Goal: Information Seeking & Learning: Compare options

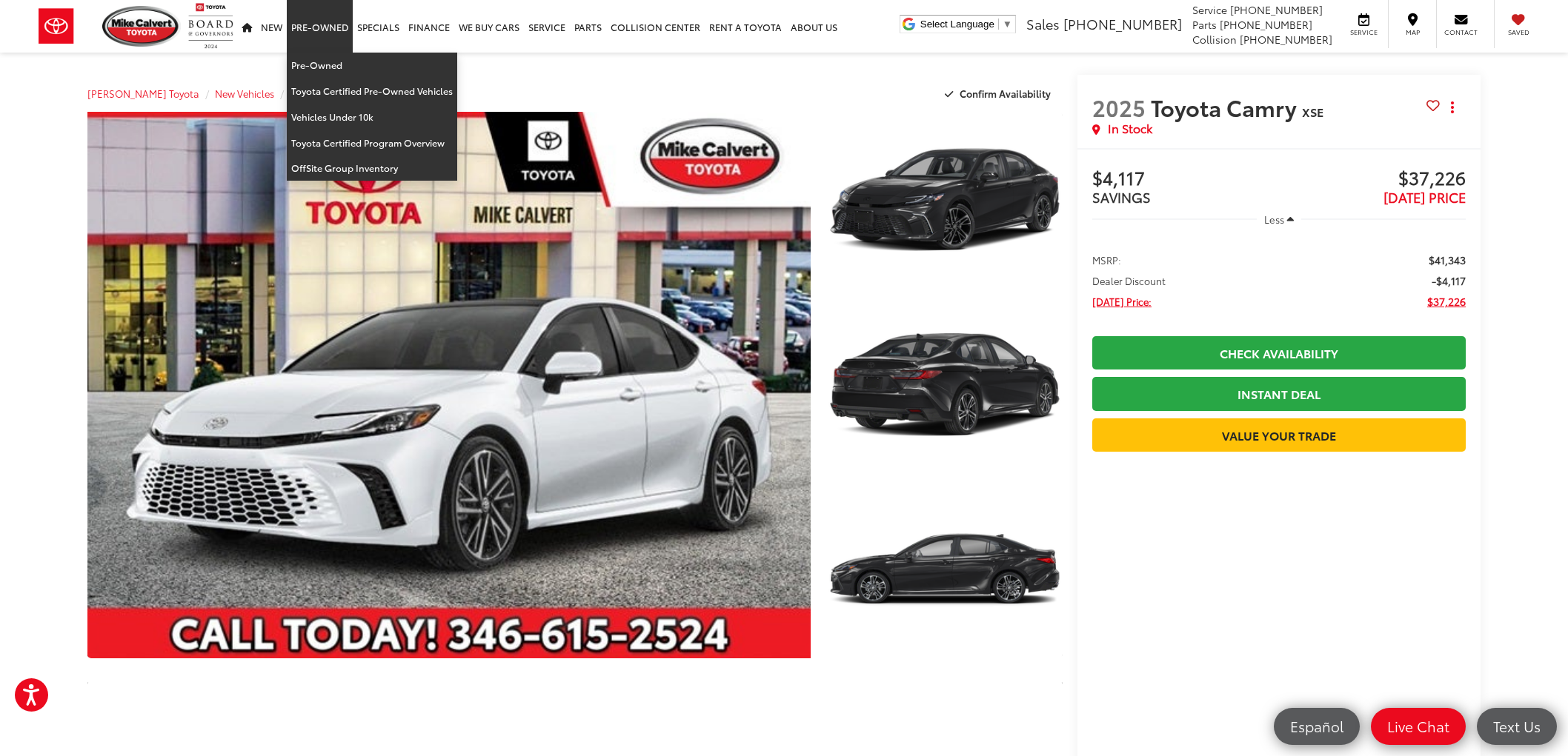
drag, startPoint x: 0, startPoint y: 0, endPoint x: 319, endPoint y: 49, distance: 322.7
click at [319, 49] on link "Pre-Owned" at bounding box center [320, 26] width 66 height 53
click at [323, 63] on link "Pre-Owned" at bounding box center [371, 65] width 171 height 26
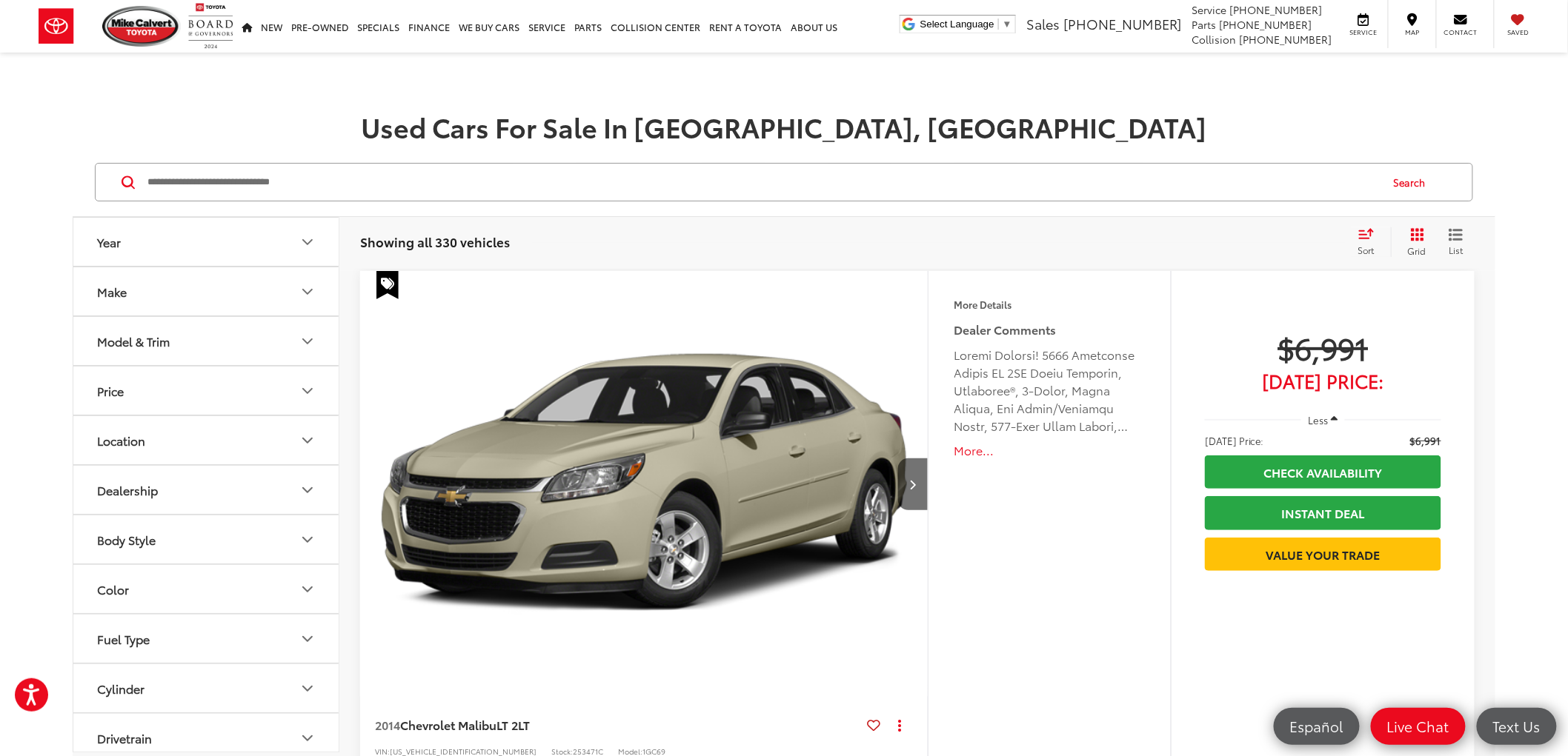
click at [313, 171] on input "Search by Make, Model, or Keyword" at bounding box center [762, 182] width 1234 height 36
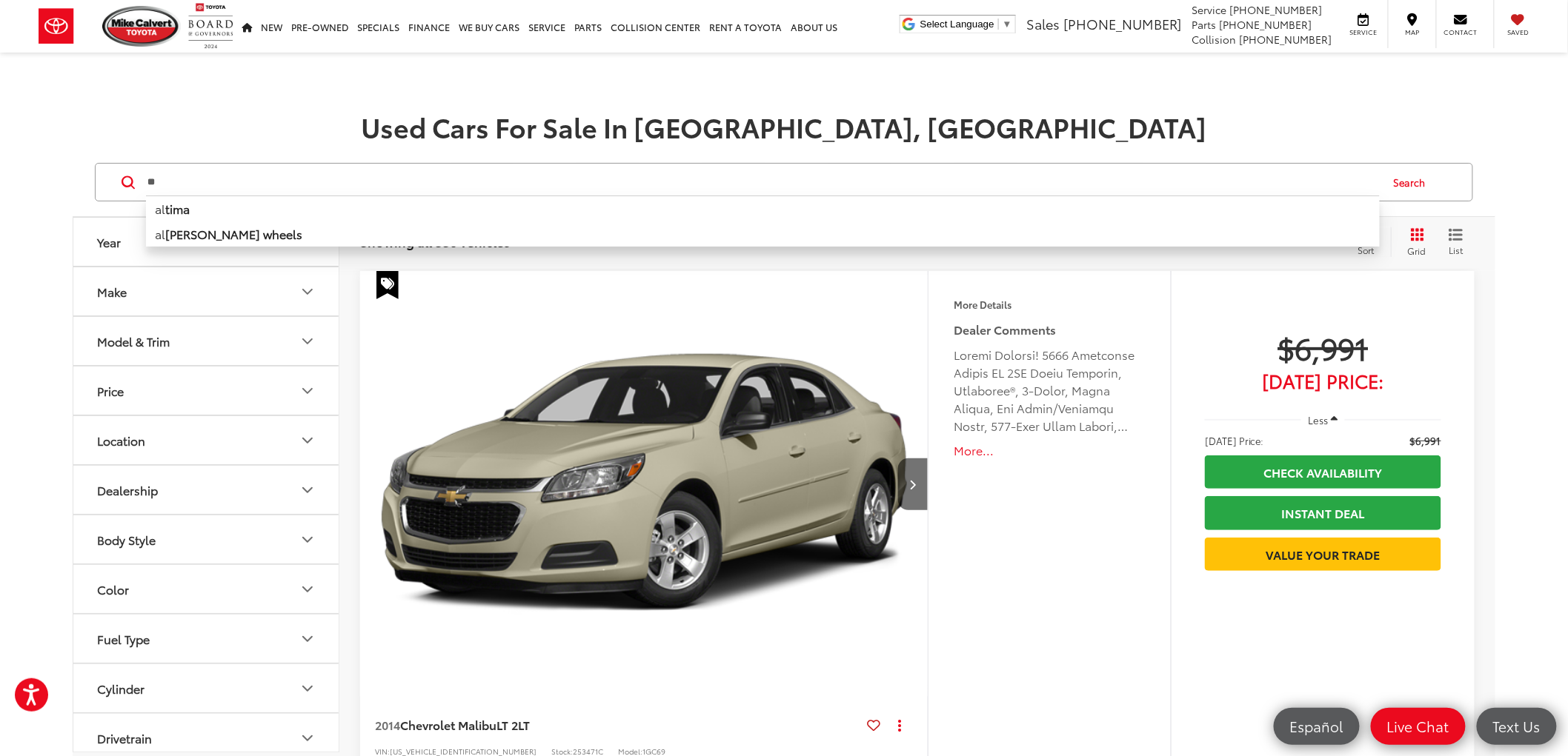
type input "*"
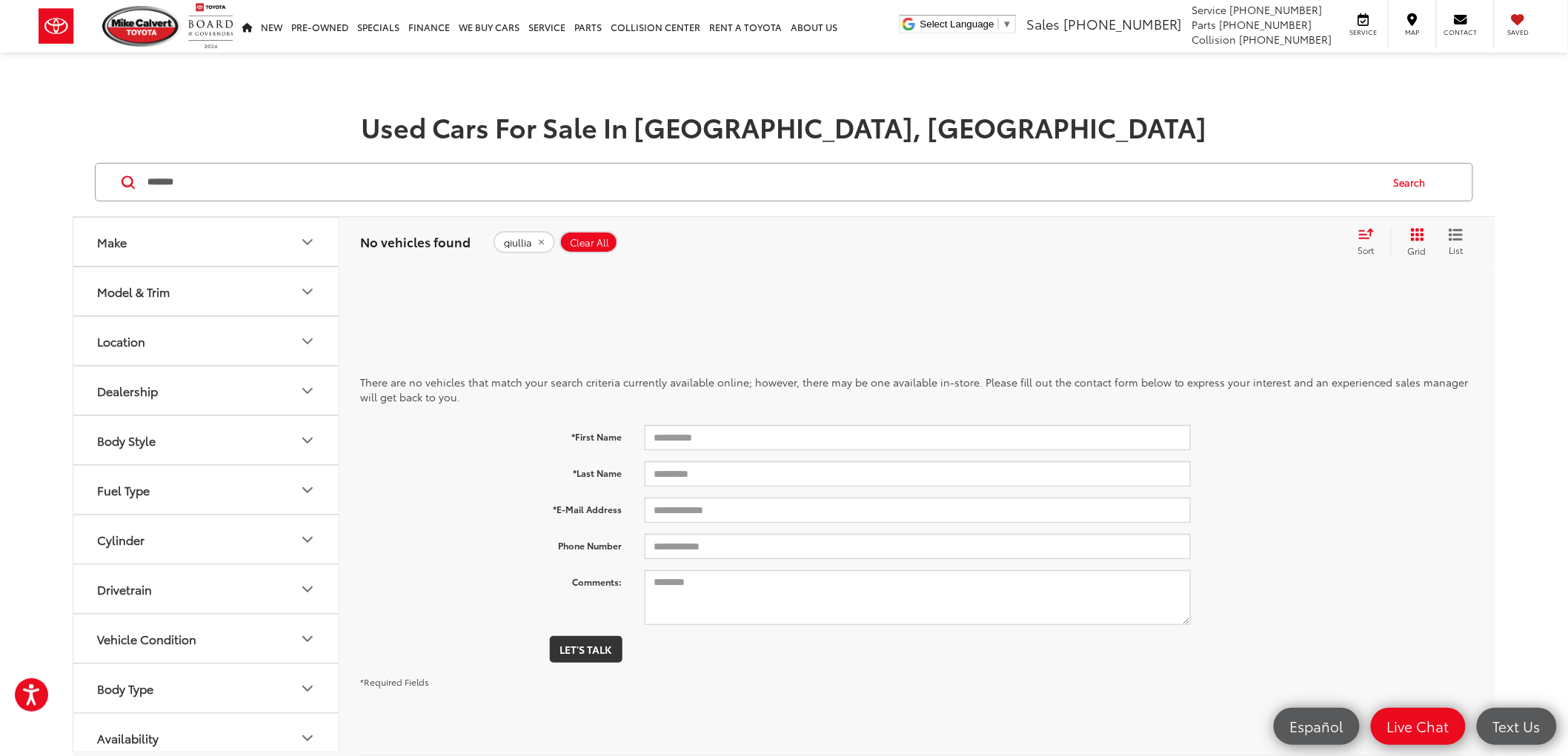
drag, startPoint x: 205, startPoint y: 176, endPoint x: 84, endPoint y: 174, distance: 121.0
click at [84, 174] on div "******* ******* Search" at bounding box center [784, 182] width 1423 height 69
type input "*****"
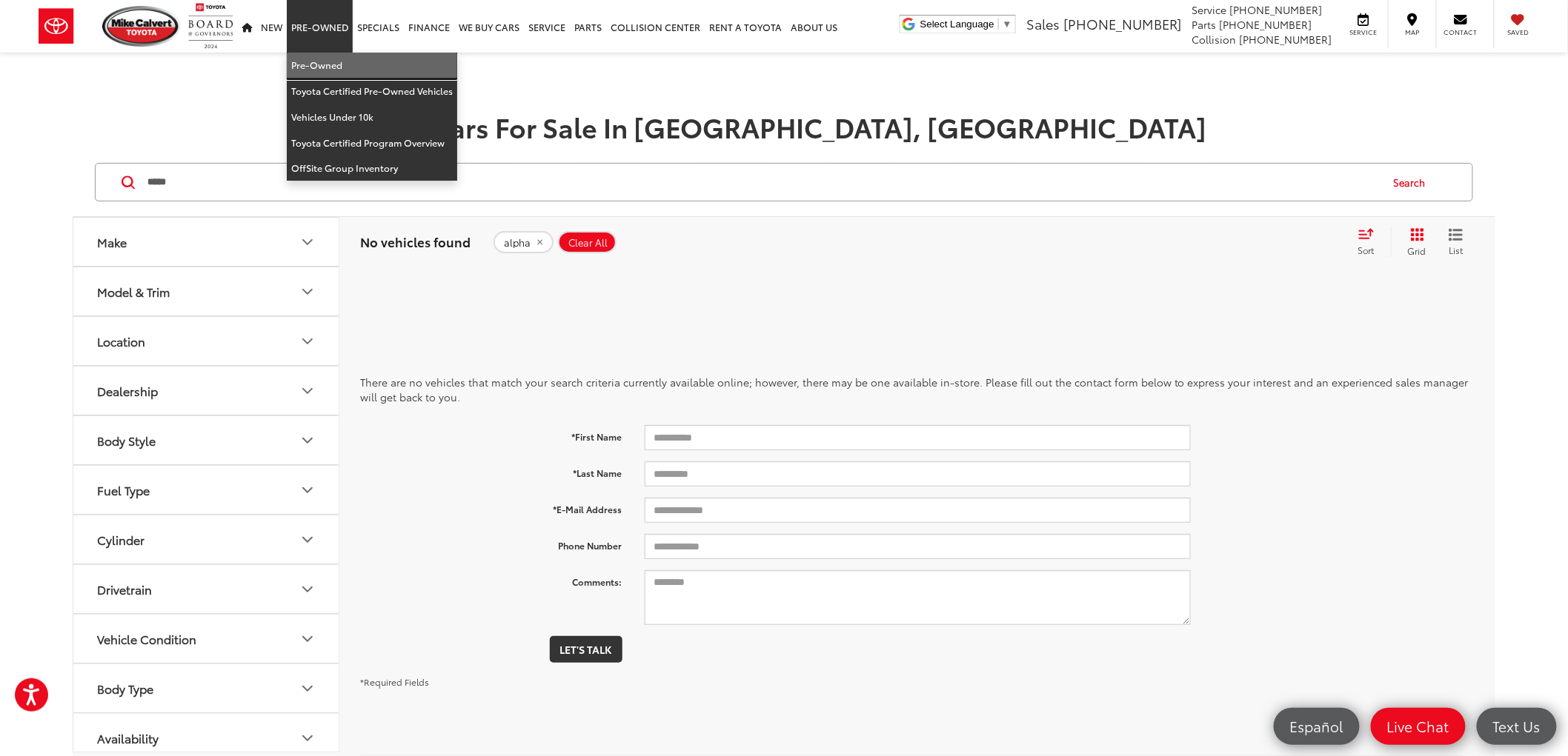
click at [322, 64] on link "Pre-Owned" at bounding box center [371, 65] width 171 height 26
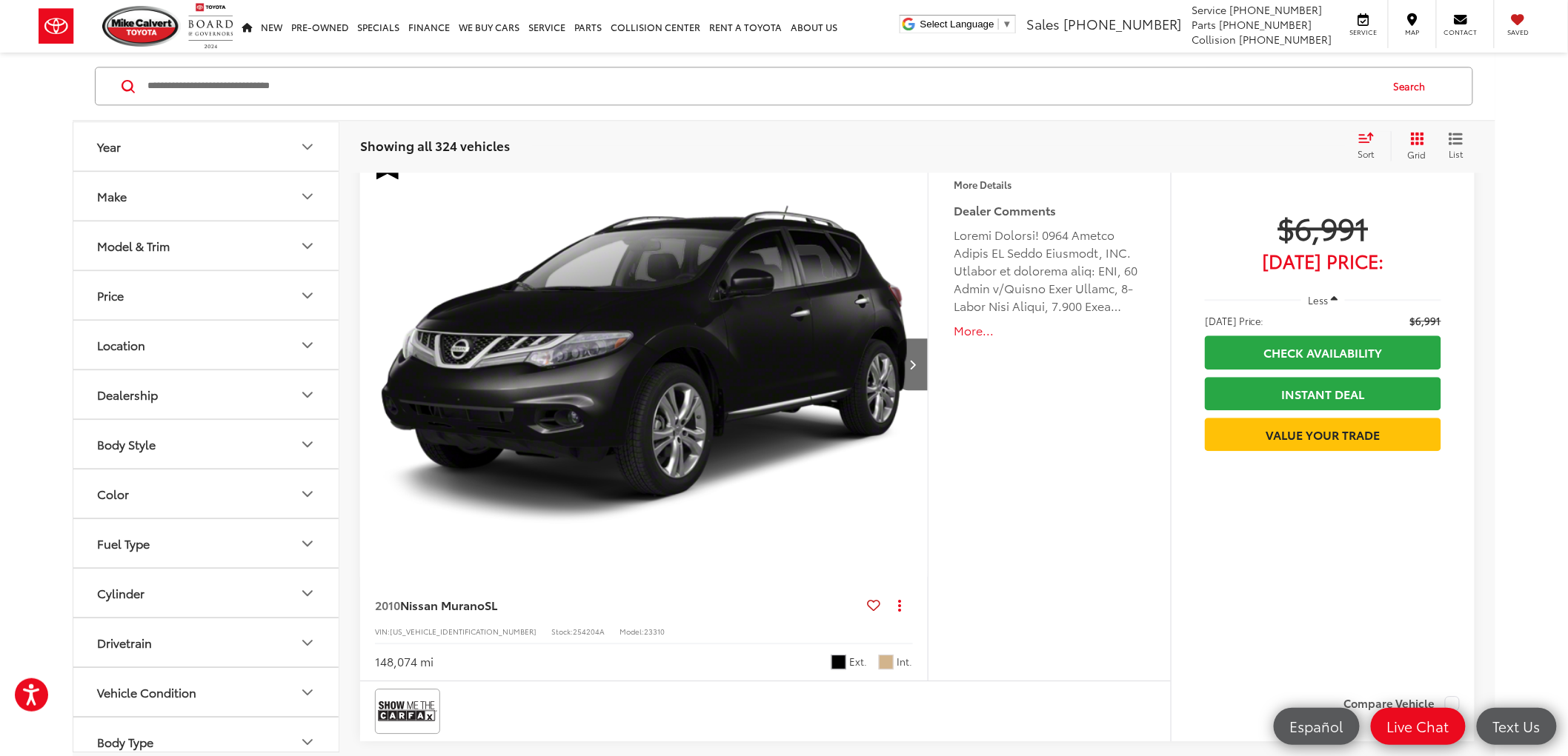
scroll to position [1398, 0]
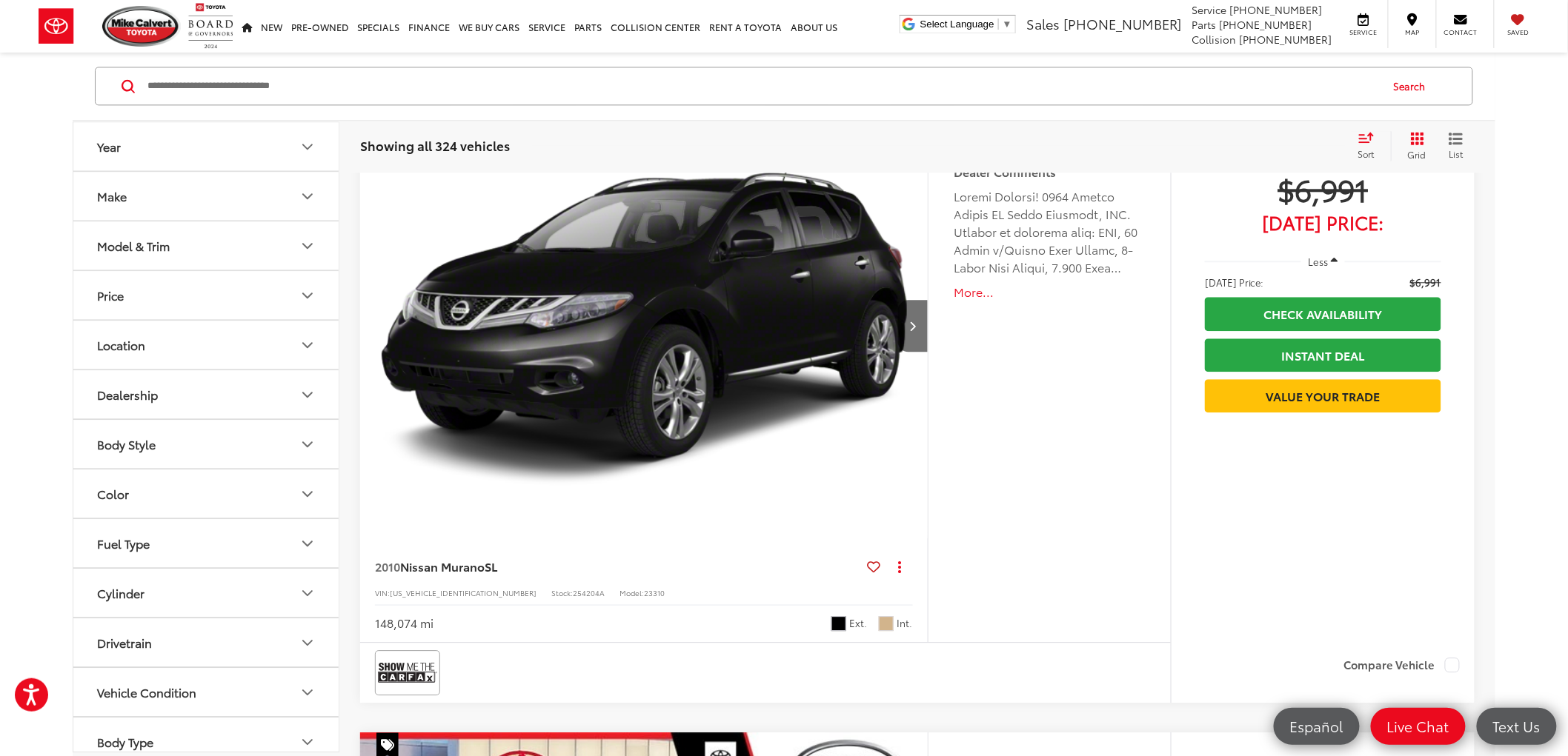
click at [302, 91] on input "Search by Make, Model, or Keyword" at bounding box center [762, 87] width 1234 height 36
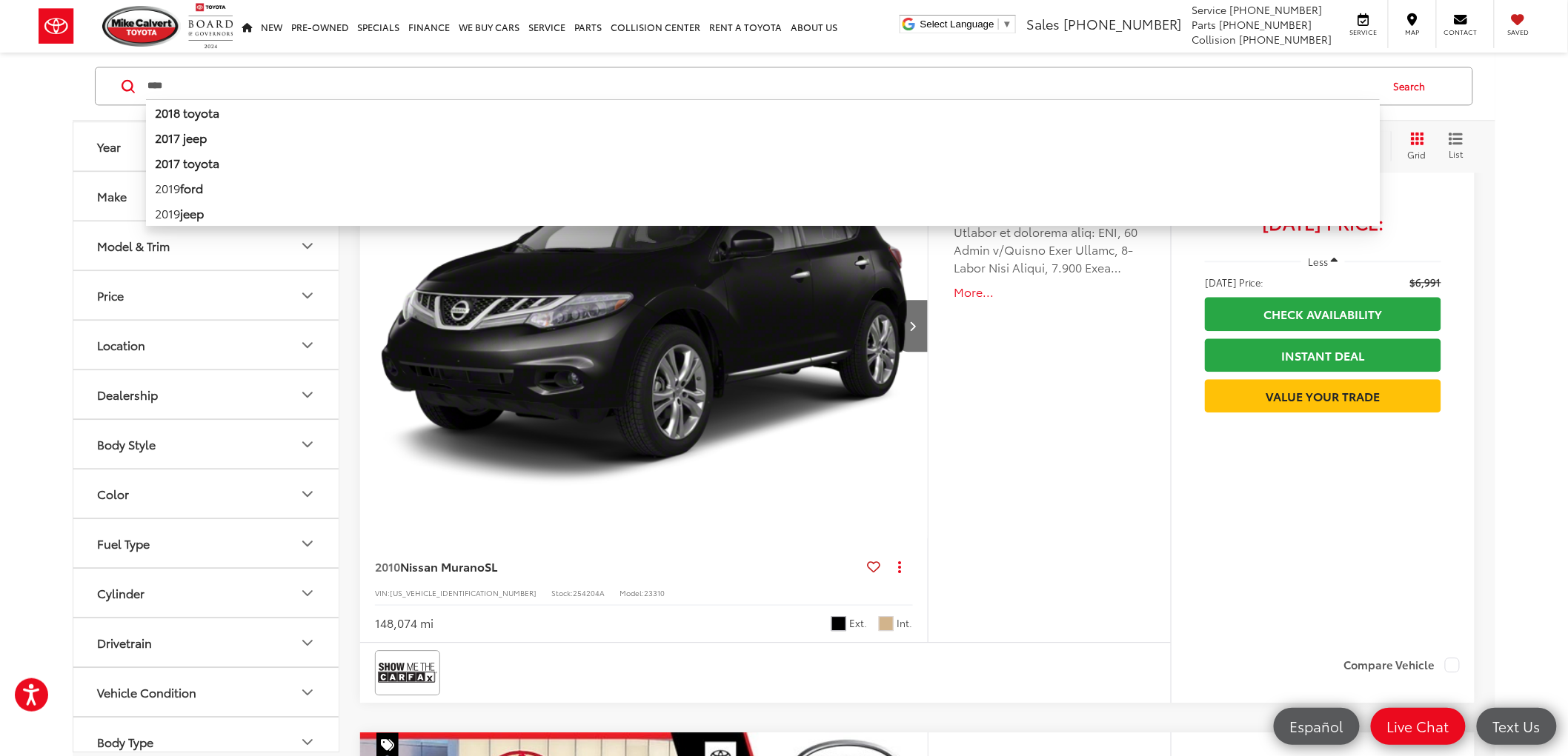
type input "****"
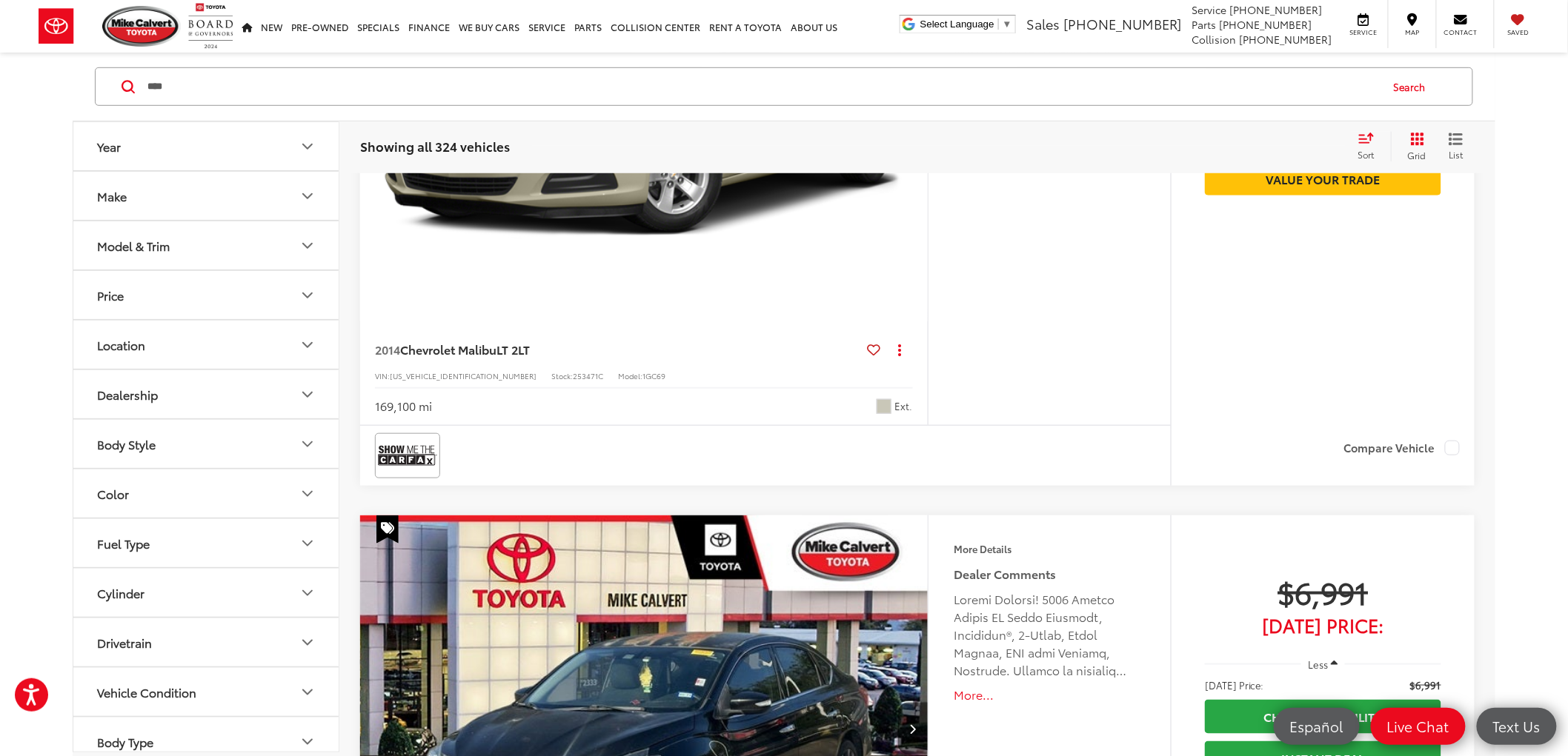
scroll to position [95, 0]
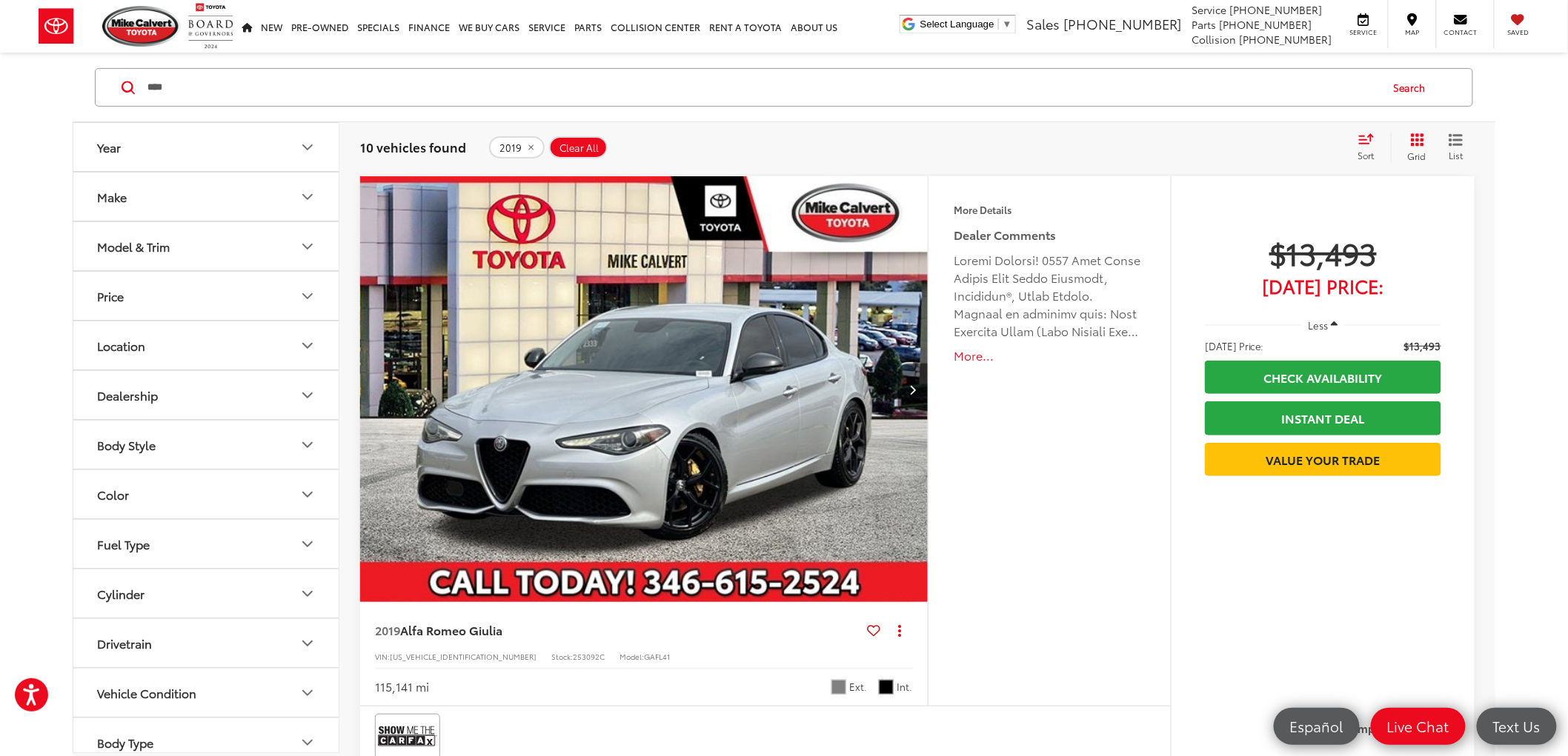
click at [780, 327] on img "2019 Alfa Romeo Giulia Base 0" at bounding box center [644, 390] width 570 height 428
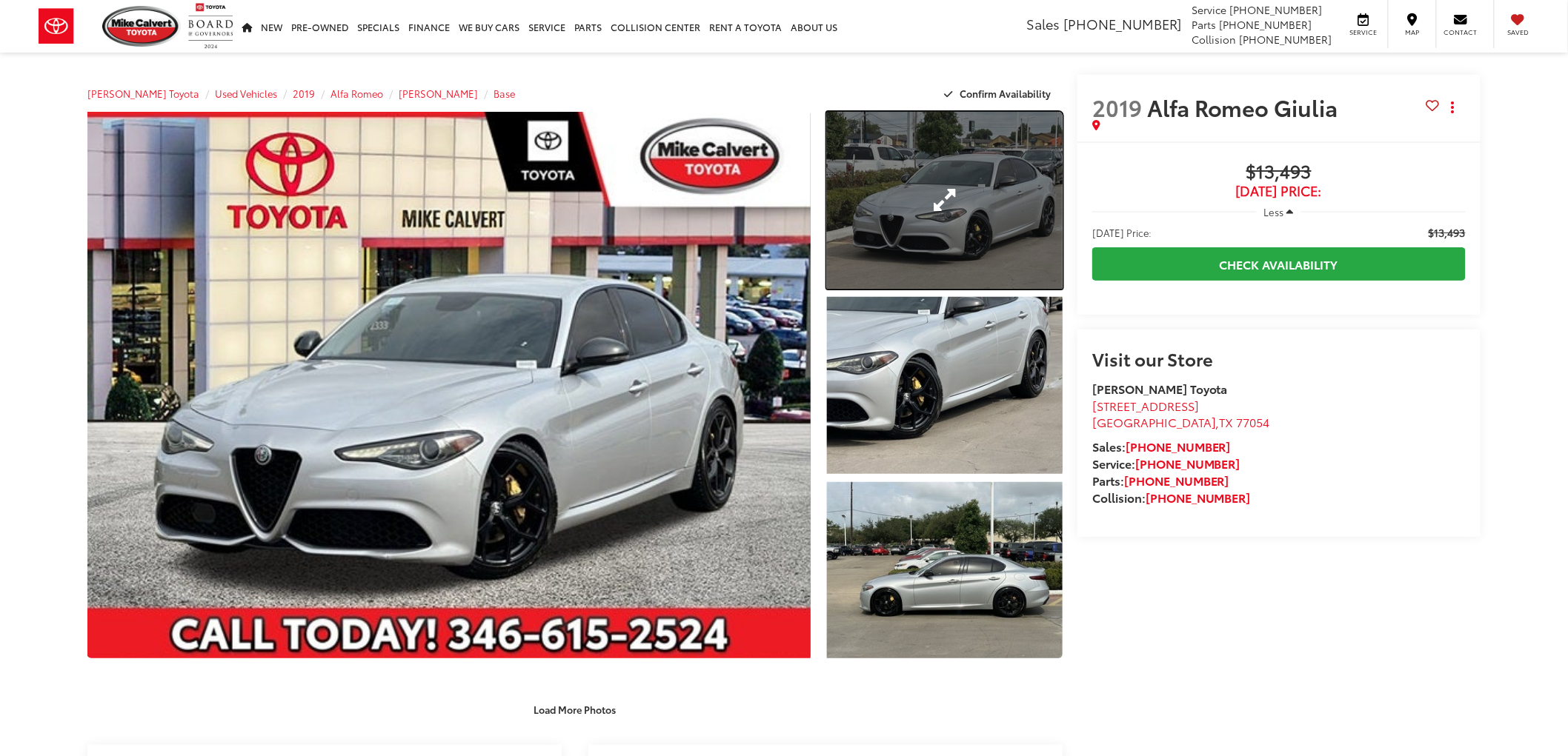
click at [934, 189] on link "Expand Photo 1" at bounding box center [944, 200] width 235 height 177
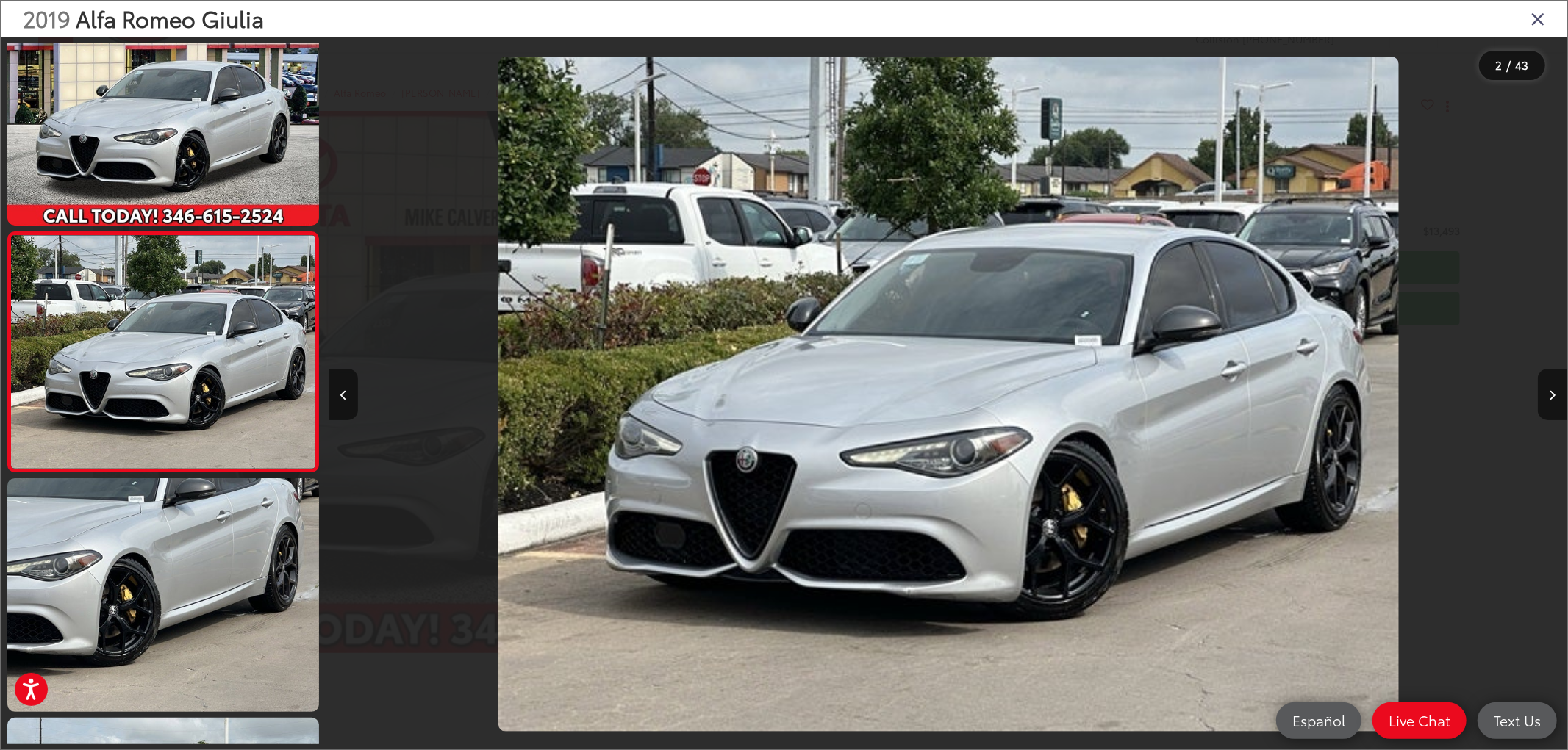
click at [1530, 10] on icon "Close gallery" at bounding box center [1538, 18] width 14 height 19
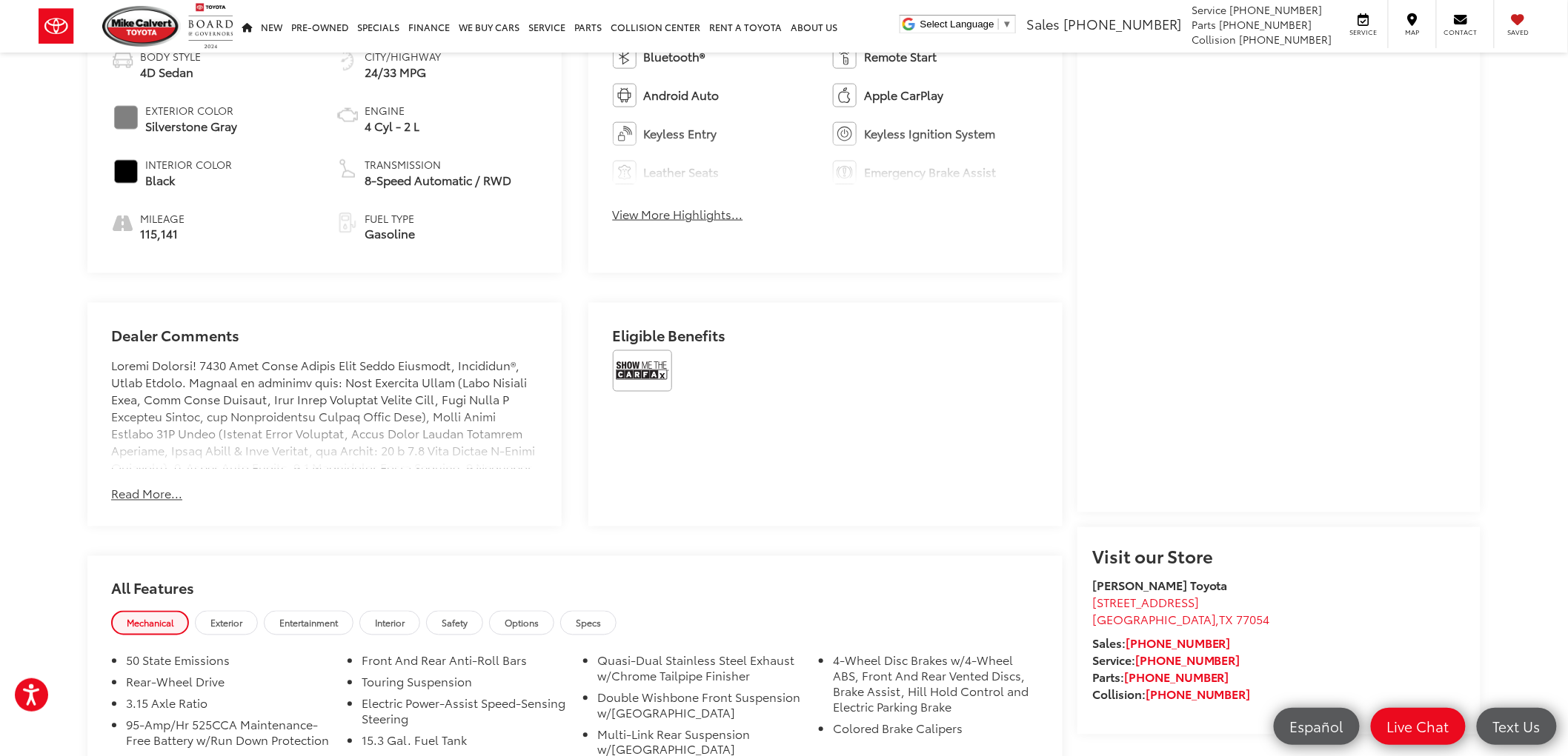
scroll to position [823, 0]
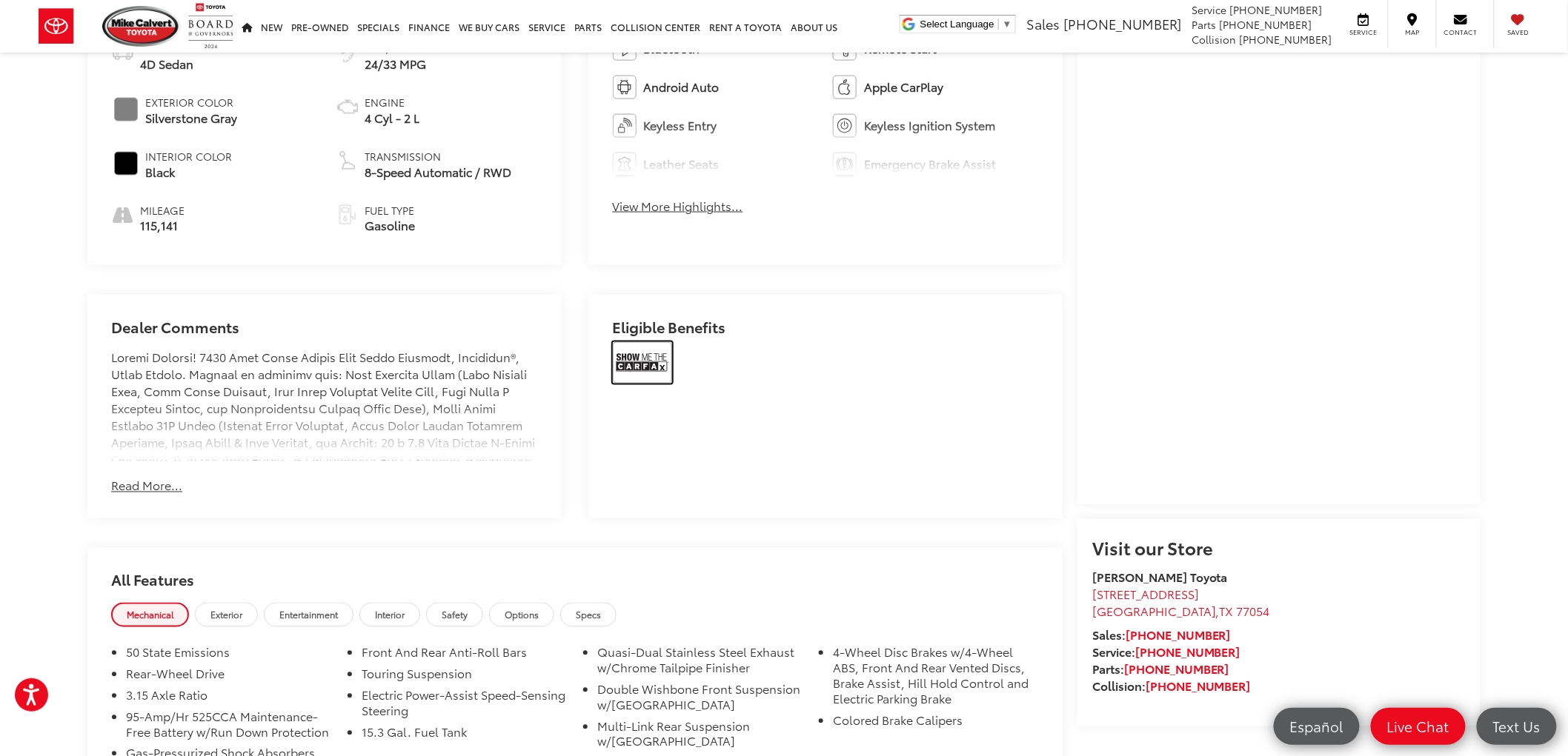
click at [642, 369] on img at bounding box center [642, 362] width 59 height 41
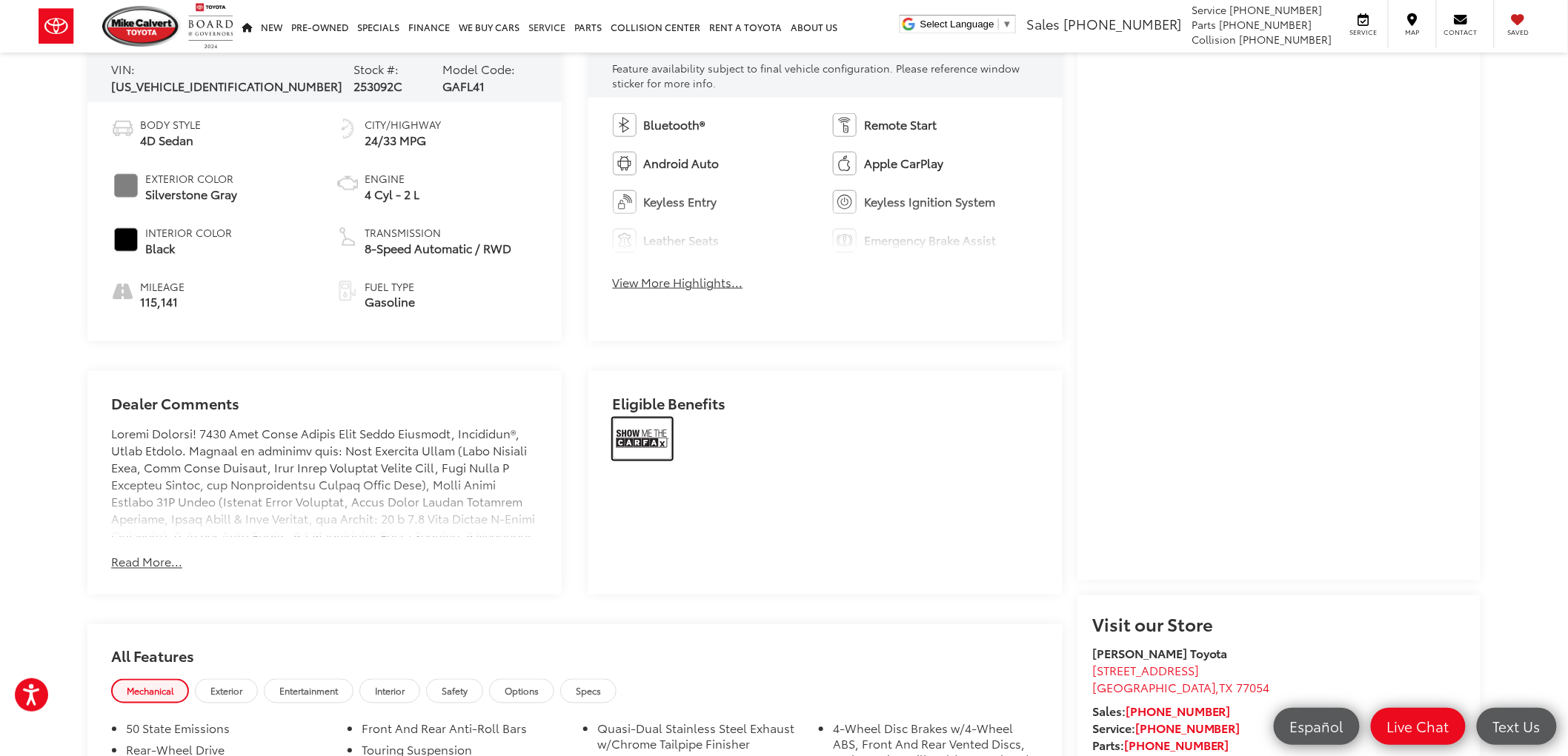
scroll to position [905, 0]
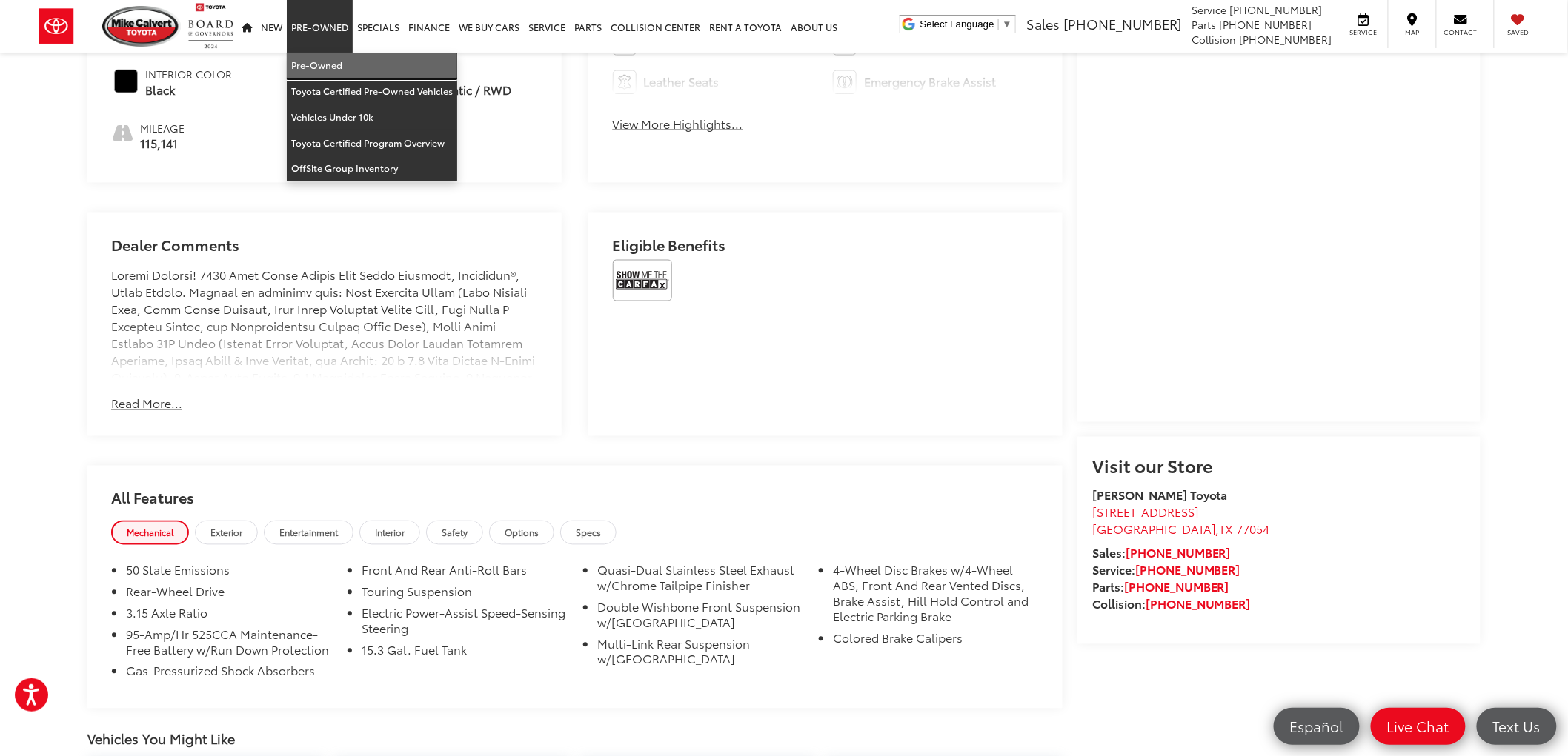
click at [309, 59] on link "Pre-Owned" at bounding box center [371, 65] width 171 height 26
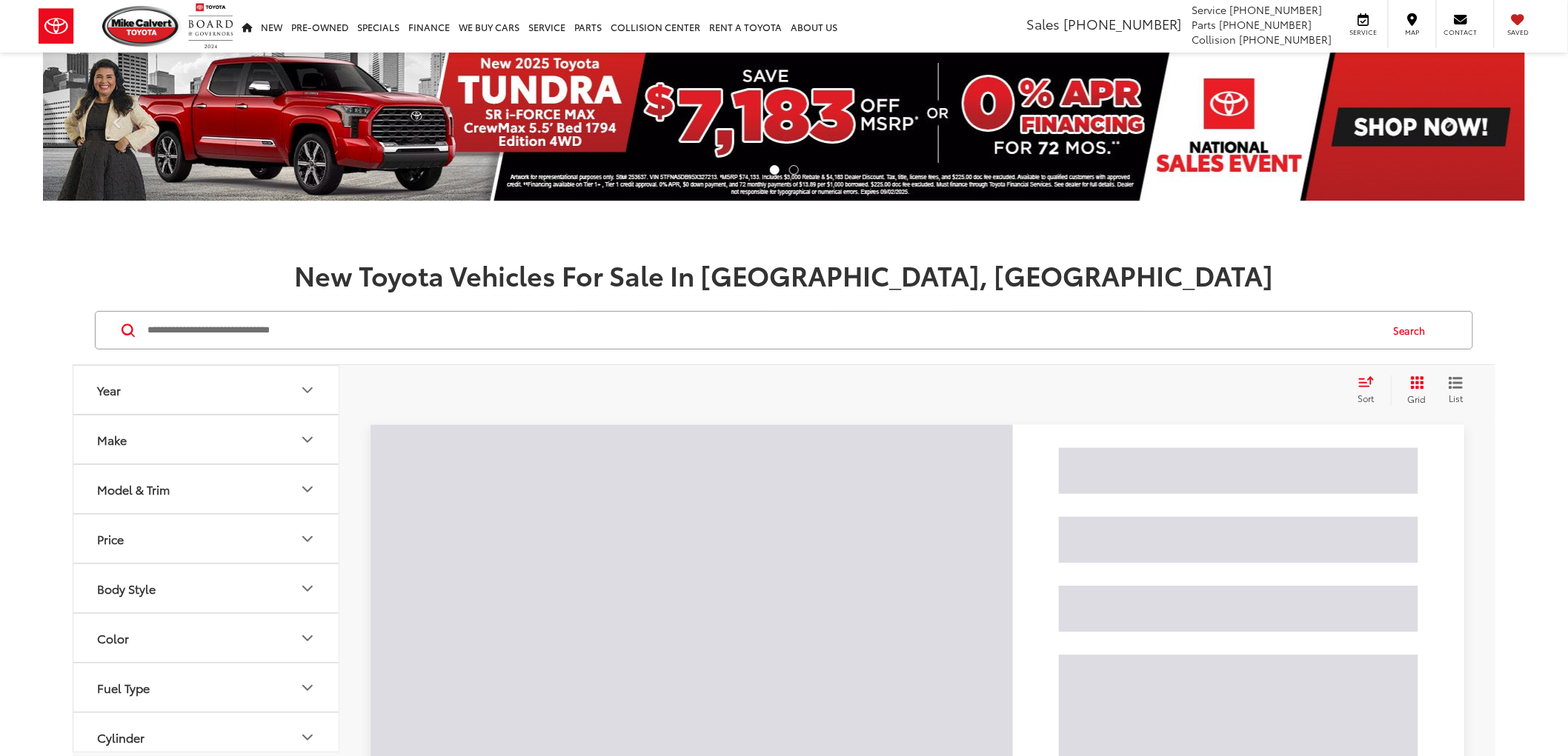
click at [216, 345] on input "Search by Make, Model, or Keyword" at bounding box center [762, 331] width 1234 height 36
click at [218, 341] on input "Search by Make, Model, or Keyword" at bounding box center [762, 331] width 1234 height 36
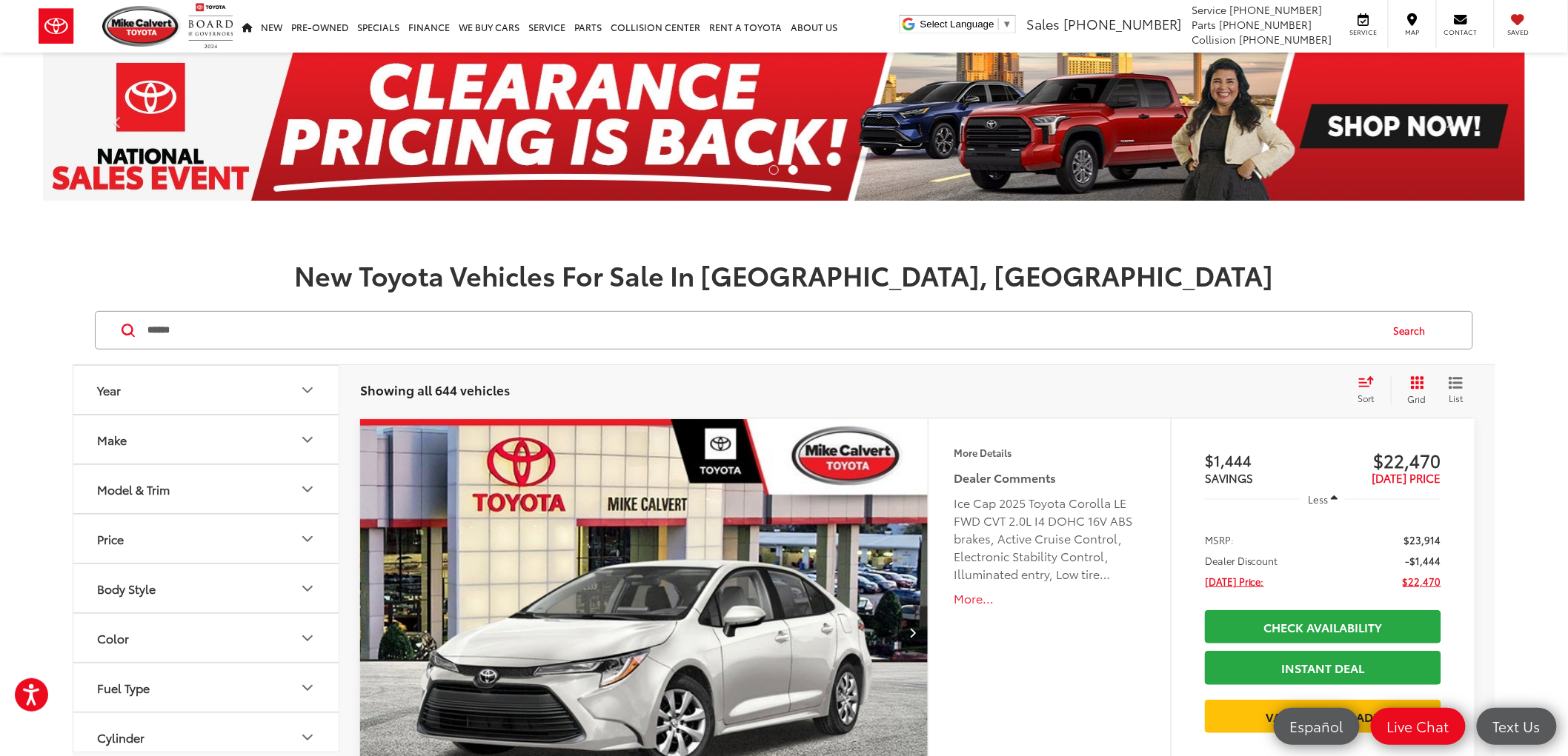
type input "******"
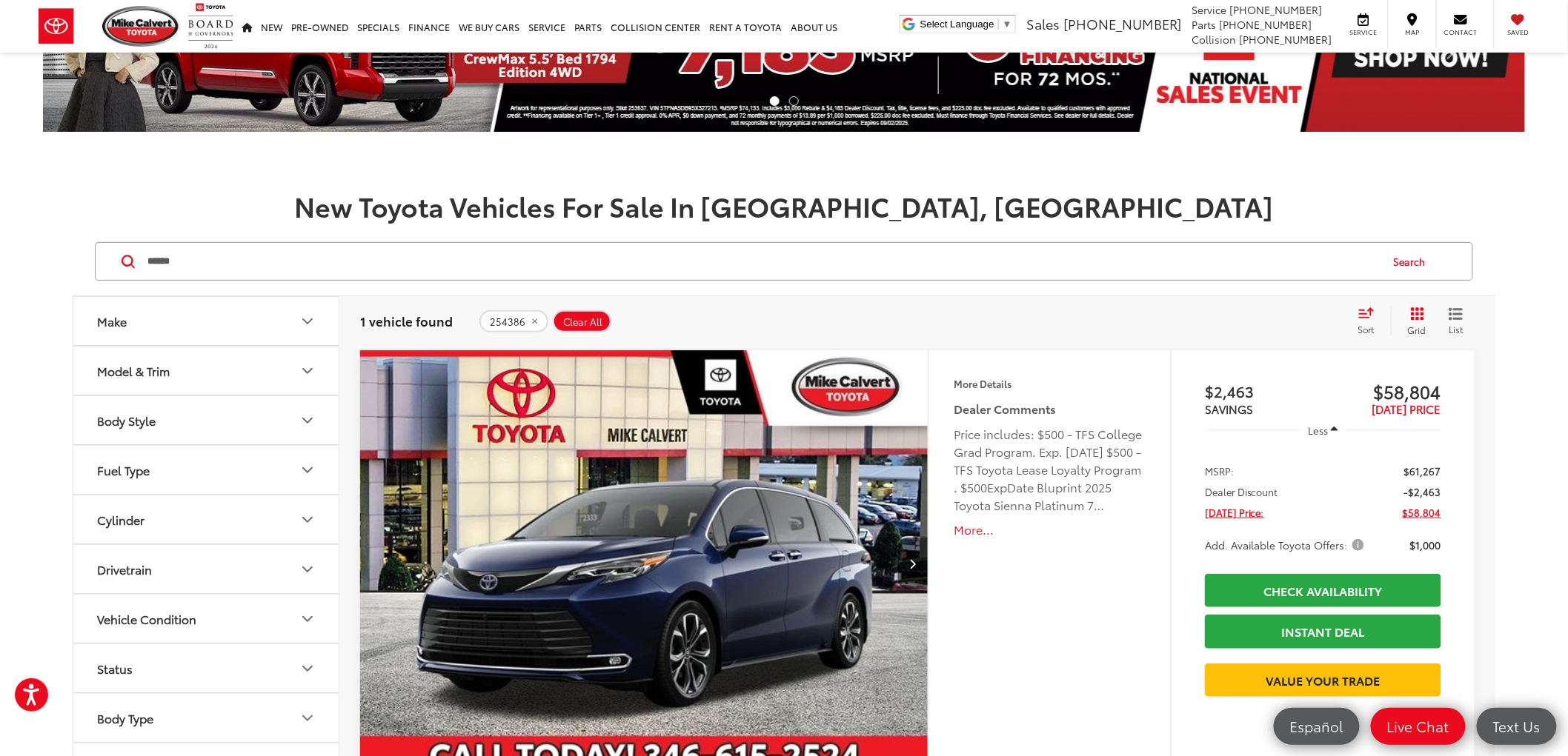
scroll to position [164, 0]
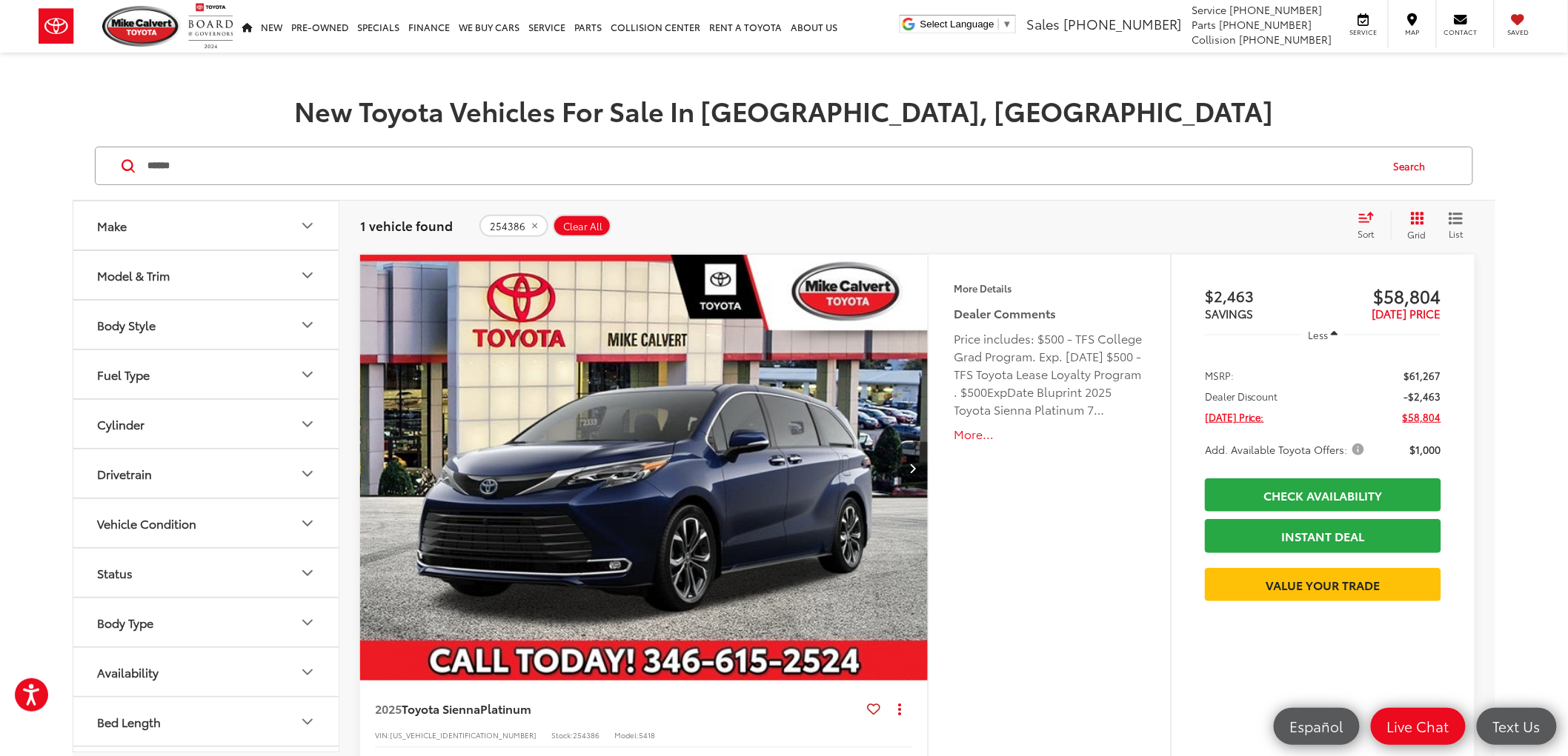
click at [712, 442] on img "2025 Toyota Sienna Platinum 0" at bounding box center [644, 468] width 570 height 428
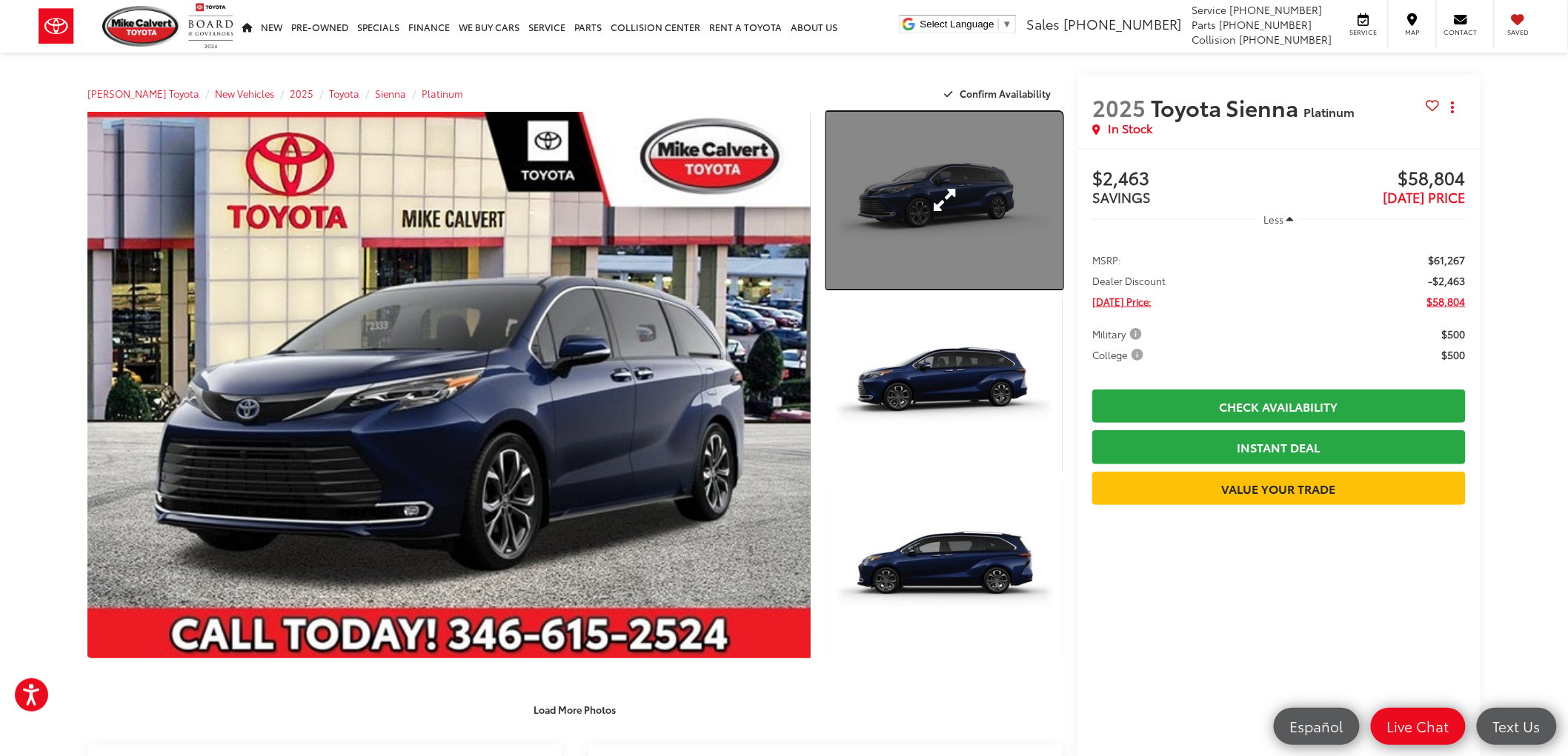
click at [968, 198] on link "Expand Photo 1" at bounding box center [944, 200] width 235 height 177
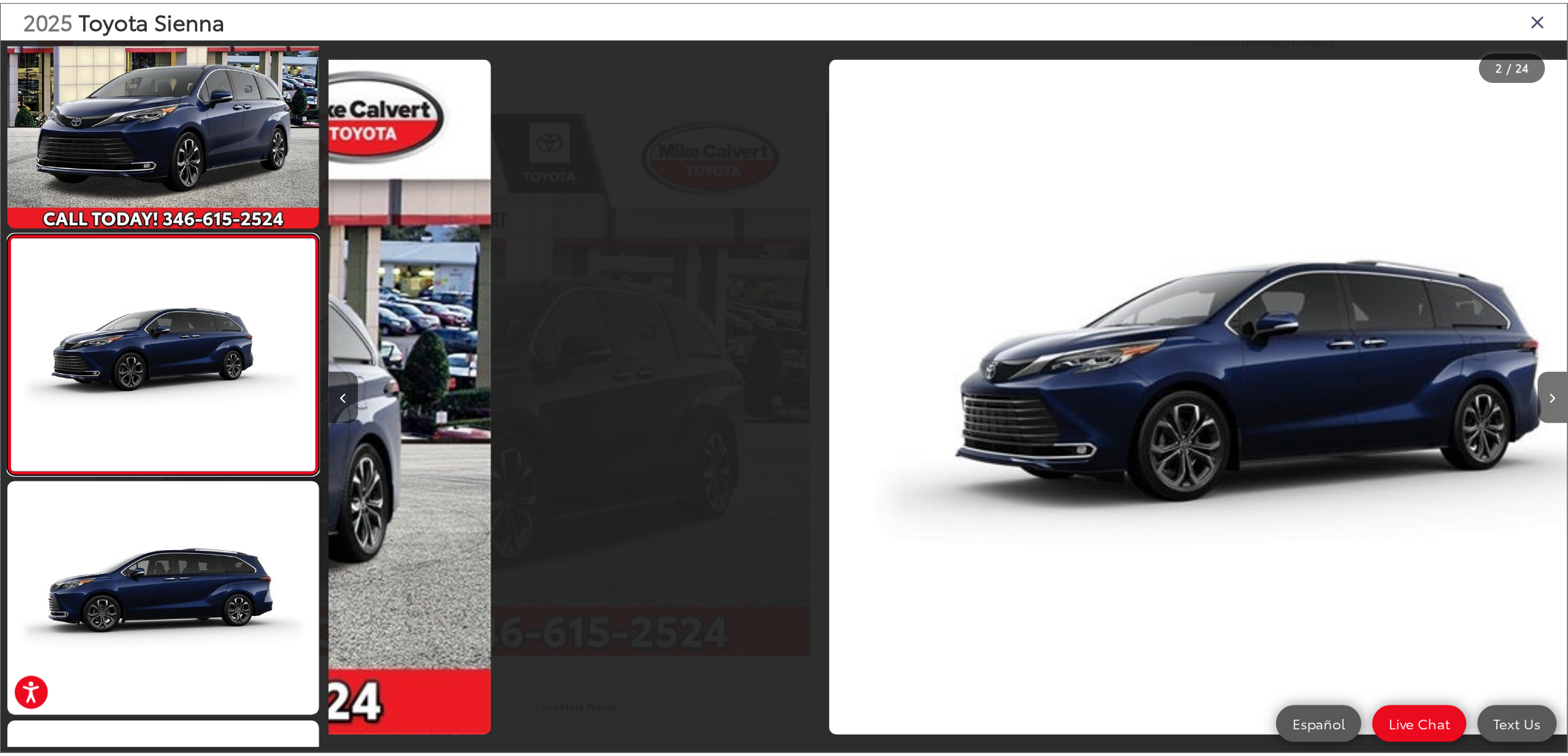
scroll to position [0, 1248]
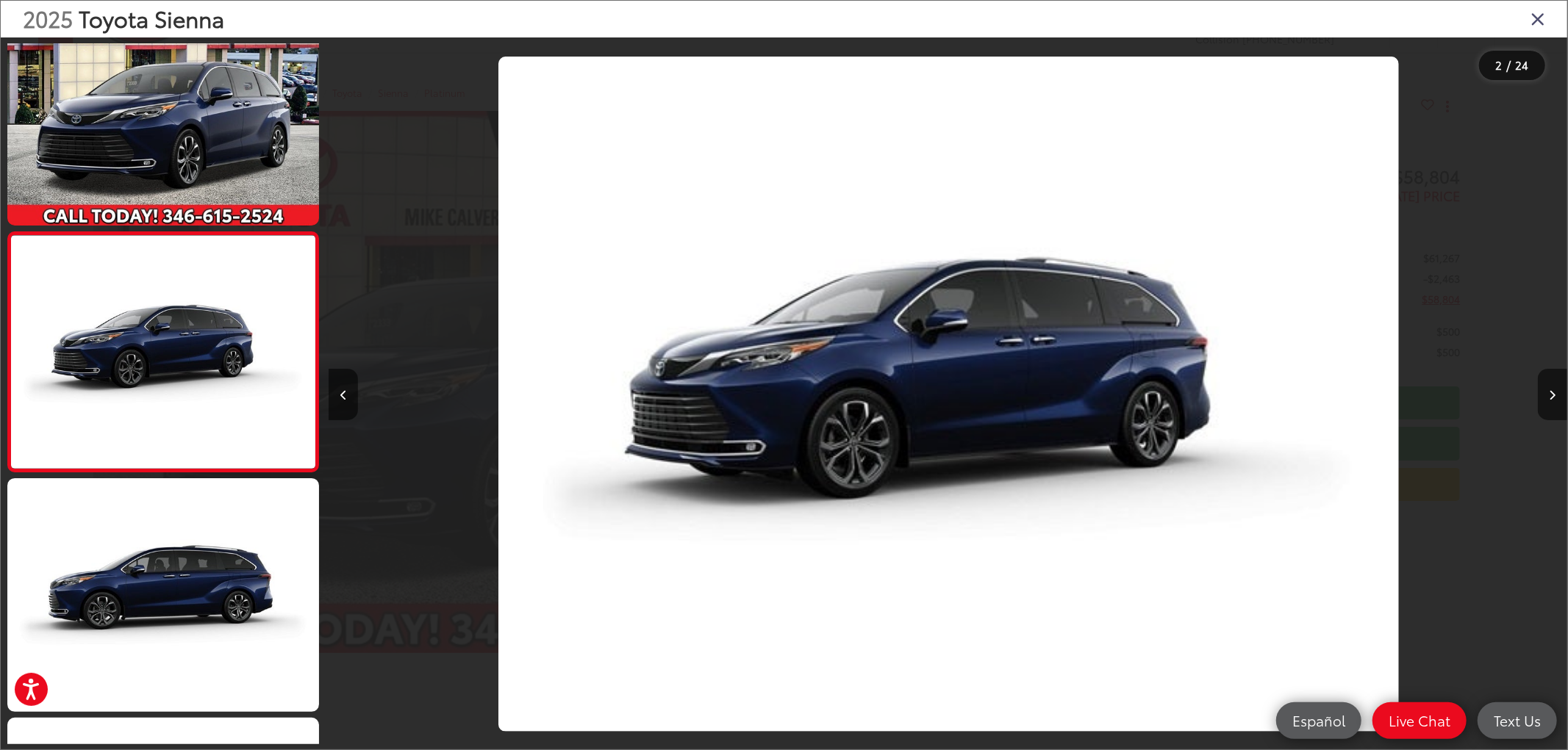
click at [1542, 22] on div "2025 Toyota Sienna" at bounding box center [784, 19] width 1566 height 37
click at [1530, 20] on icon "Close gallery" at bounding box center [1538, 18] width 14 height 19
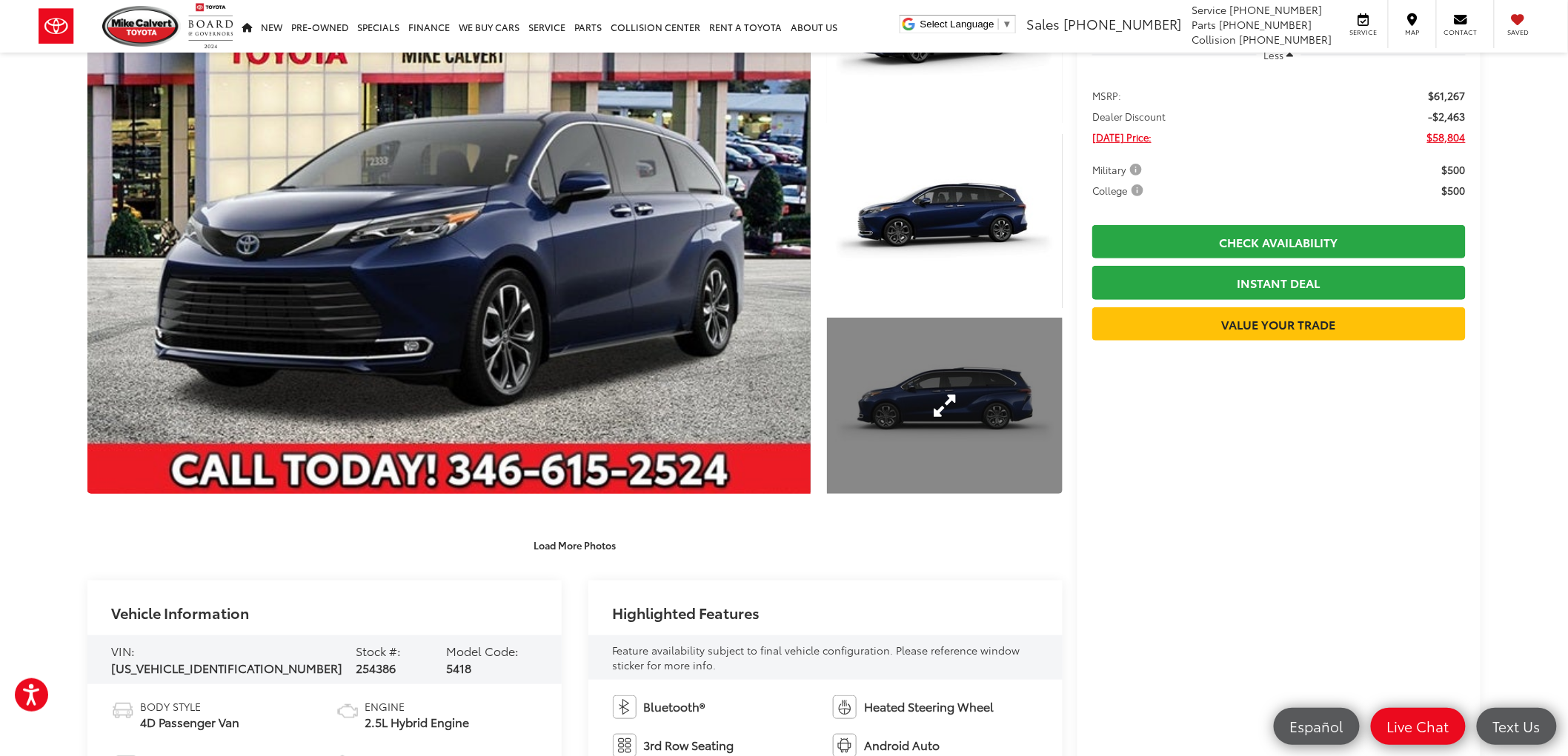
scroll to position [0, 0]
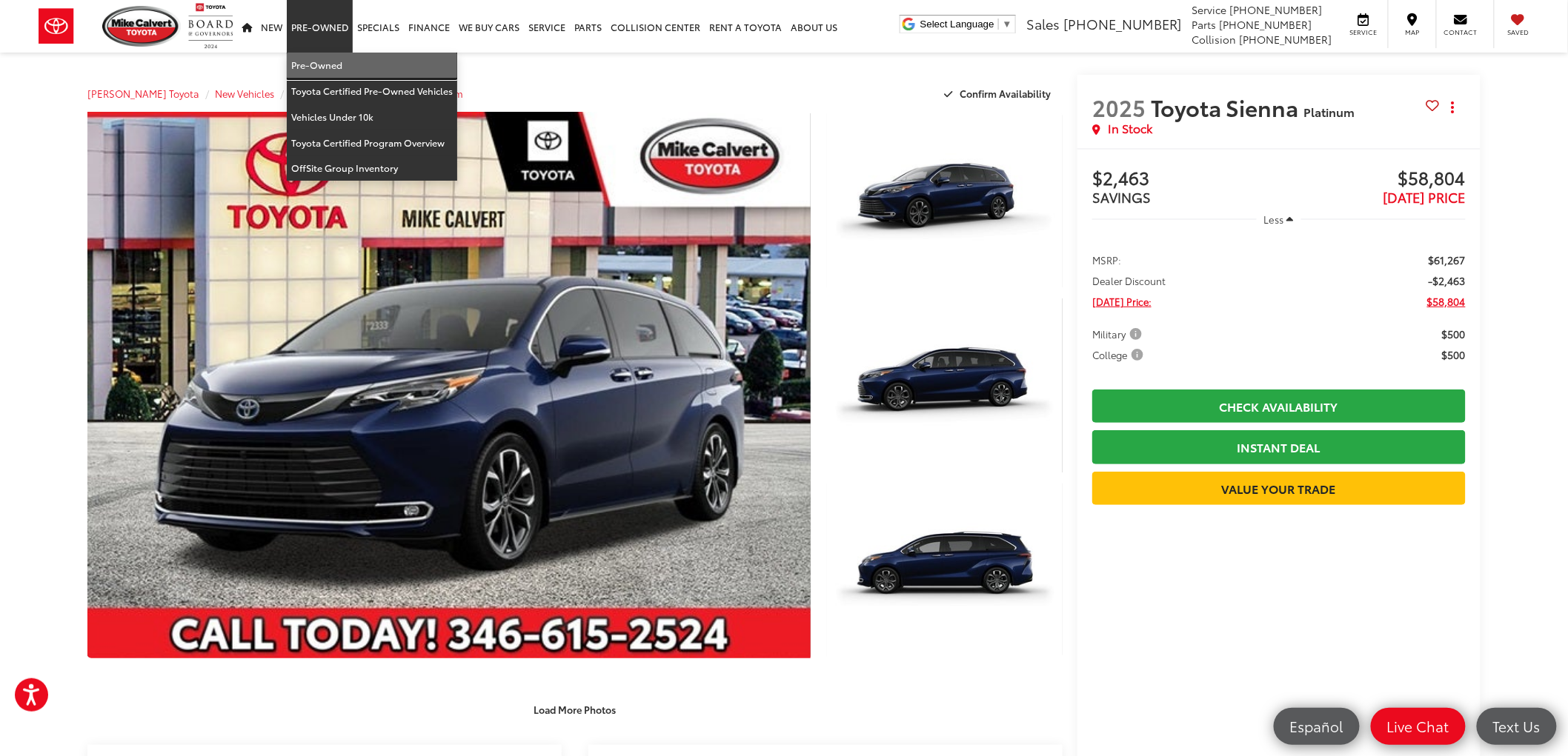
click at [319, 64] on link "Pre-Owned" at bounding box center [371, 65] width 171 height 26
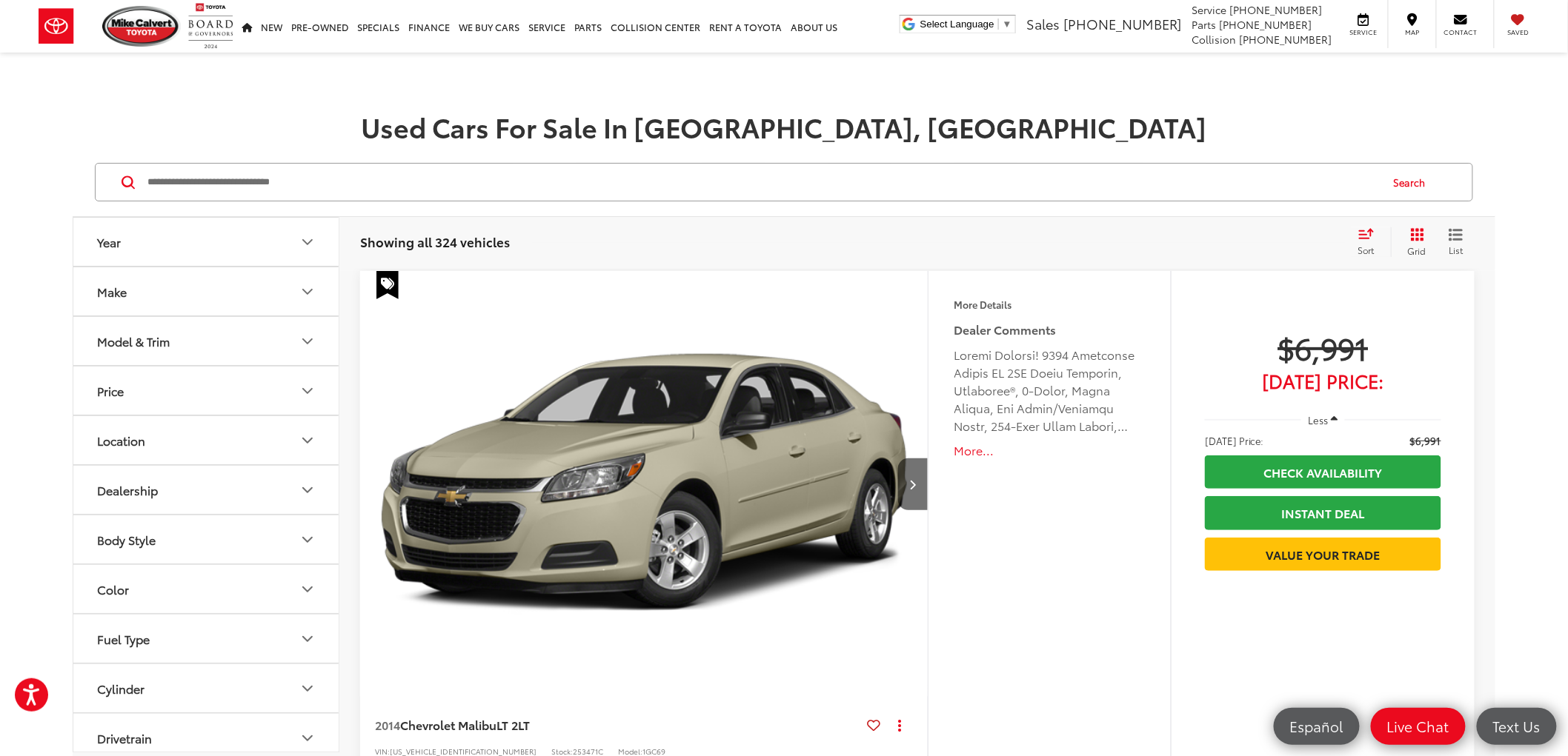
click at [271, 174] on input "Search by Make, Model, or Keyword" at bounding box center [762, 182] width 1234 height 36
type input "******"
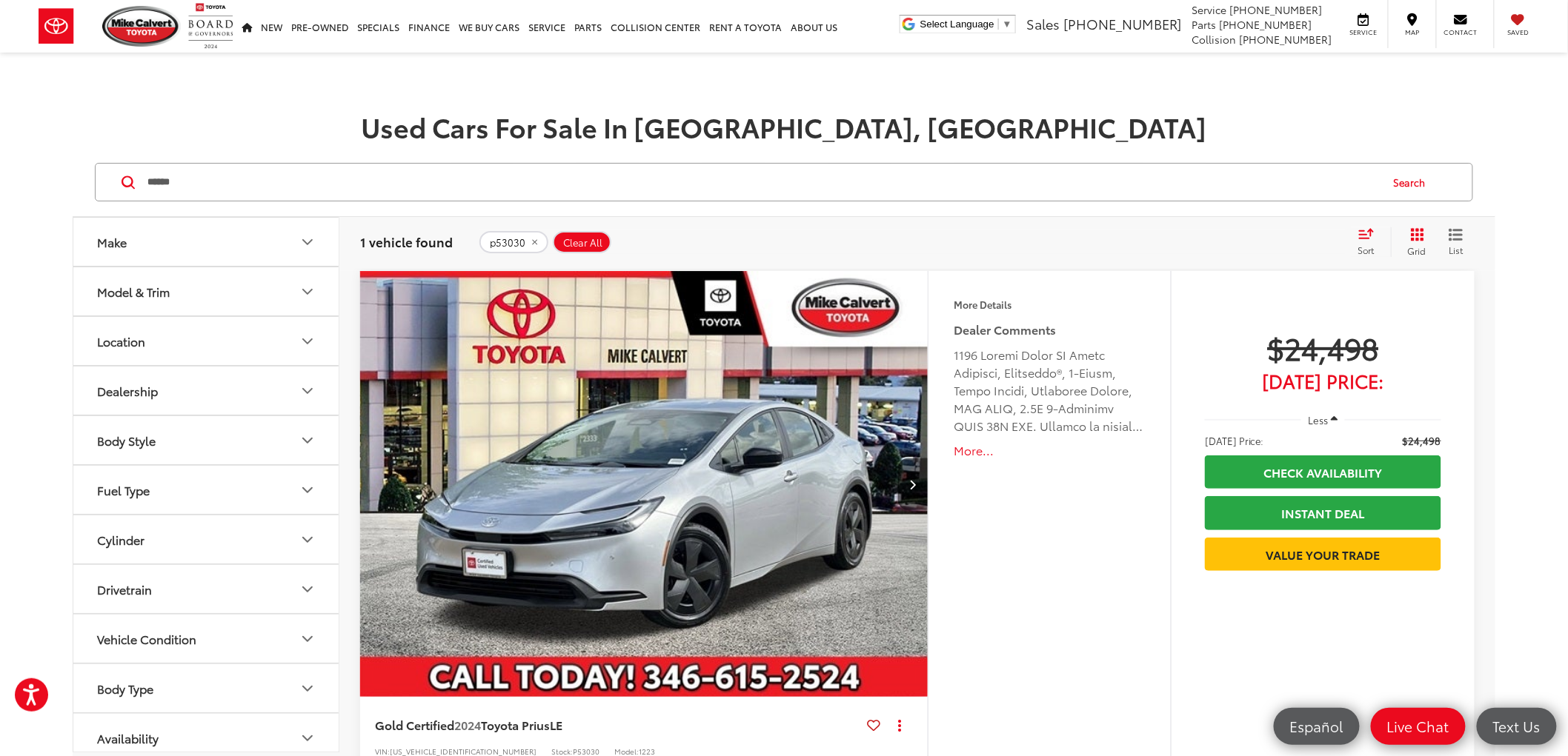
click at [788, 374] on img "2024 Toyota Prius LE 0" at bounding box center [644, 484] width 570 height 428
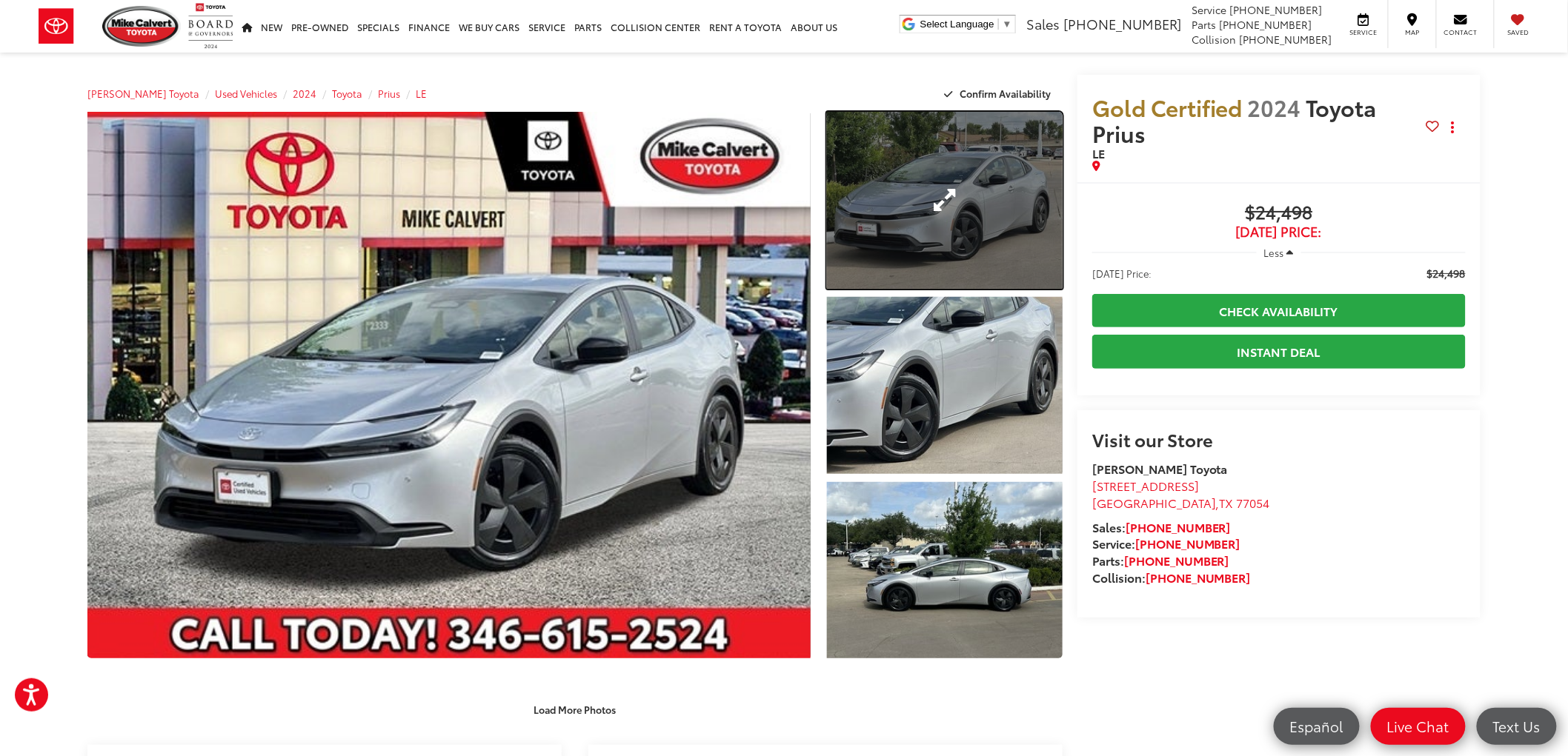
click at [997, 146] on link "Expand Photo 1" at bounding box center [944, 200] width 235 height 177
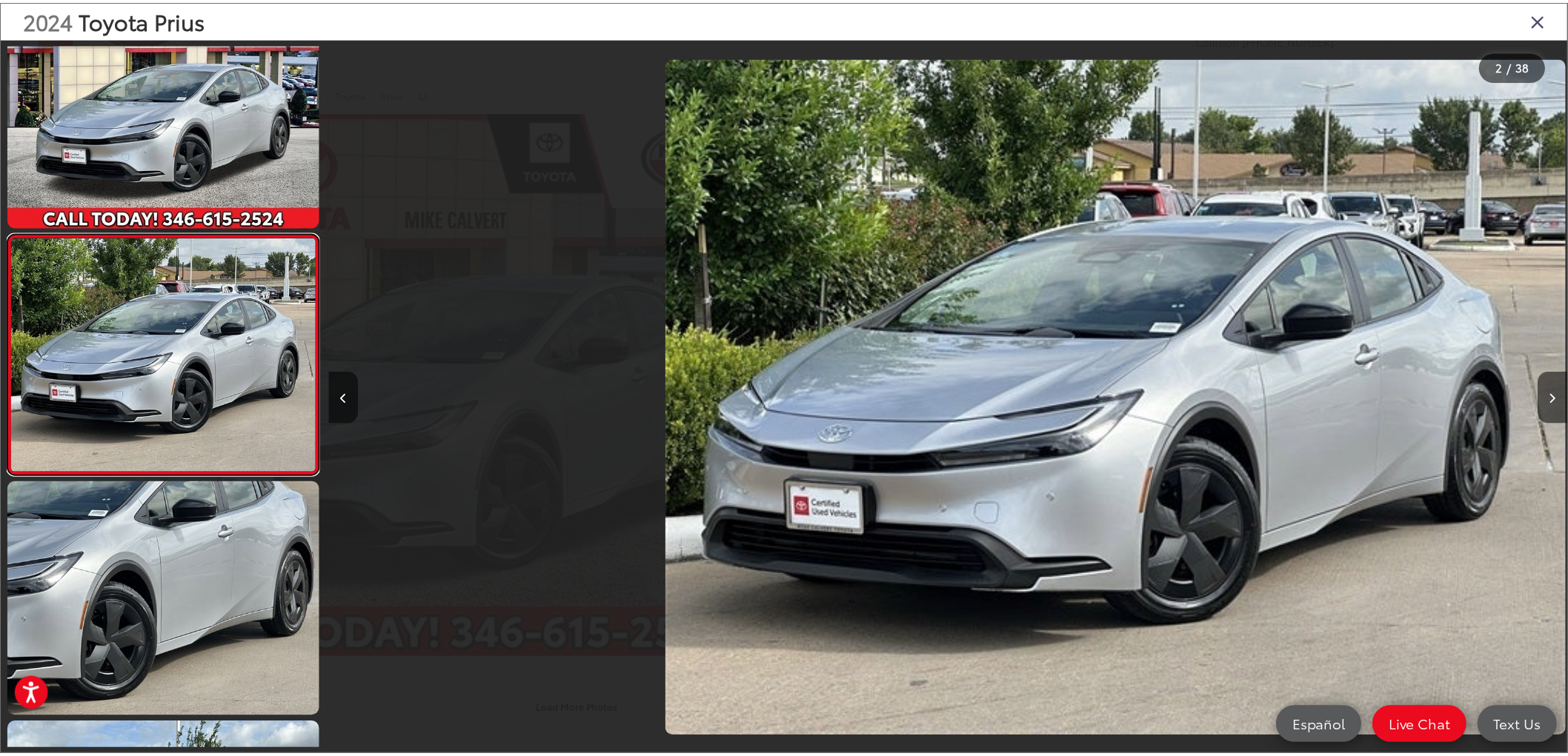
scroll to position [0, 1248]
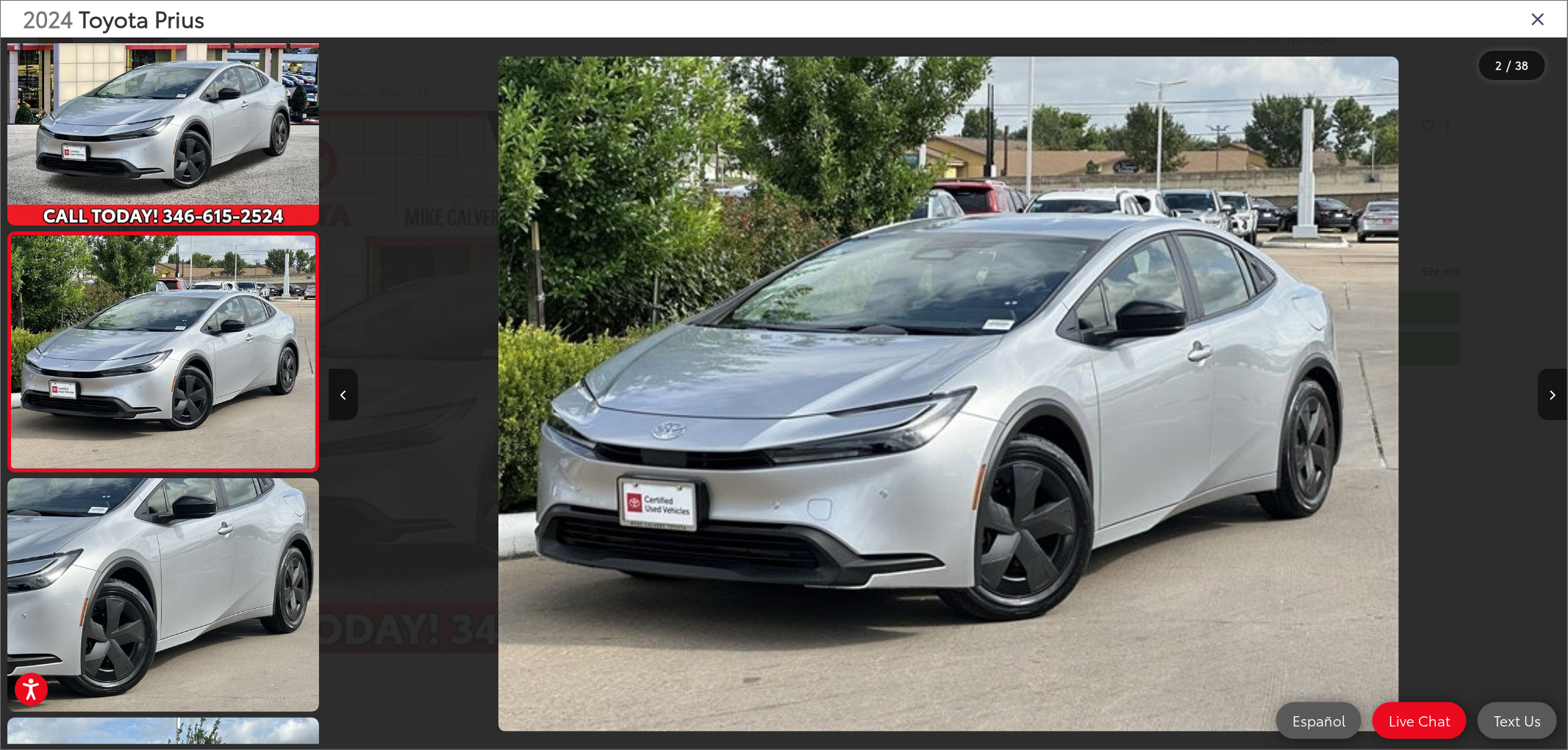
click at [1541, 13] on icon "Close gallery" at bounding box center [1538, 18] width 14 height 19
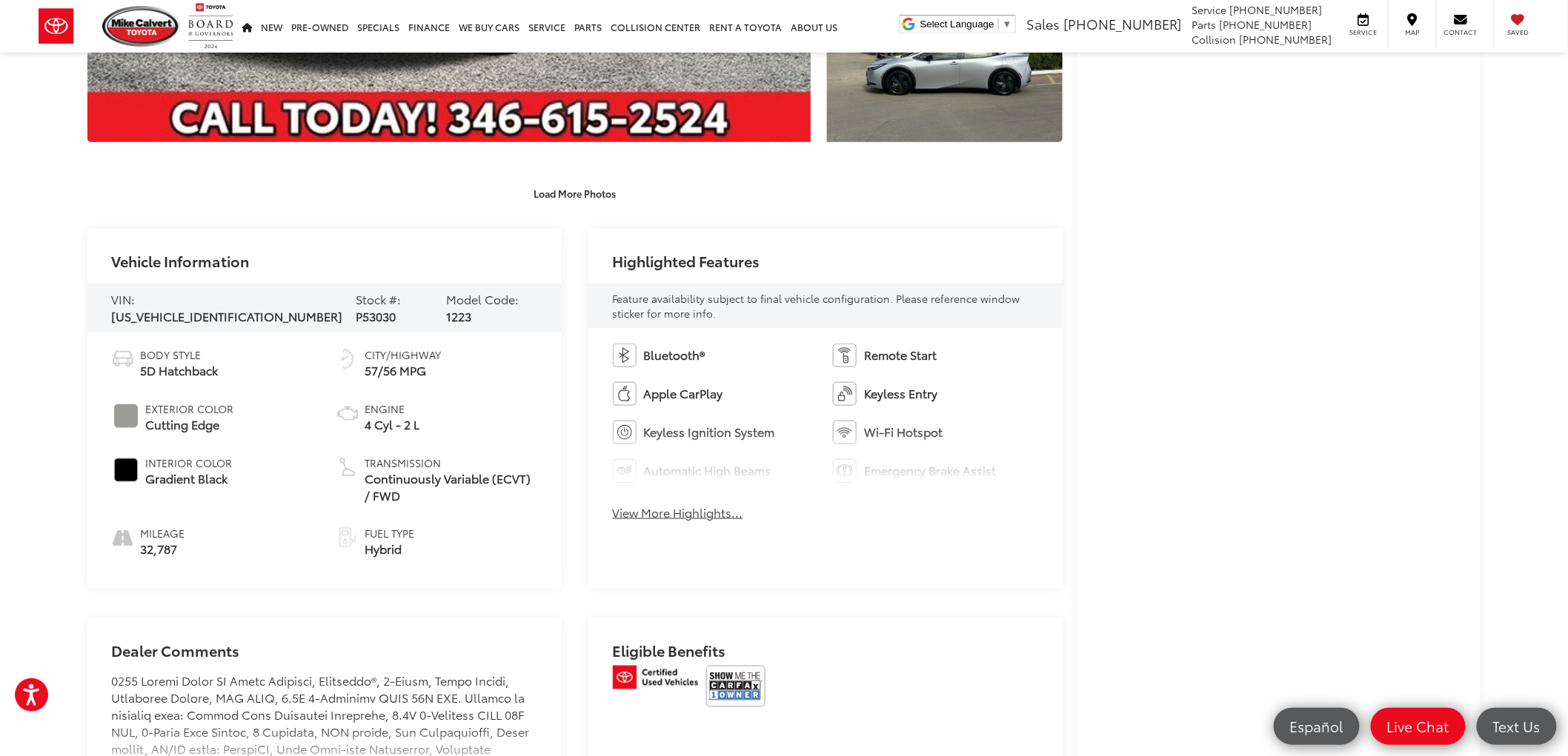
scroll to position [657, 0]
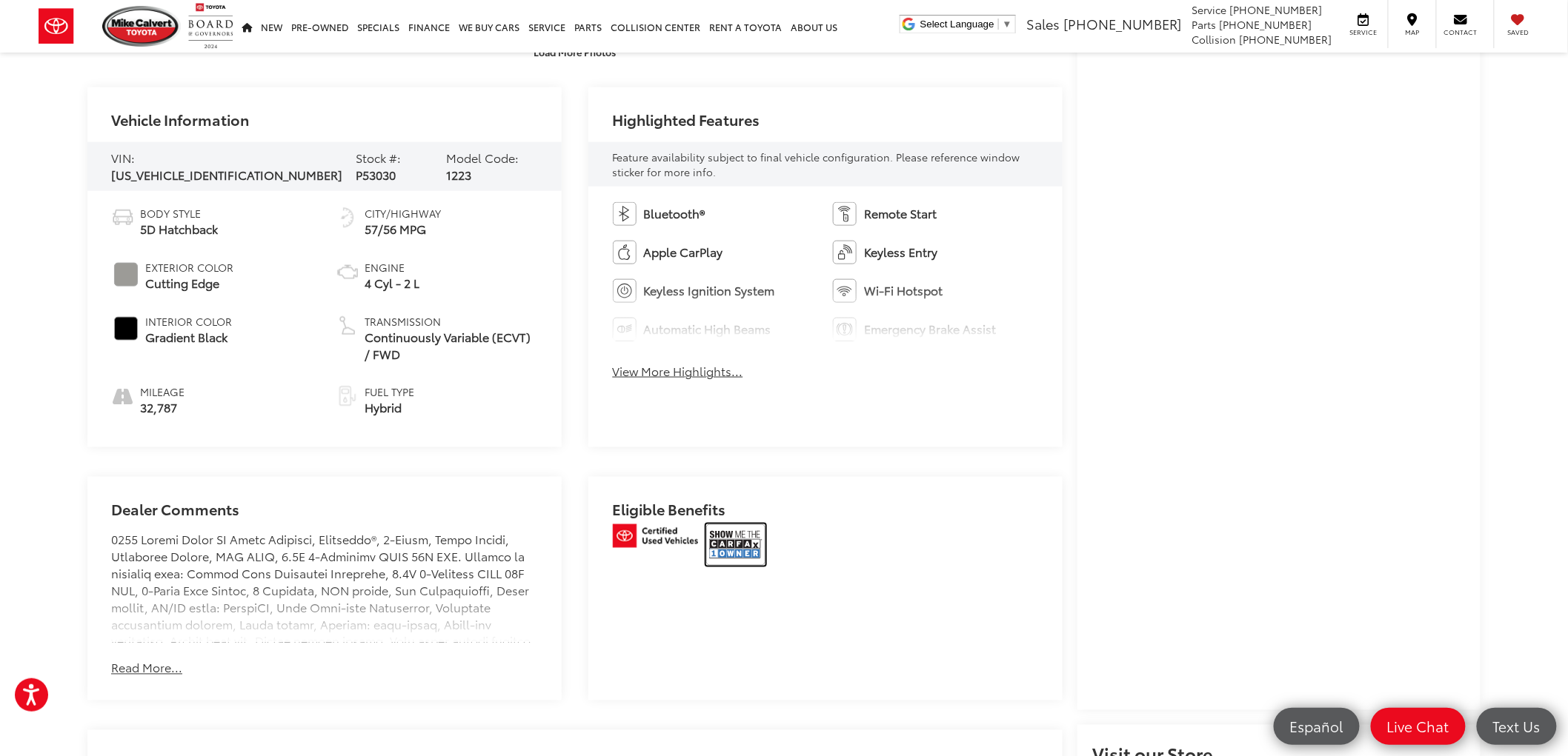
click at [752, 550] on img at bounding box center [735, 544] width 59 height 41
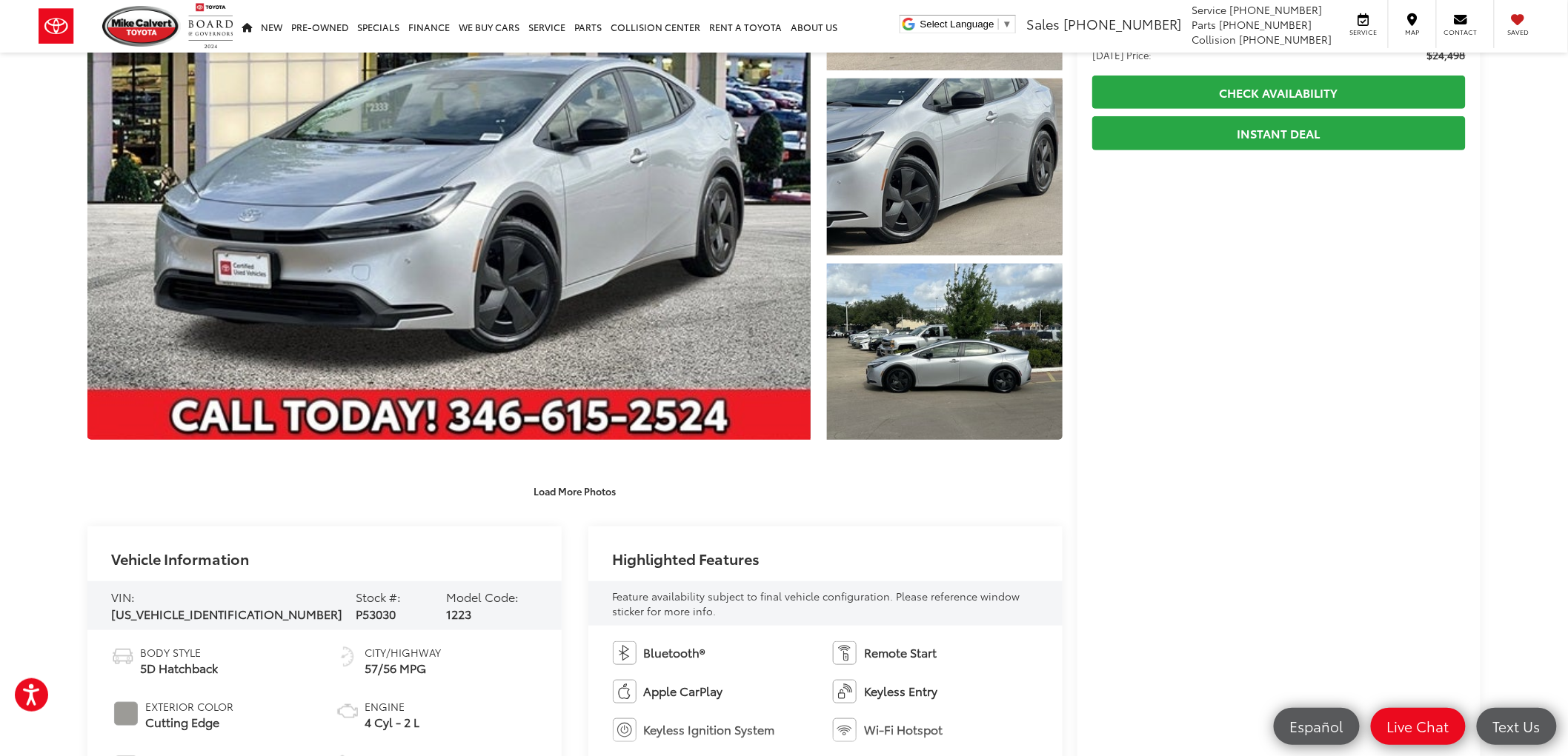
scroll to position [0, 0]
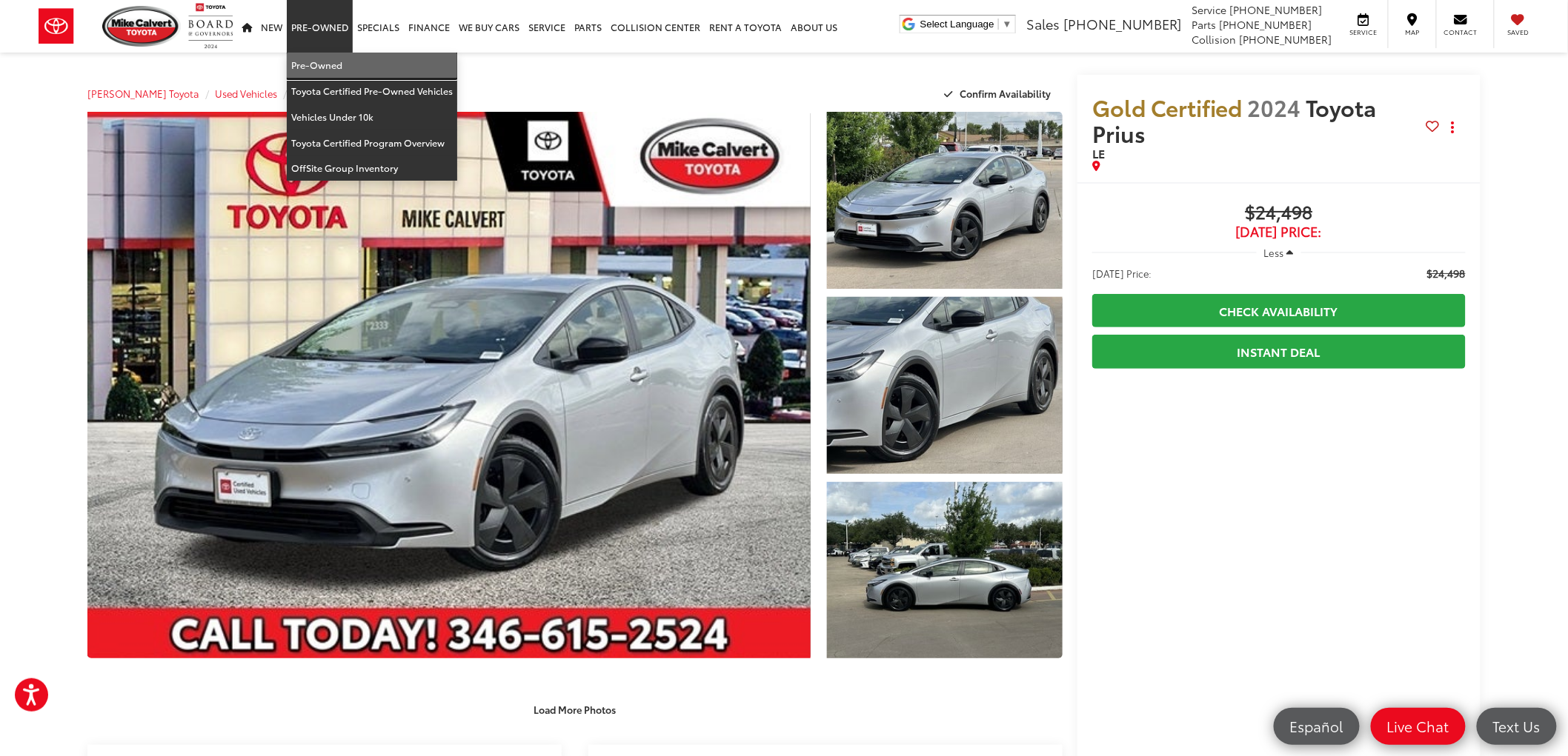
click at [299, 57] on link "Pre-Owned" at bounding box center [371, 65] width 171 height 26
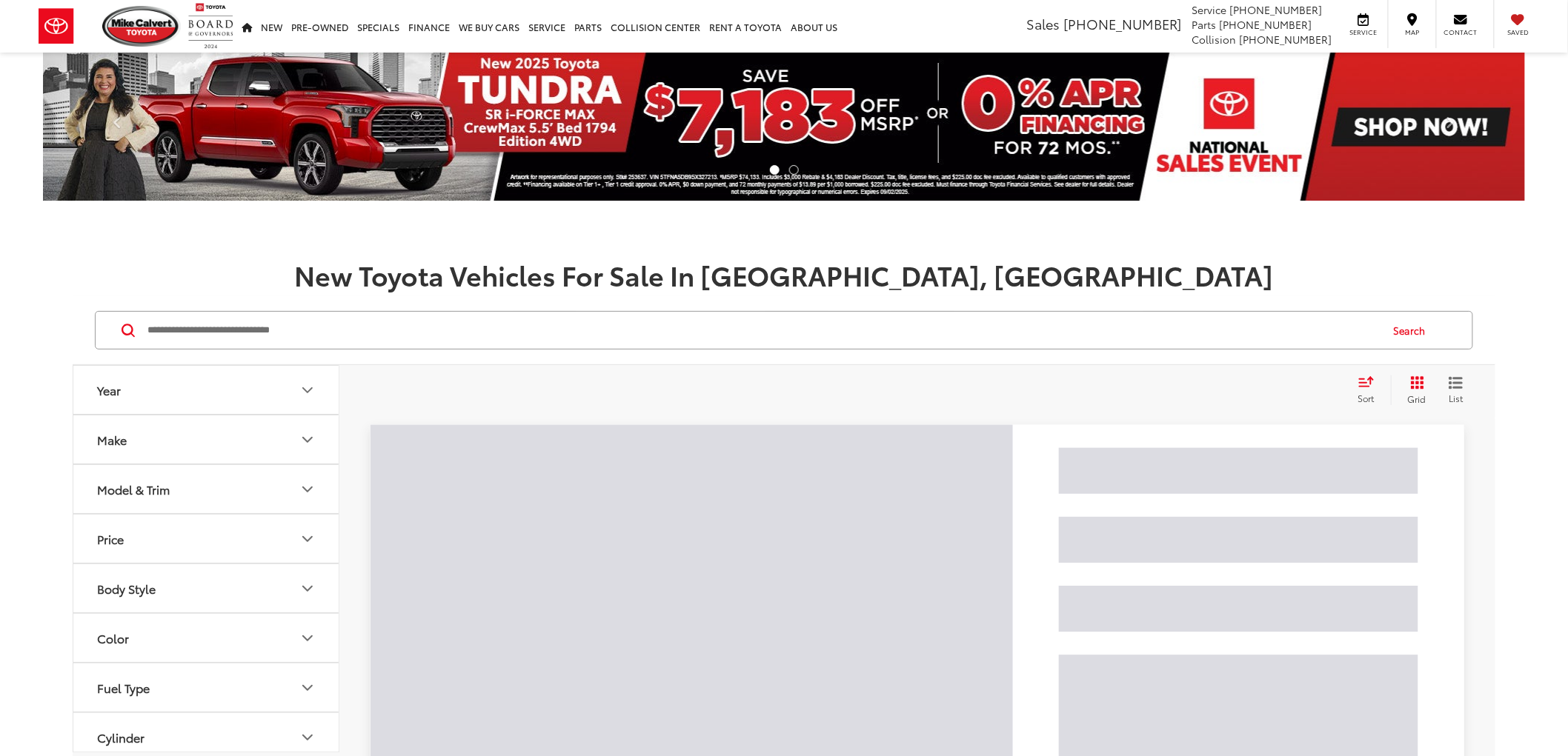
click at [172, 345] on input "Search by Make, Model, or Keyword" at bounding box center [762, 331] width 1234 height 36
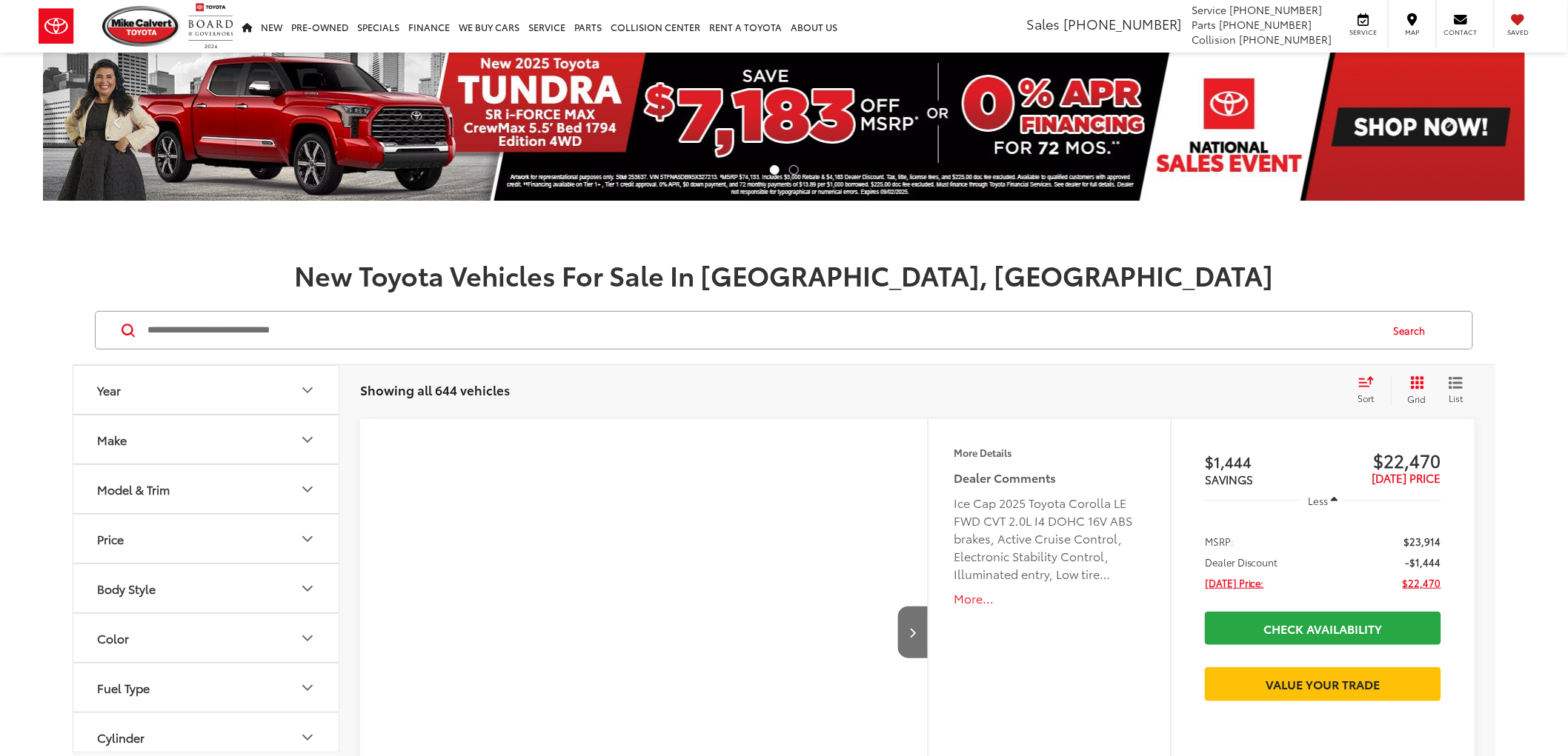
click at [201, 336] on input "Search by Make, Model, or Keyword" at bounding box center [762, 331] width 1234 height 36
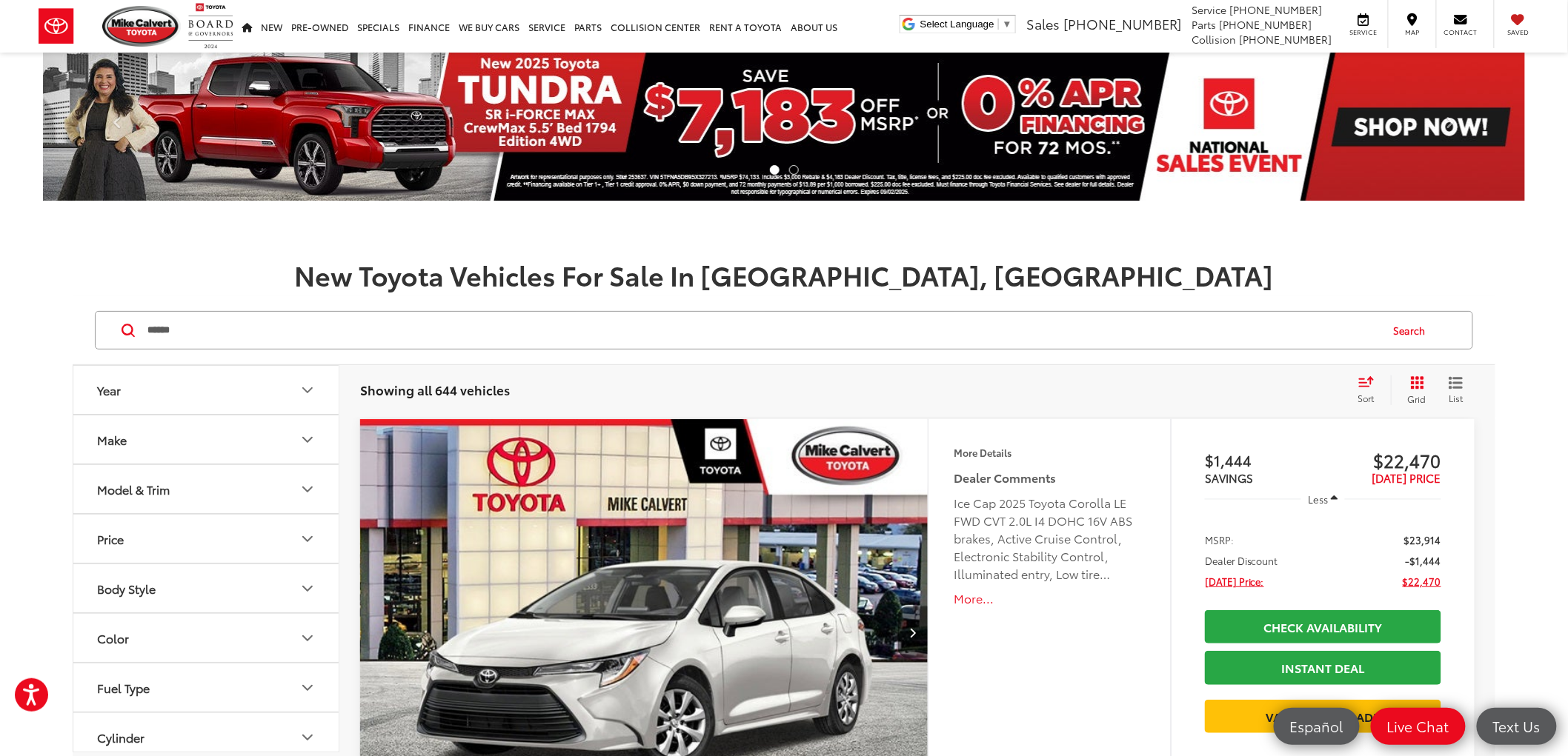
type input "******"
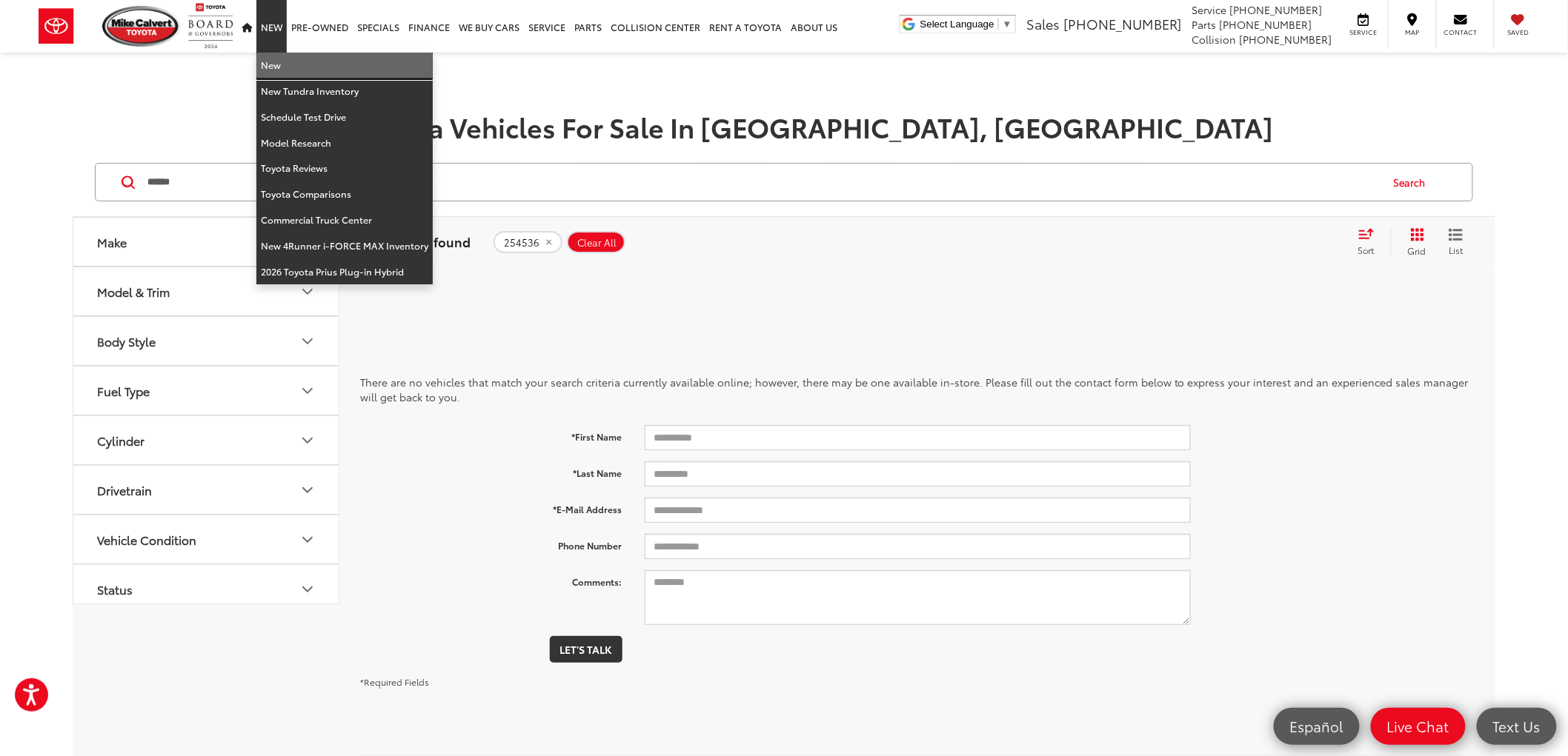
click at [270, 71] on link "New" at bounding box center [345, 65] width 176 height 26
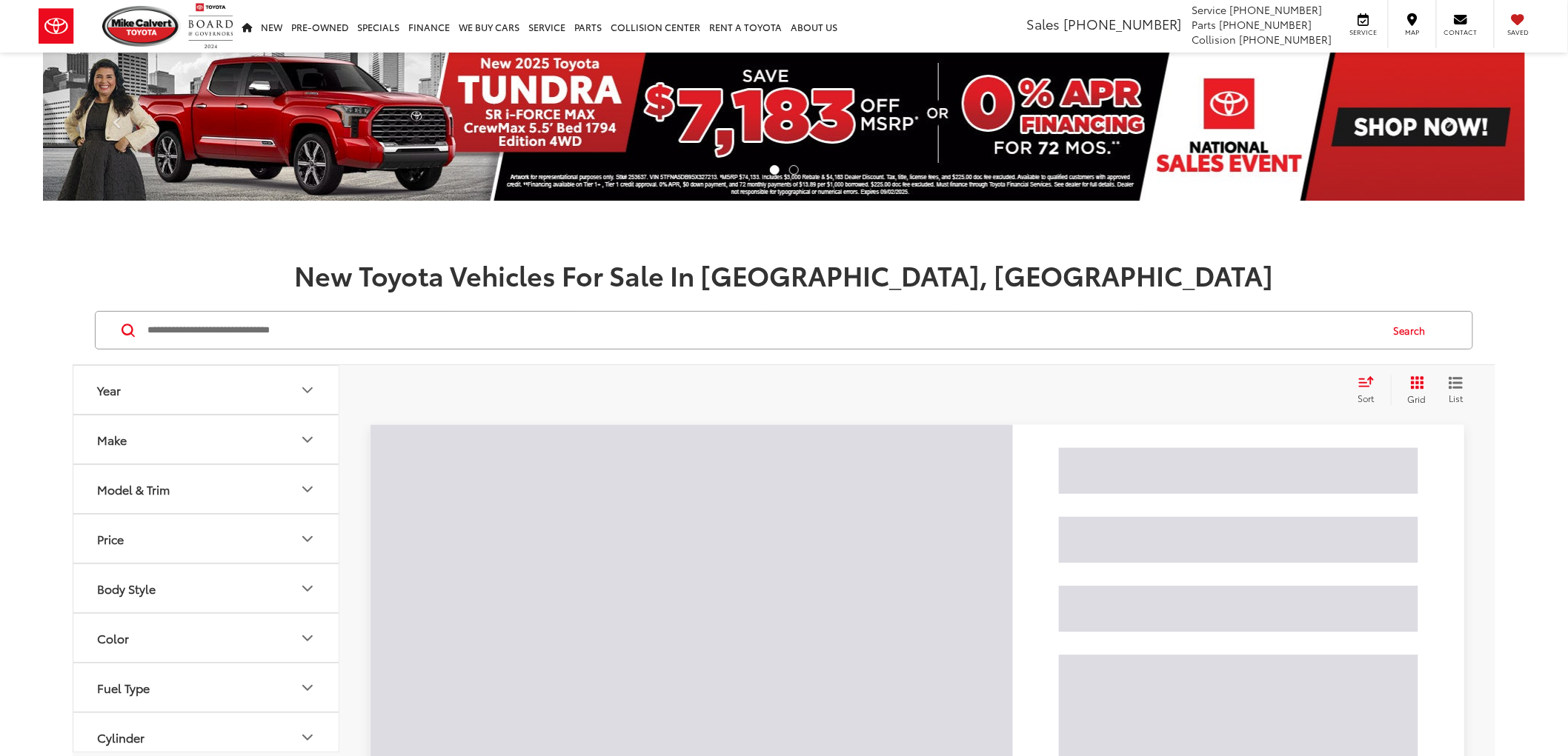
click at [221, 340] on input "Search by Make, Model, or Keyword" at bounding box center [762, 331] width 1234 height 36
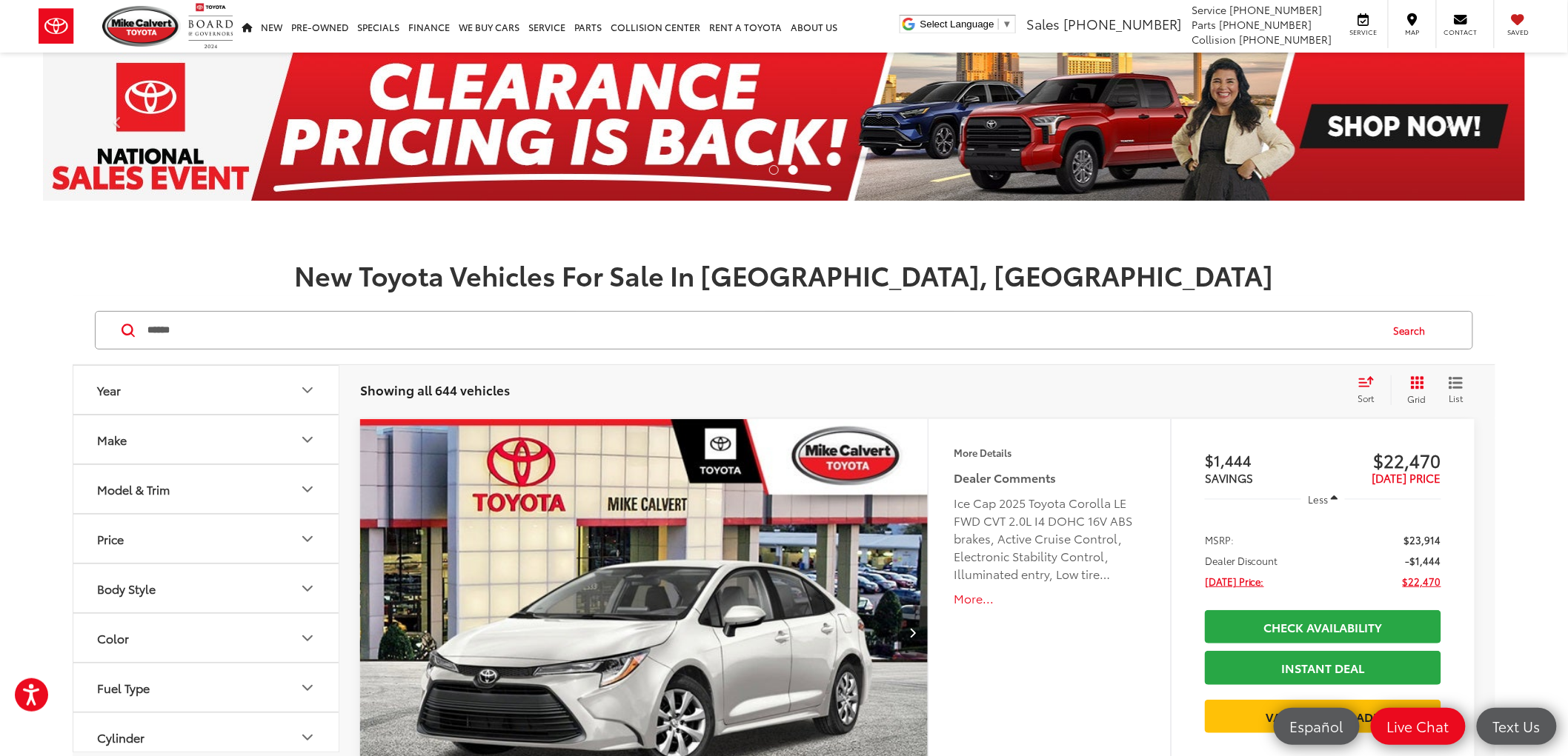
type input "******"
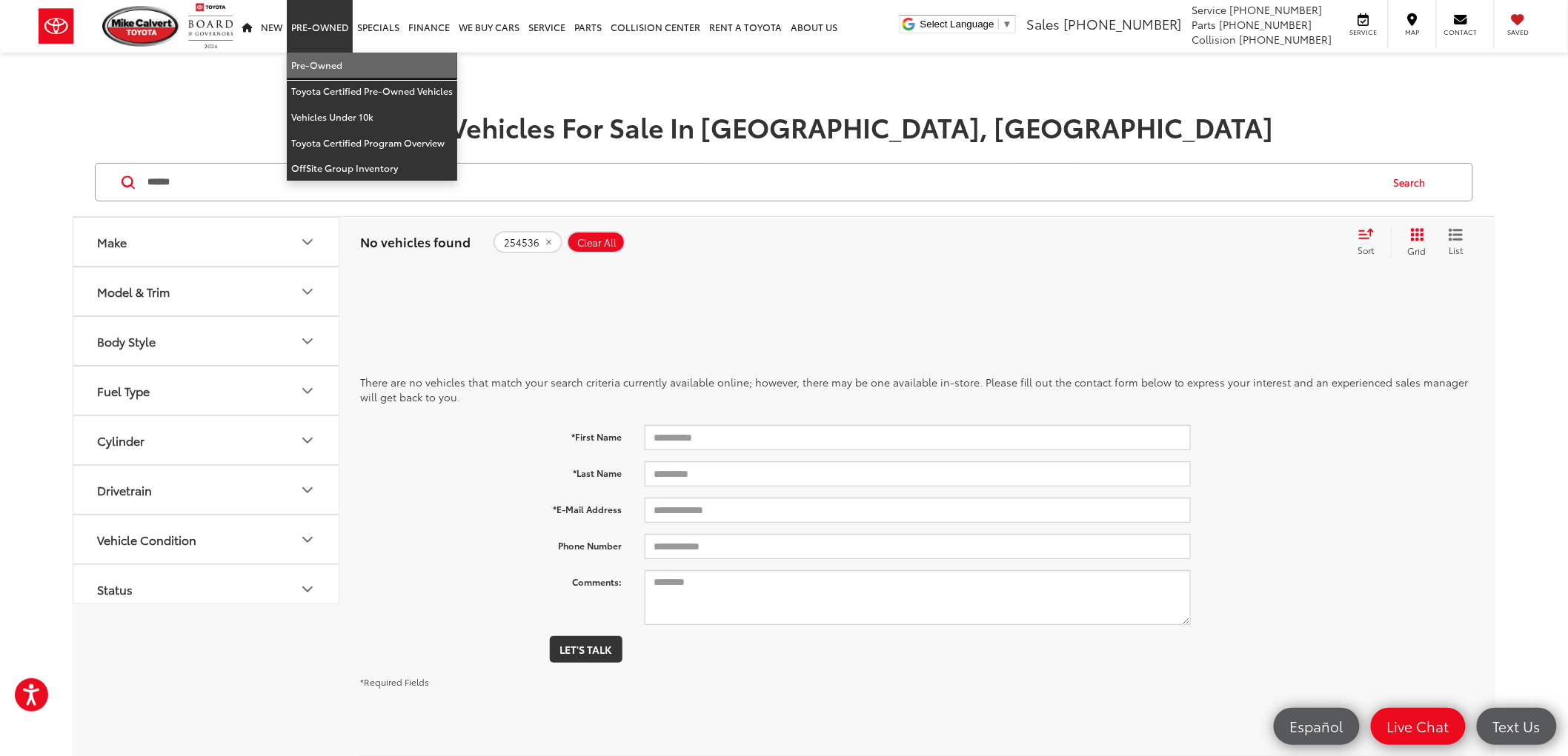
click at [328, 57] on link "Pre-Owned" at bounding box center [371, 65] width 171 height 26
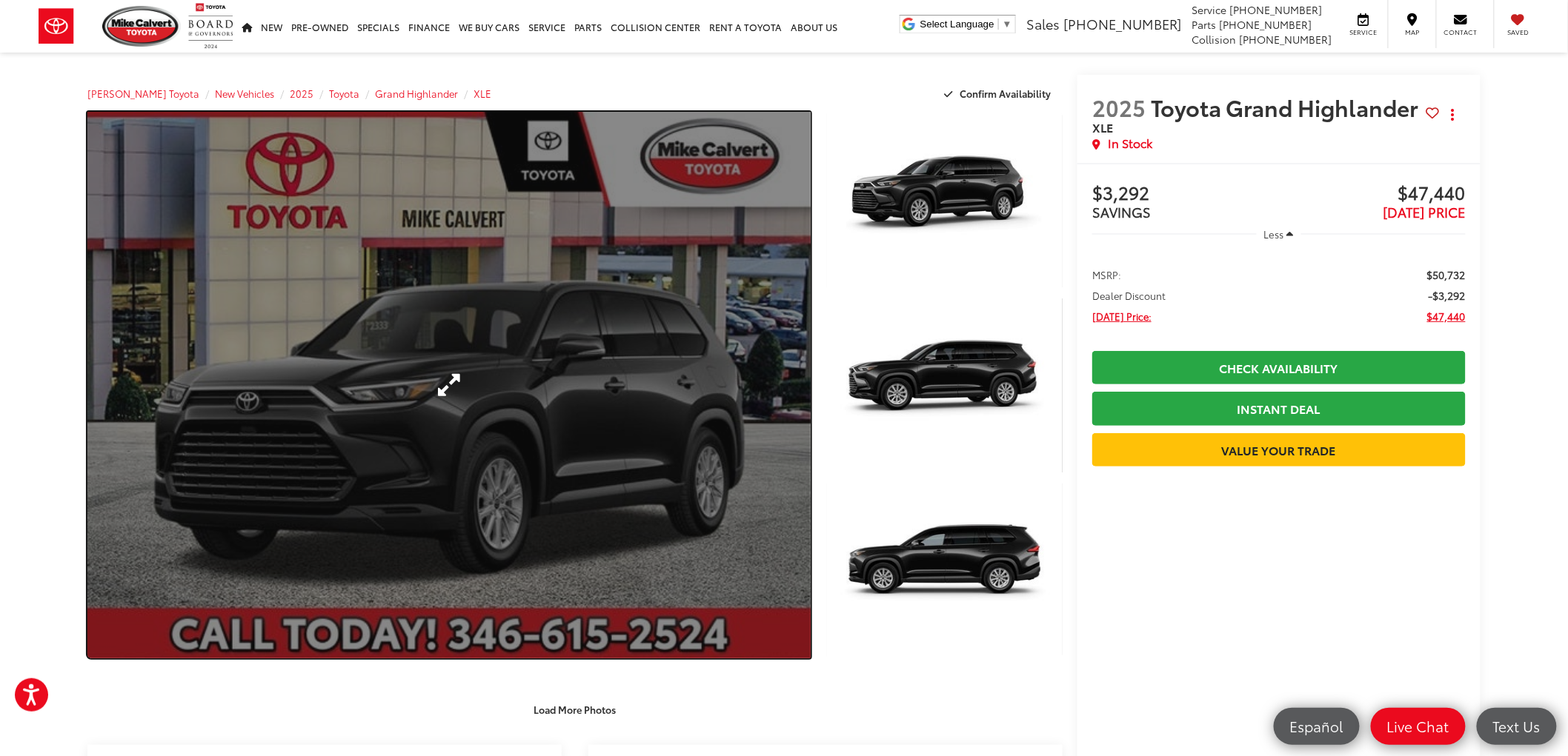
click at [492, 277] on link "Expand Photo 0" at bounding box center [449, 385] width 723 height 547
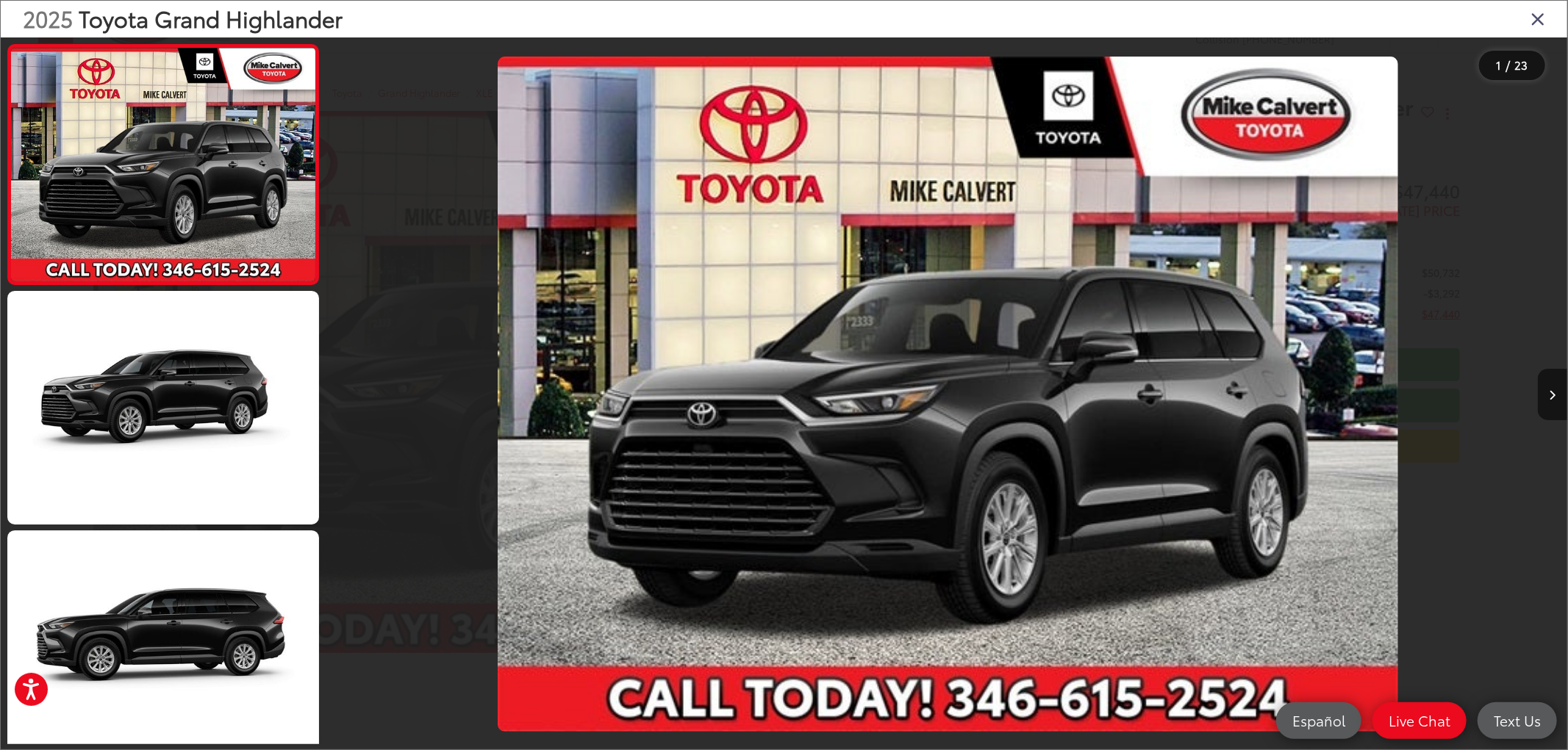
click at [1541, 22] on icon "Close gallery" at bounding box center [1538, 18] width 14 height 19
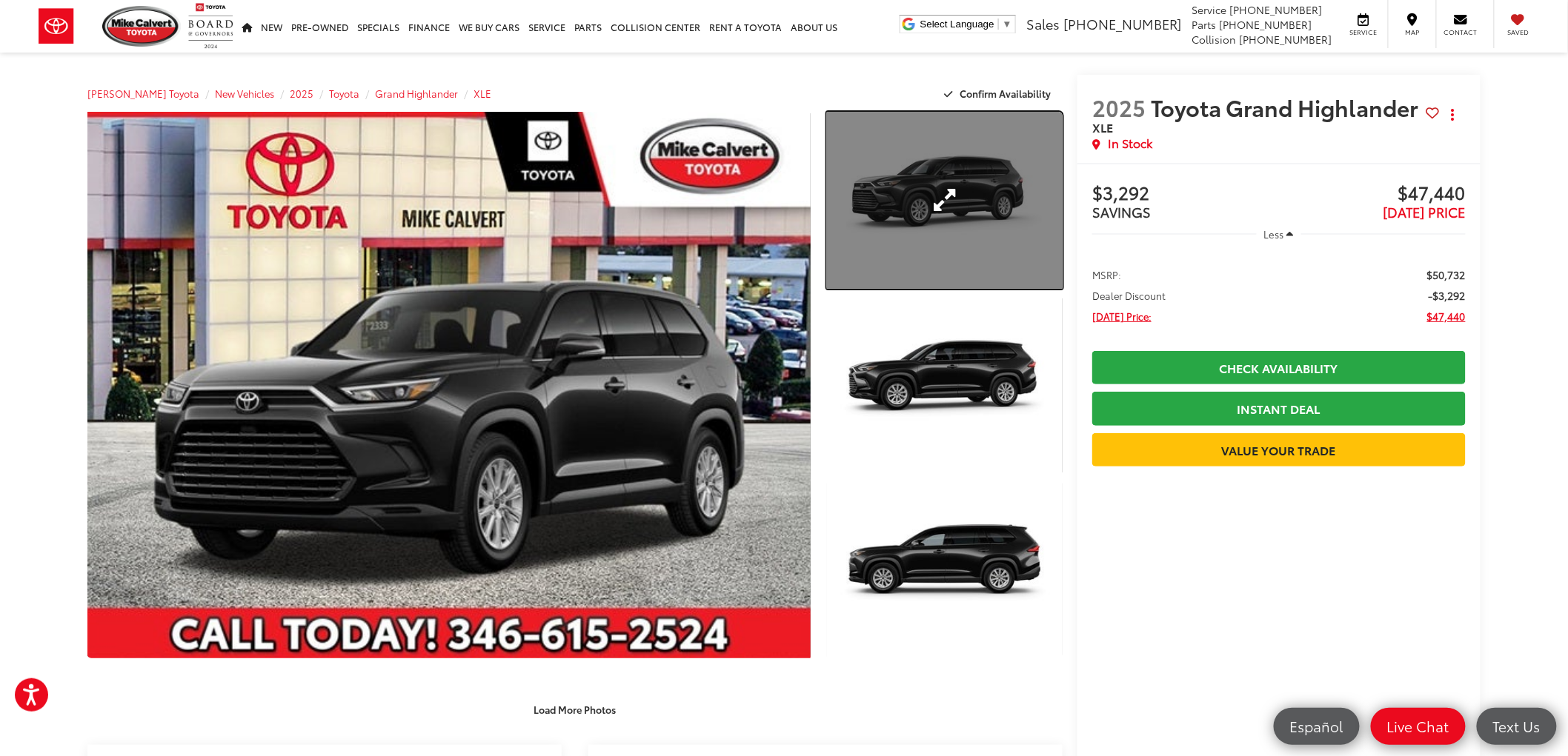
click at [979, 179] on link "Expand Photo 1" at bounding box center [944, 200] width 235 height 177
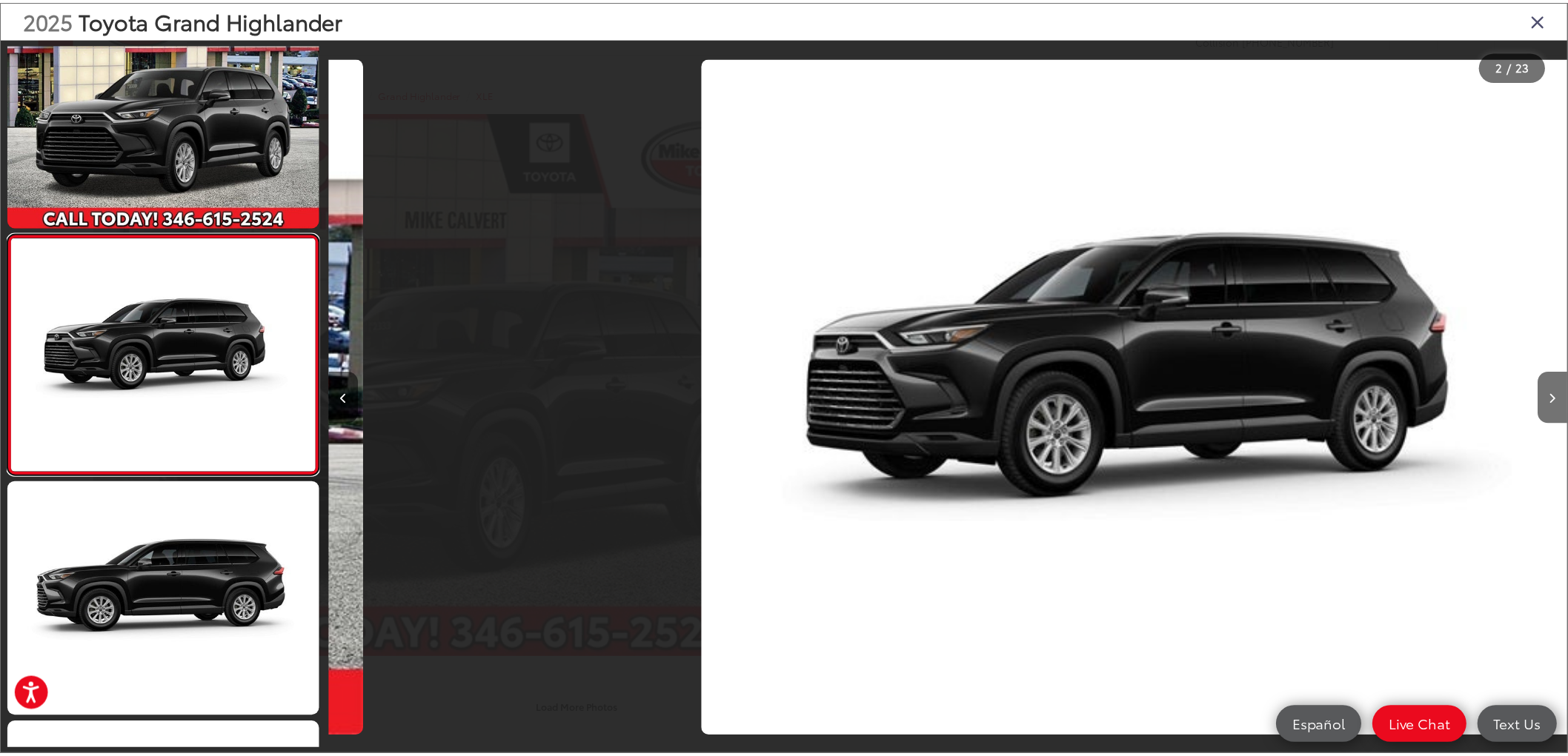
scroll to position [0, 1248]
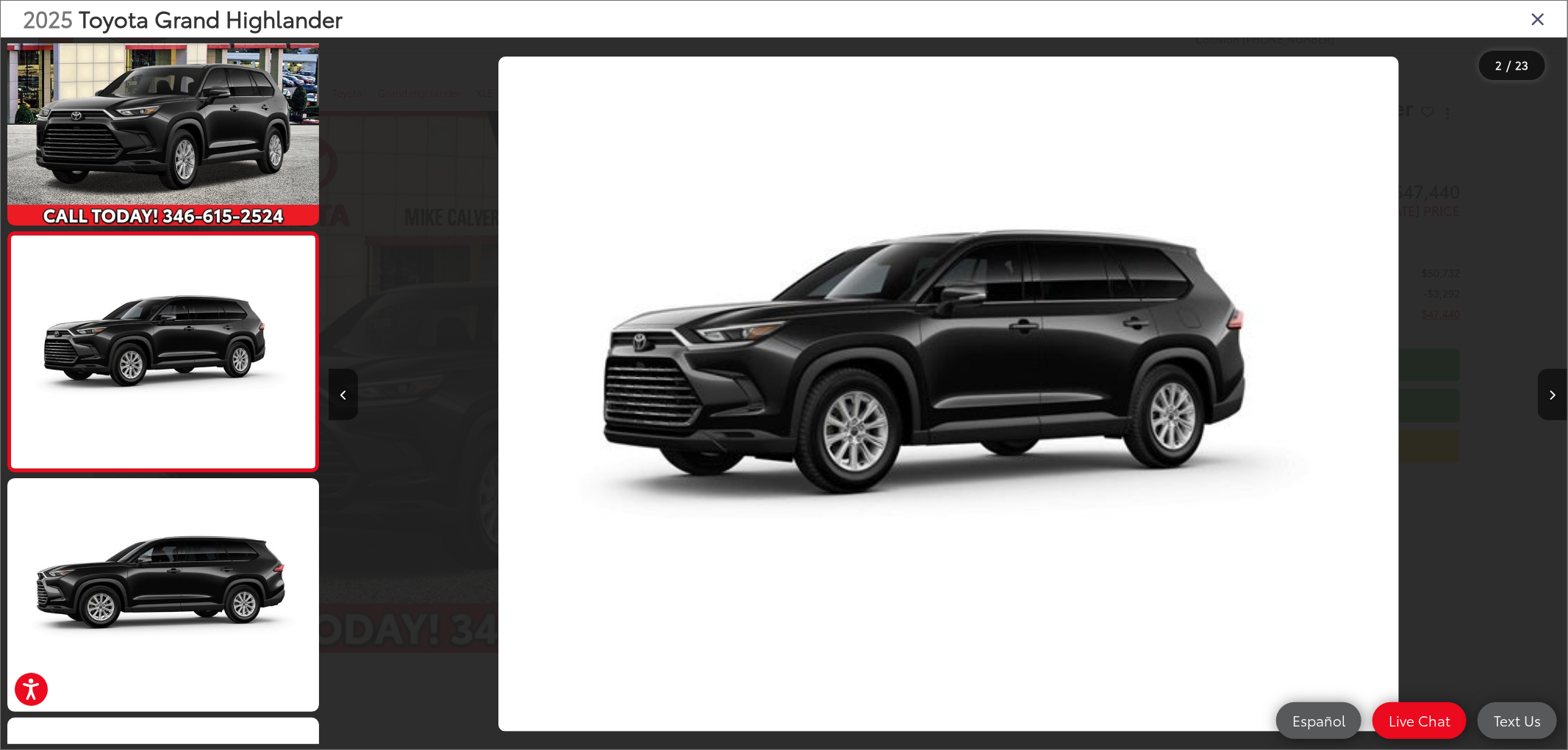
click at [1539, 18] on icon "Close gallery" at bounding box center [1538, 18] width 14 height 19
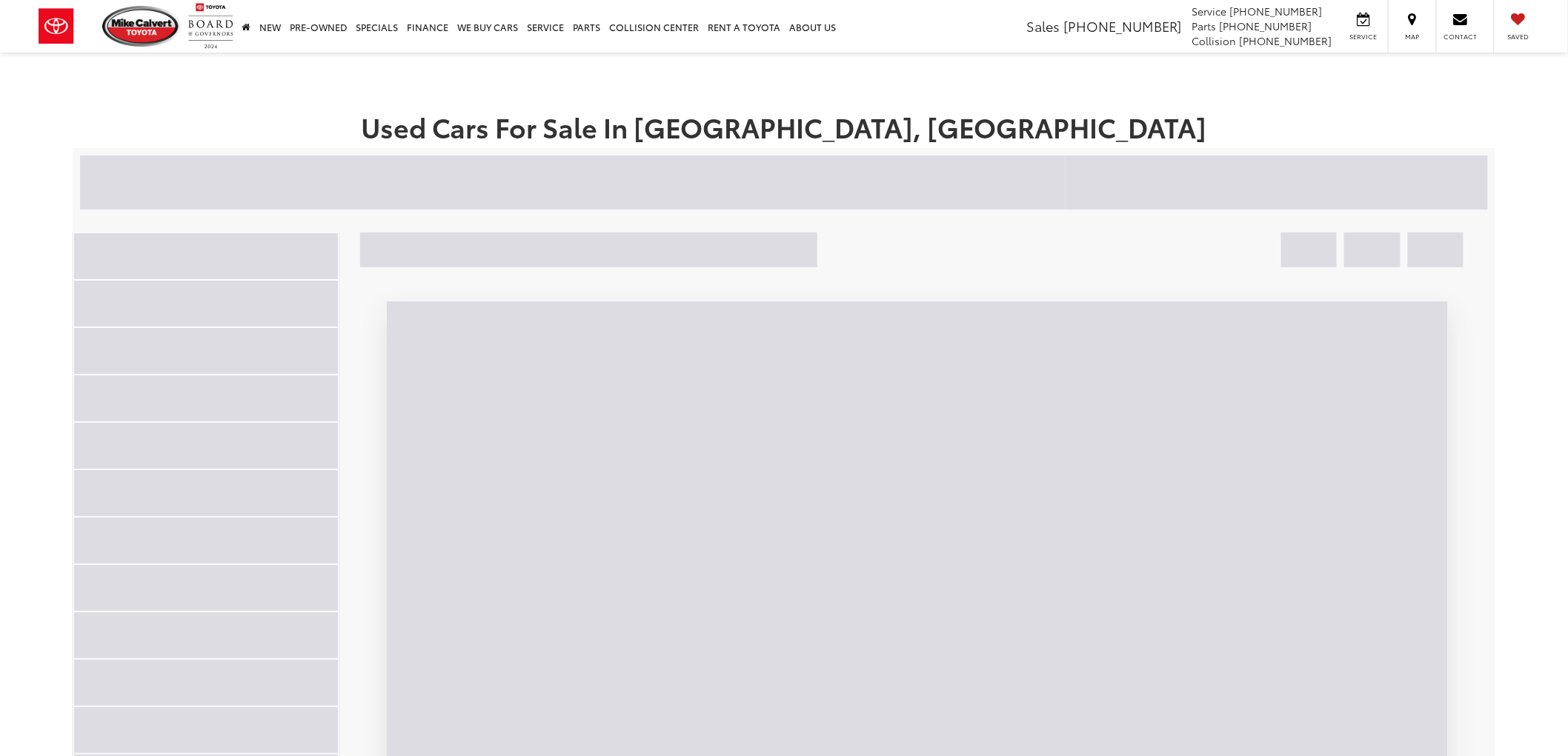
click at [270, 181] on div at bounding box center [573, 182] width 985 height 53
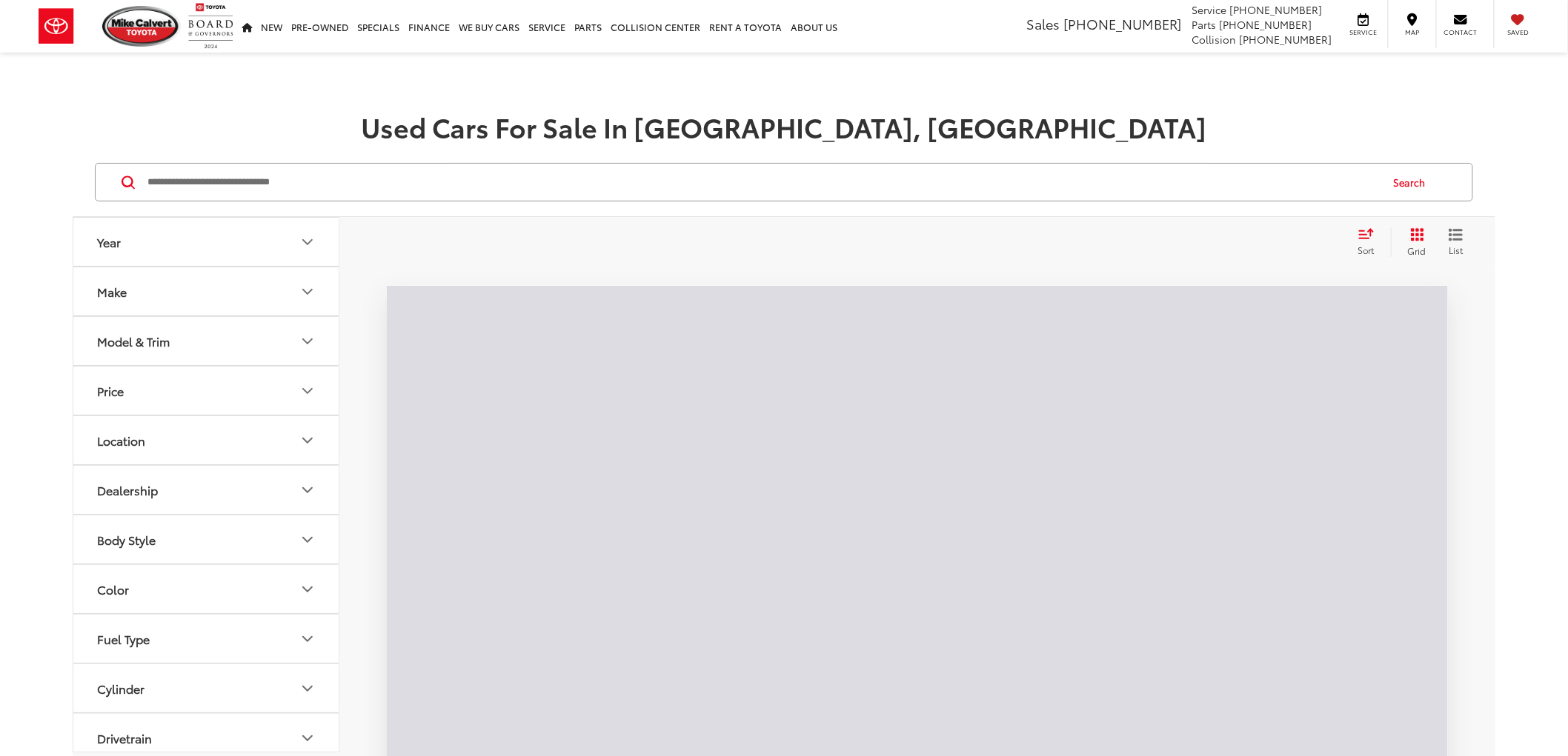
click at [257, 181] on input "Search by Make, Model, or Keyword" at bounding box center [762, 182] width 1234 height 36
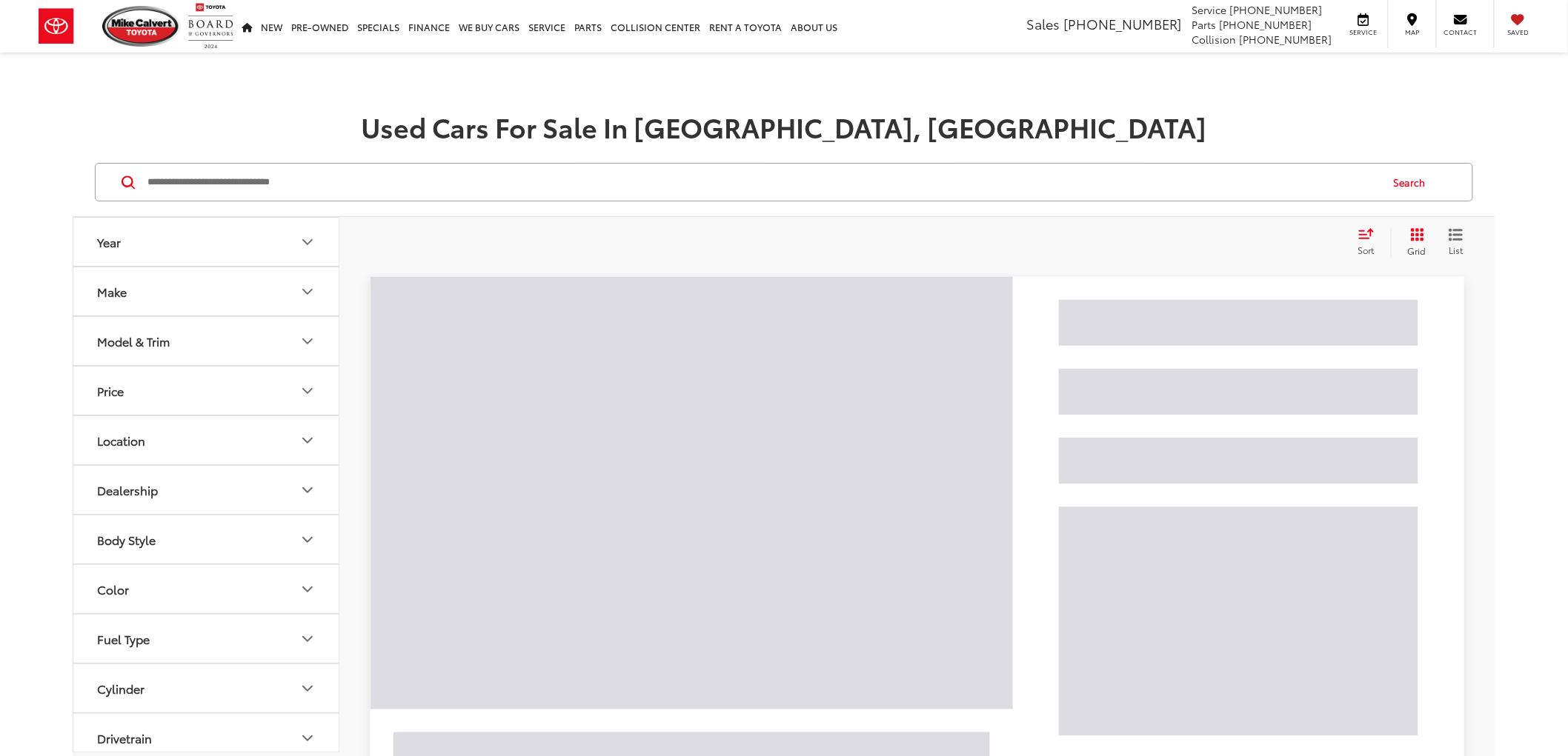
click at [257, 181] on input "Search by Make, Model, or Keyword" at bounding box center [762, 182] width 1234 height 36
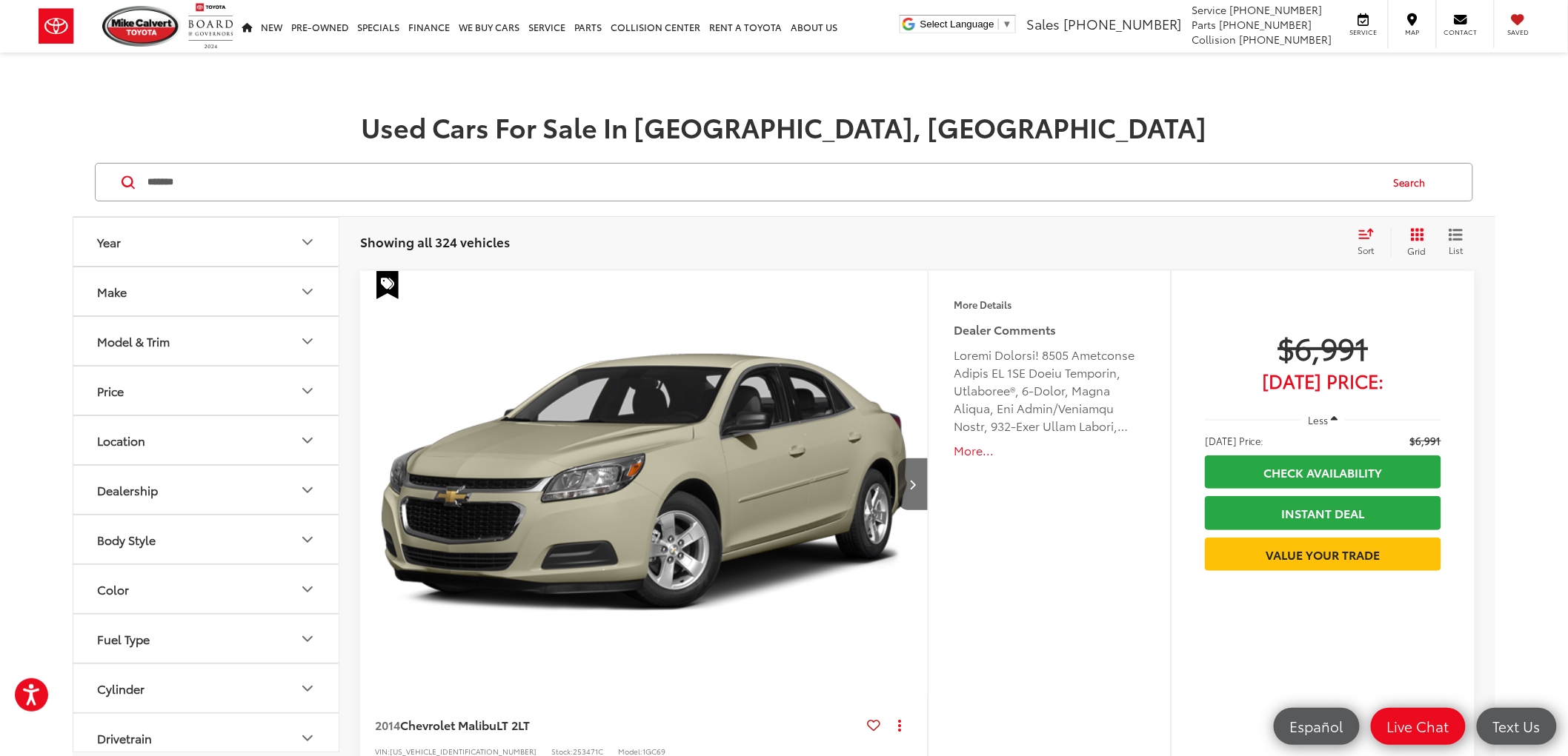
type input "*******"
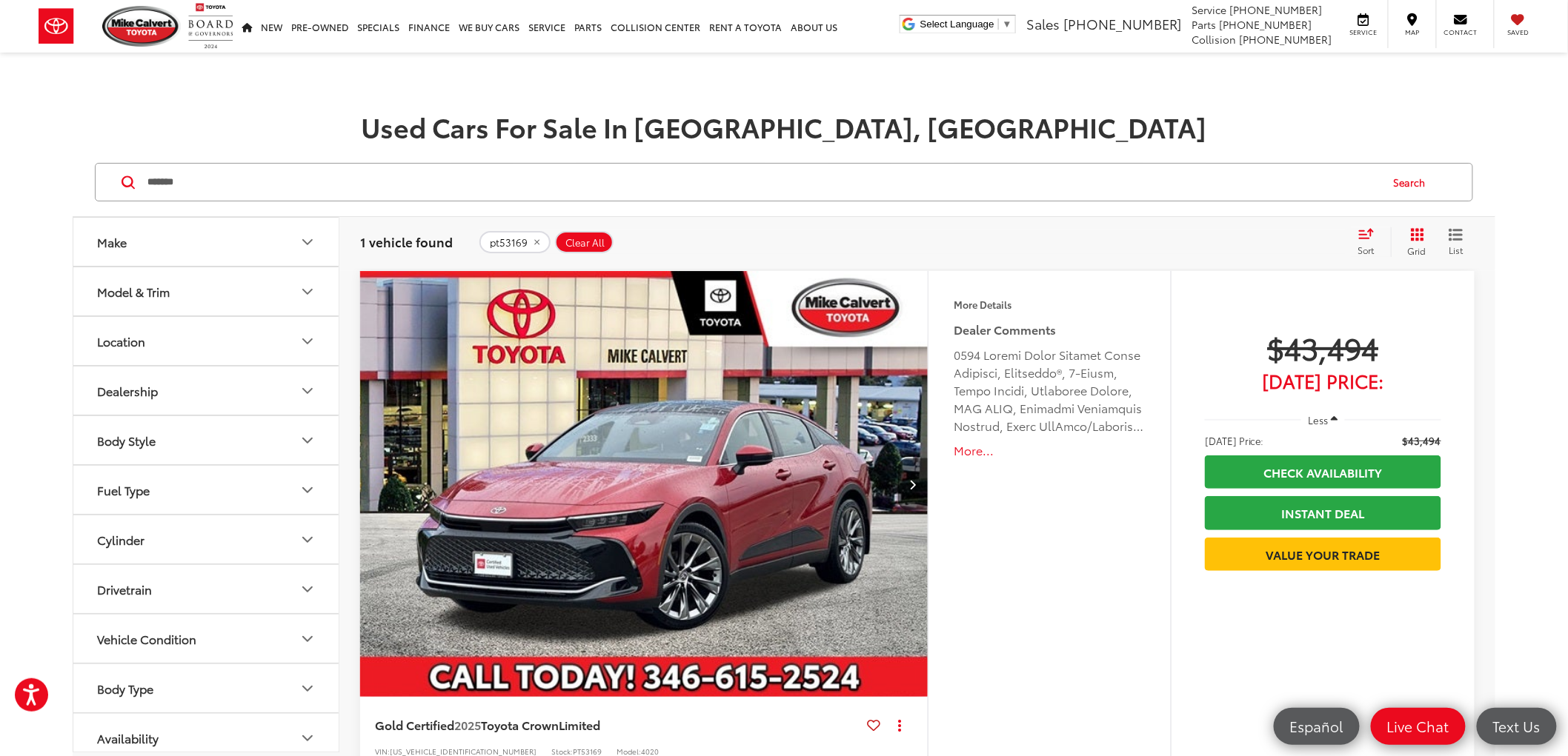
click at [517, 331] on img "2025 Toyota Crown Limited 0" at bounding box center [644, 484] width 570 height 428
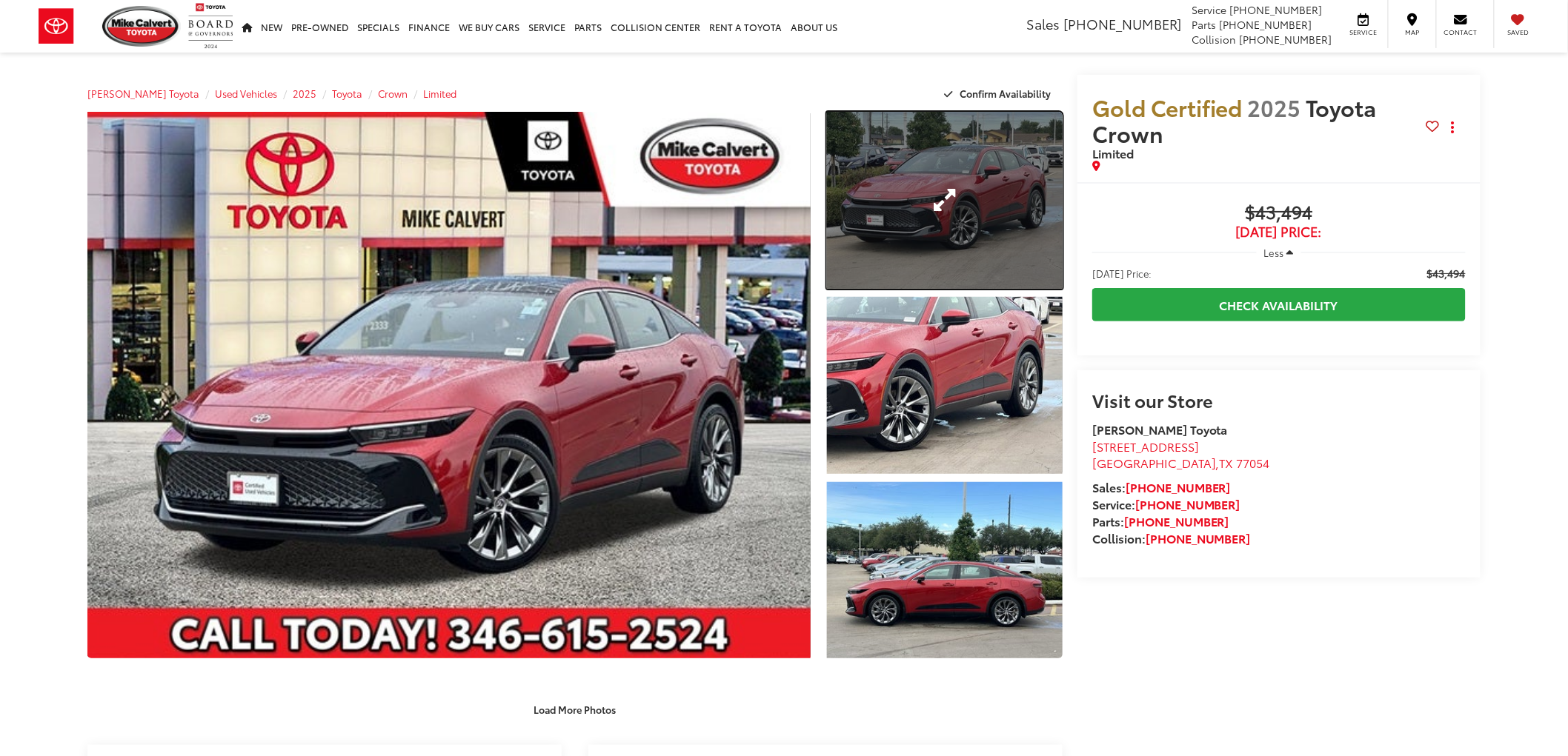
click at [966, 171] on link "Expand Photo 1" at bounding box center [944, 200] width 235 height 177
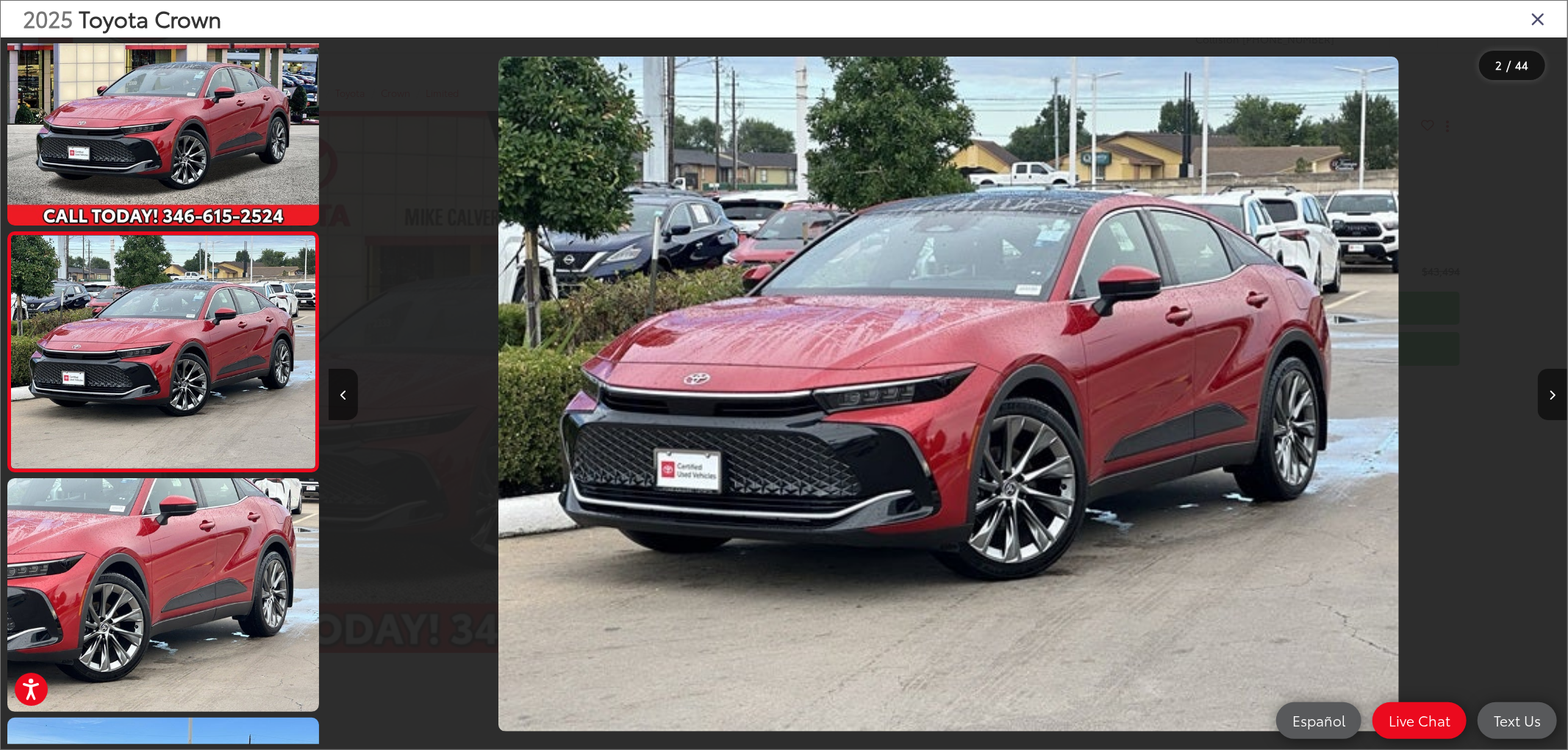
click at [1526, 14] on div "2025 Toyota Crown" at bounding box center [784, 19] width 1566 height 37
click at [1534, 14] on icon "Close gallery" at bounding box center [1538, 18] width 14 height 19
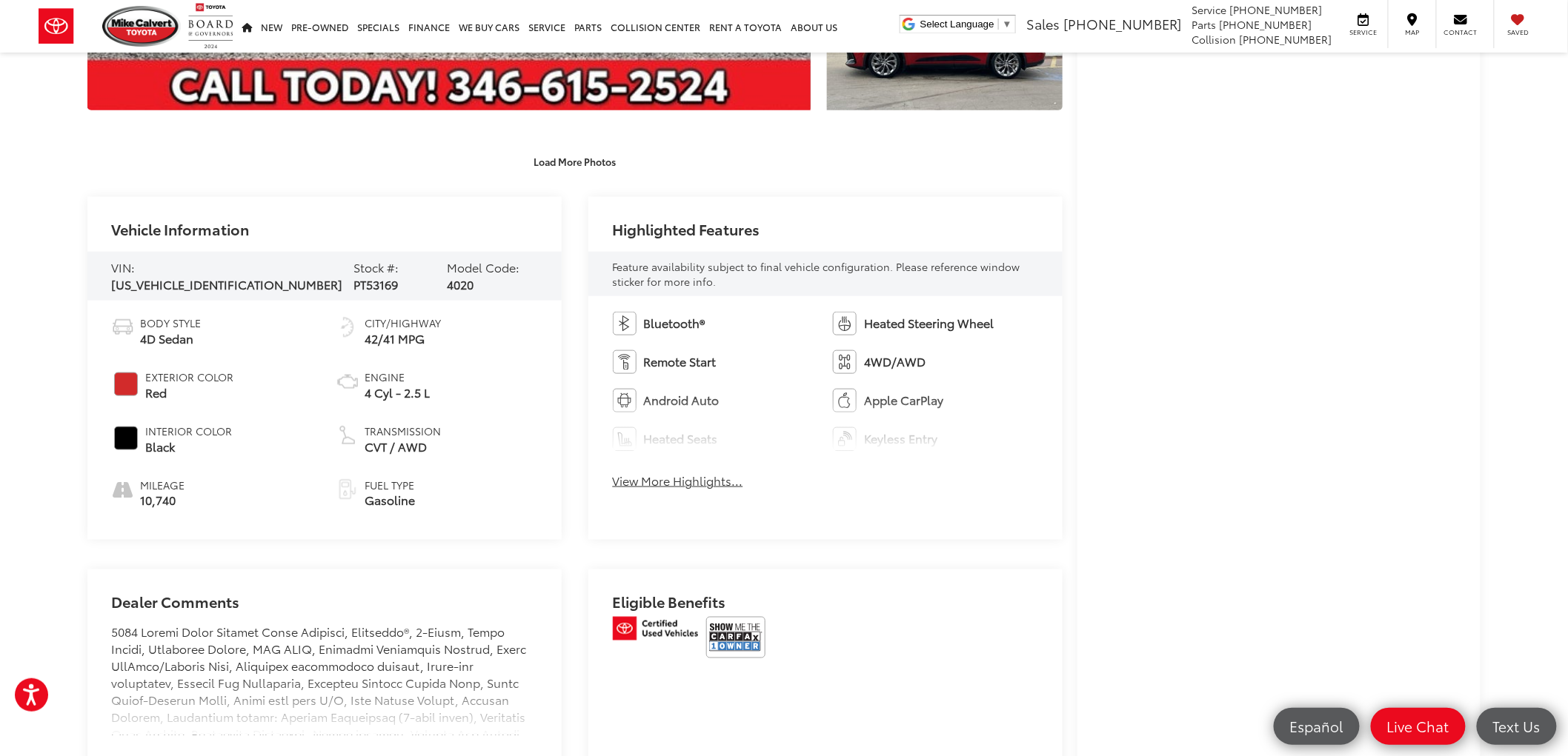
scroll to position [657, 0]
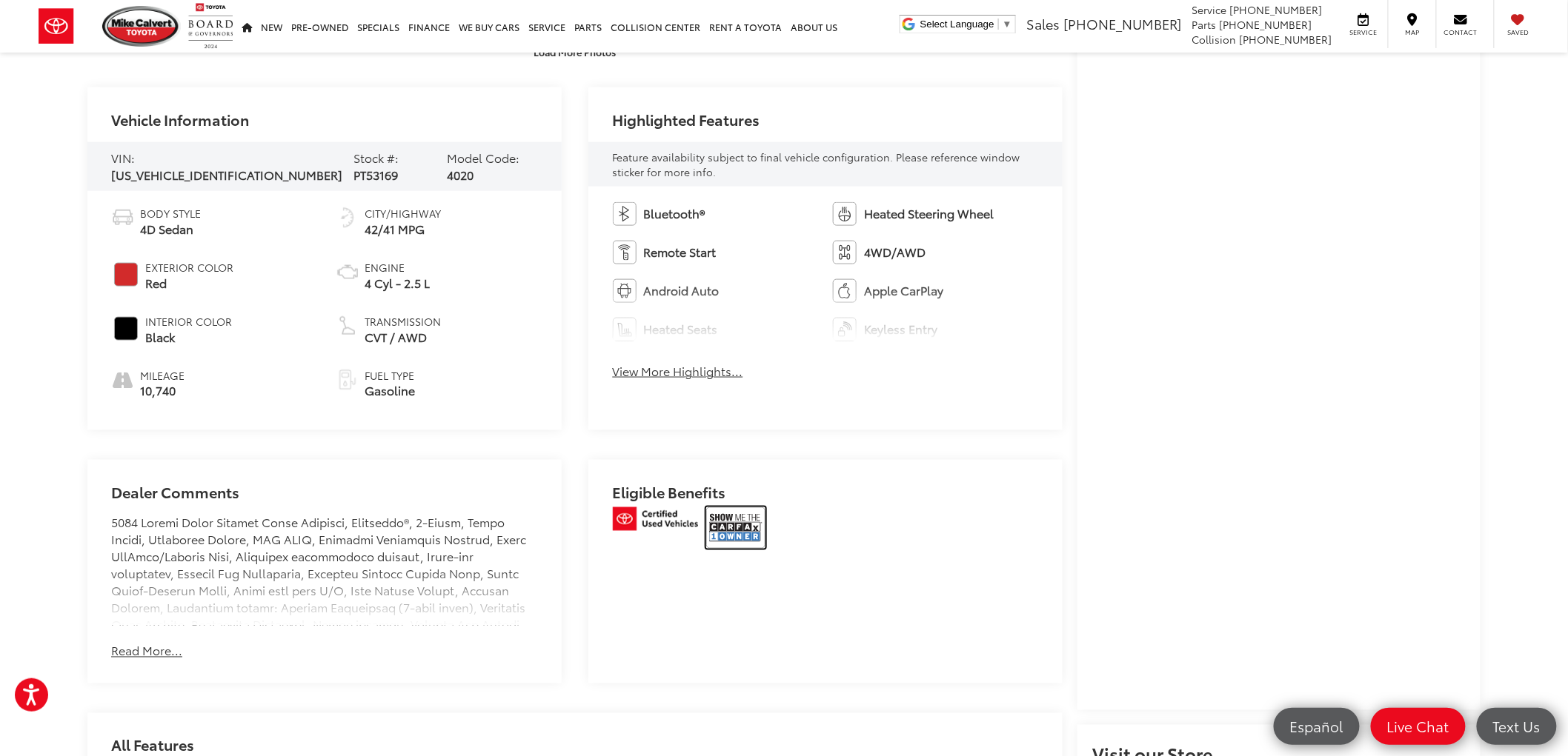
click at [737, 524] on img at bounding box center [735, 527] width 59 height 41
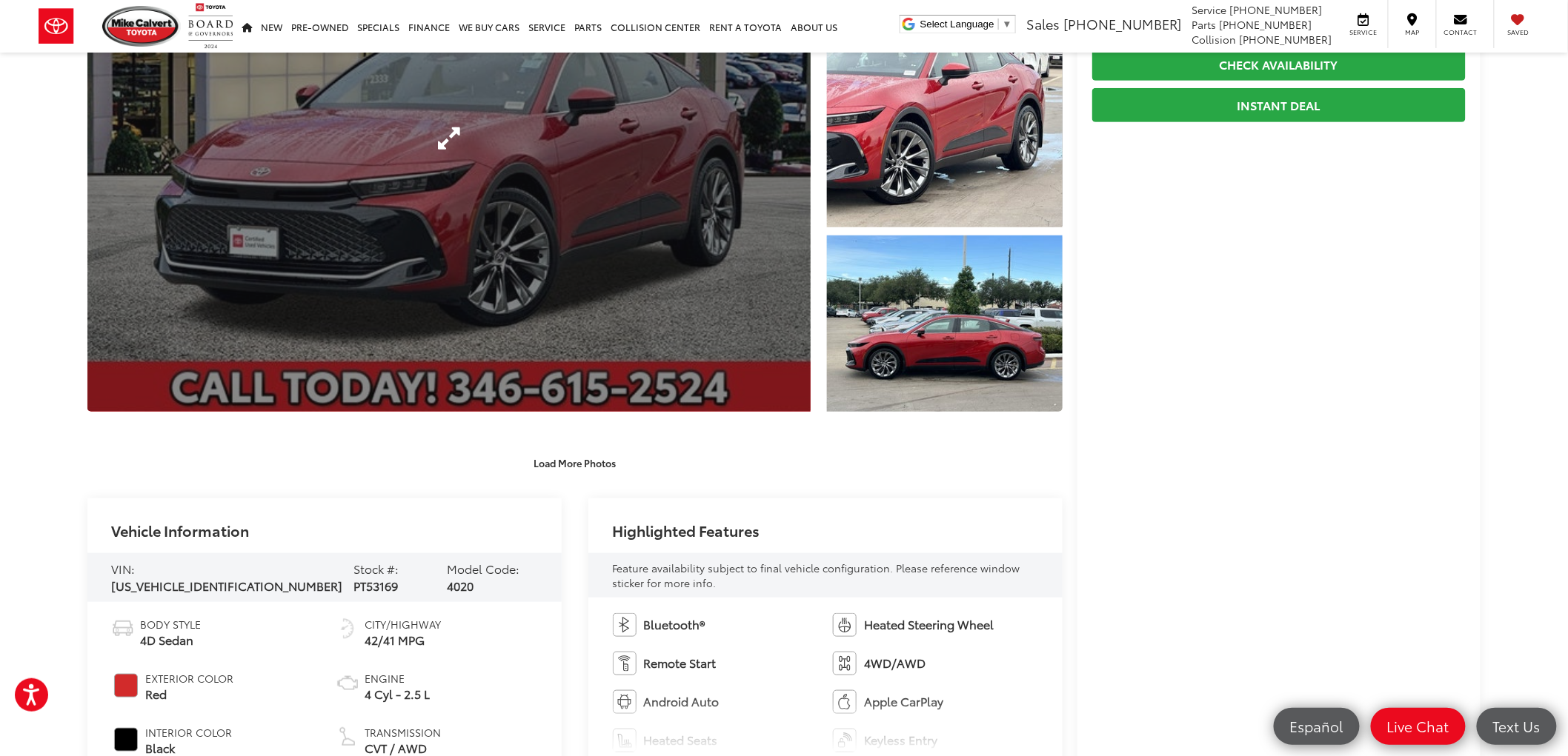
scroll to position [0, 0]
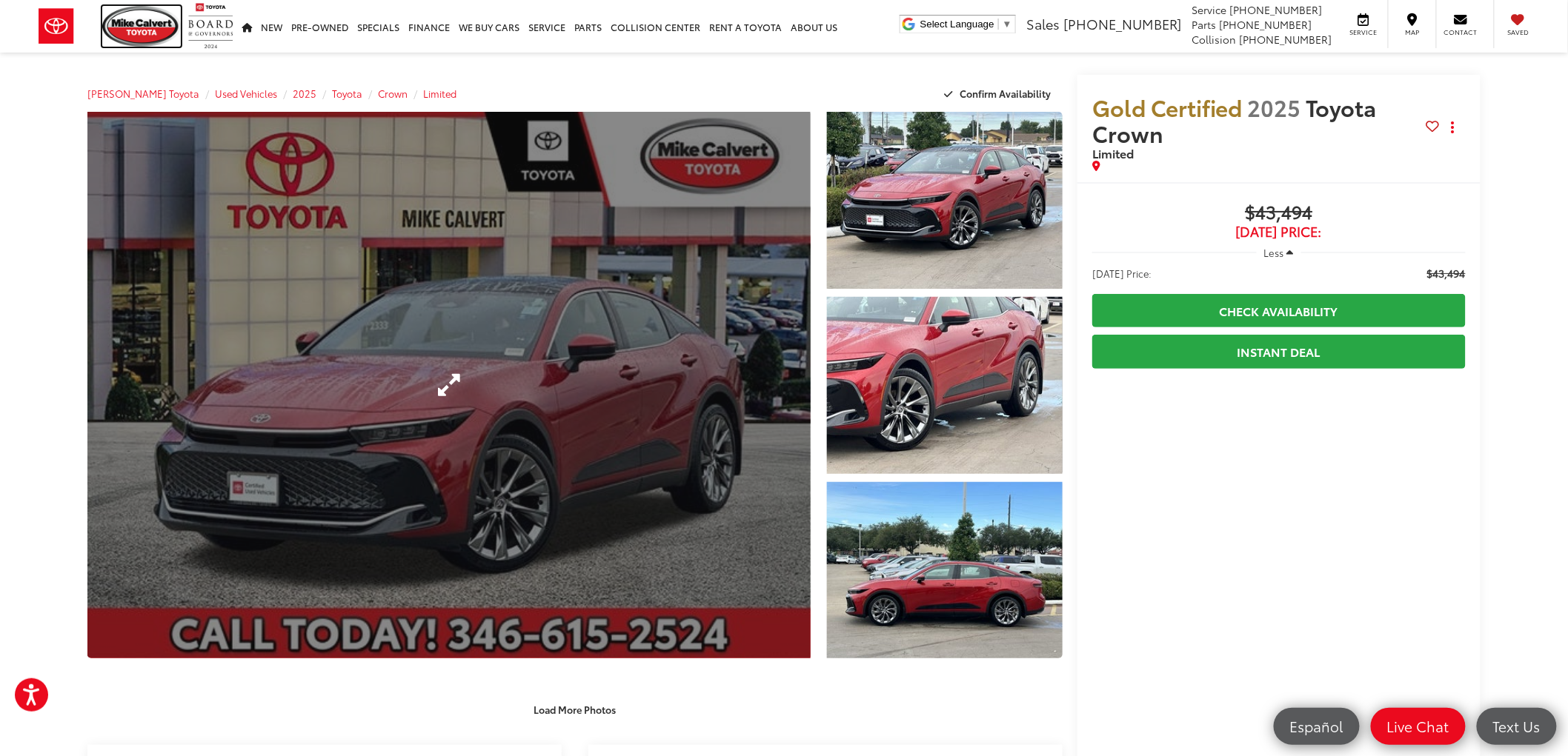
click at [149, 30] on img at bounding box center [141, 26] width 78 height 40
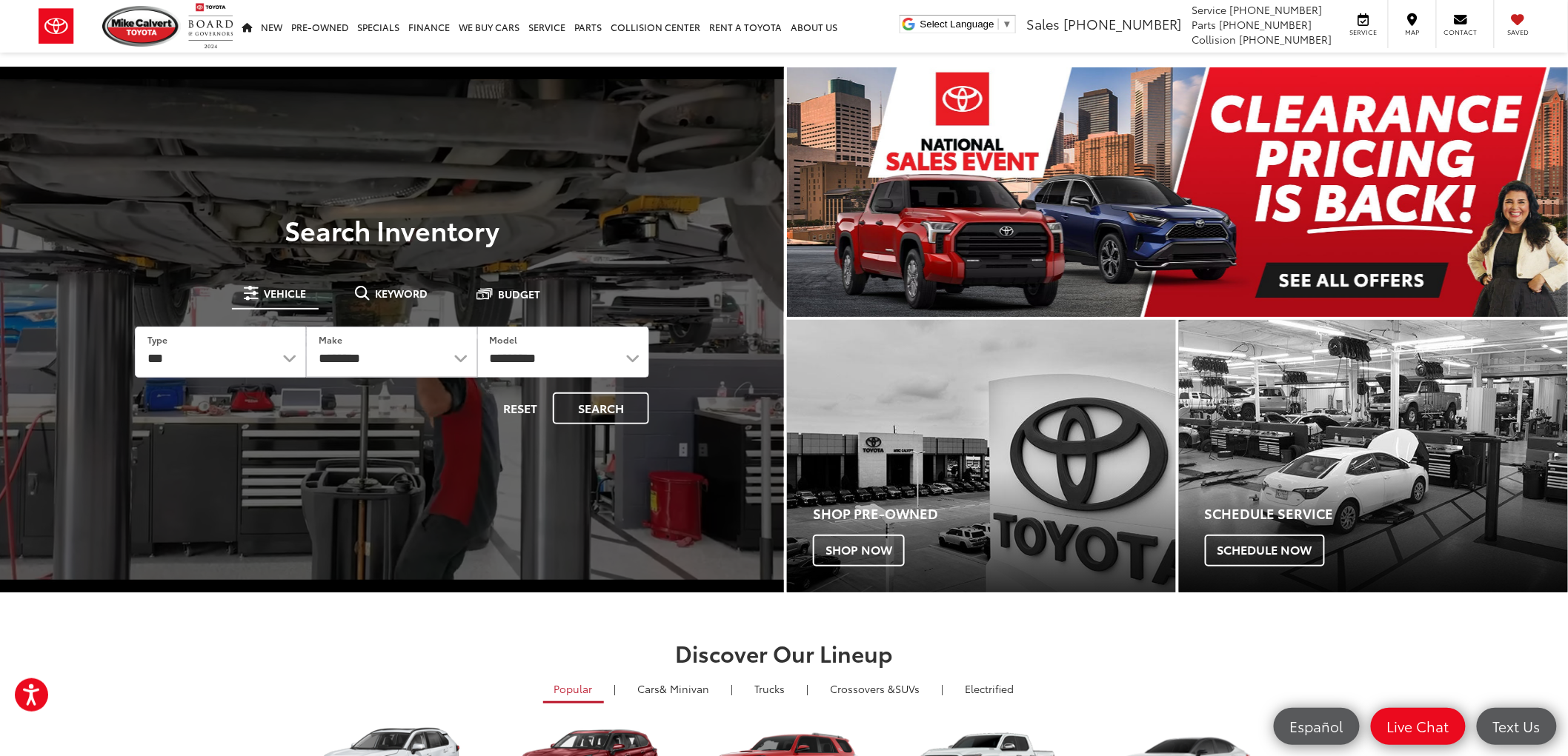
click at [393, 304] on button "Keyword" at bounding box center [392, 293] width 97 height 27
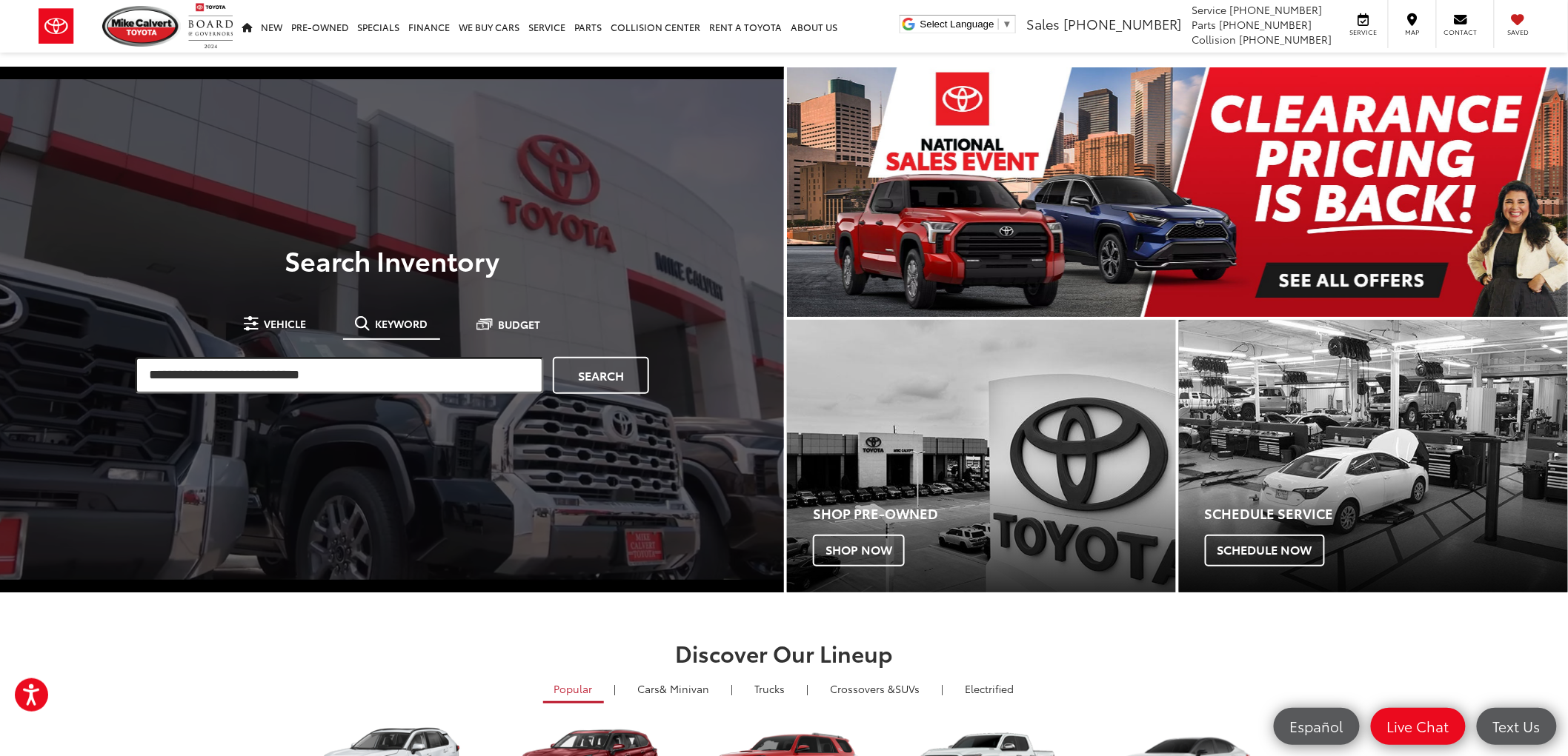
click at [306, 365] on input "search" at bounding box center [340, 375] width 409 height 37
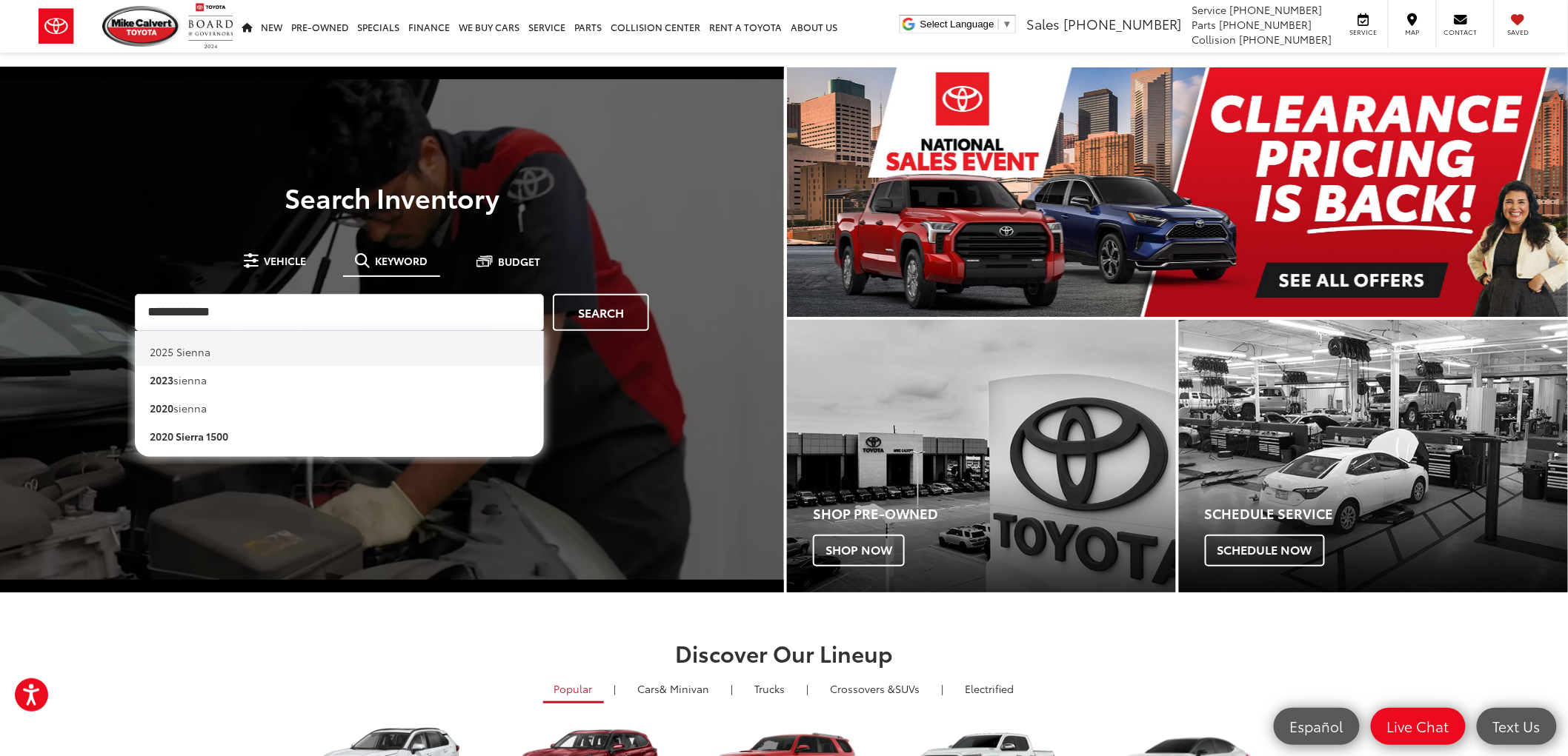
click at [295, 338] on li "2025 sienna" at bounding box center [340, 348] width 409 height 35
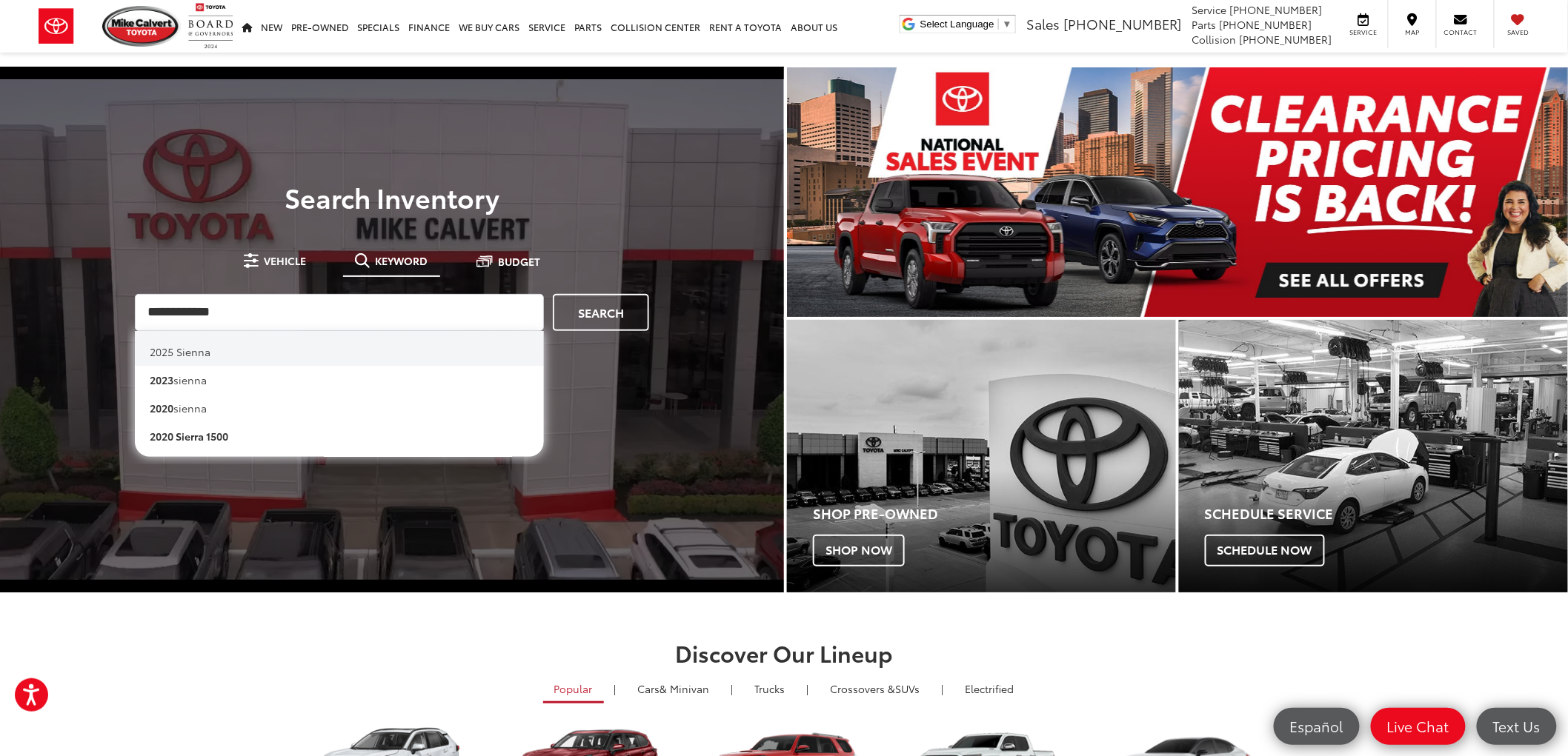
type input "**********"
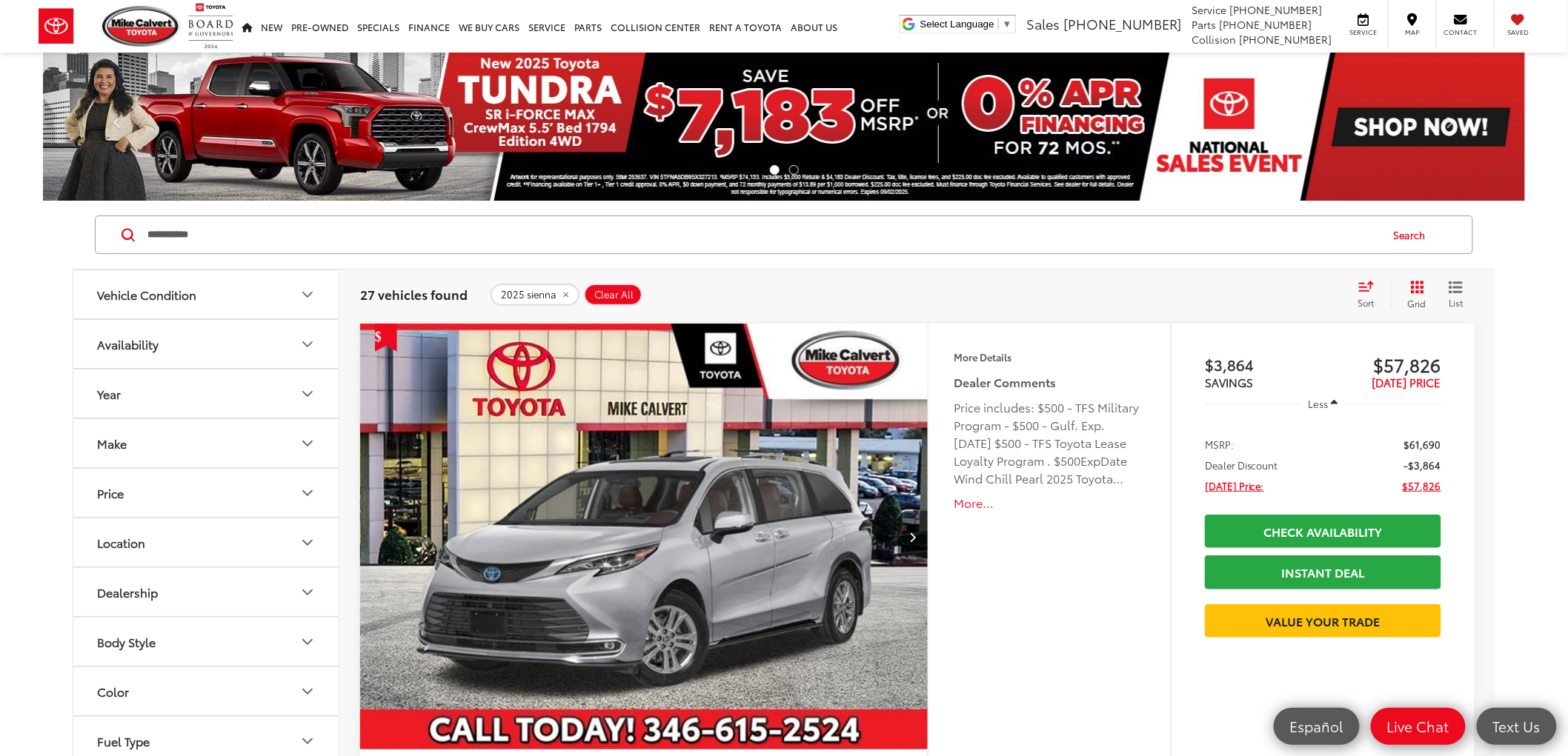
scroll to position [164, 0]
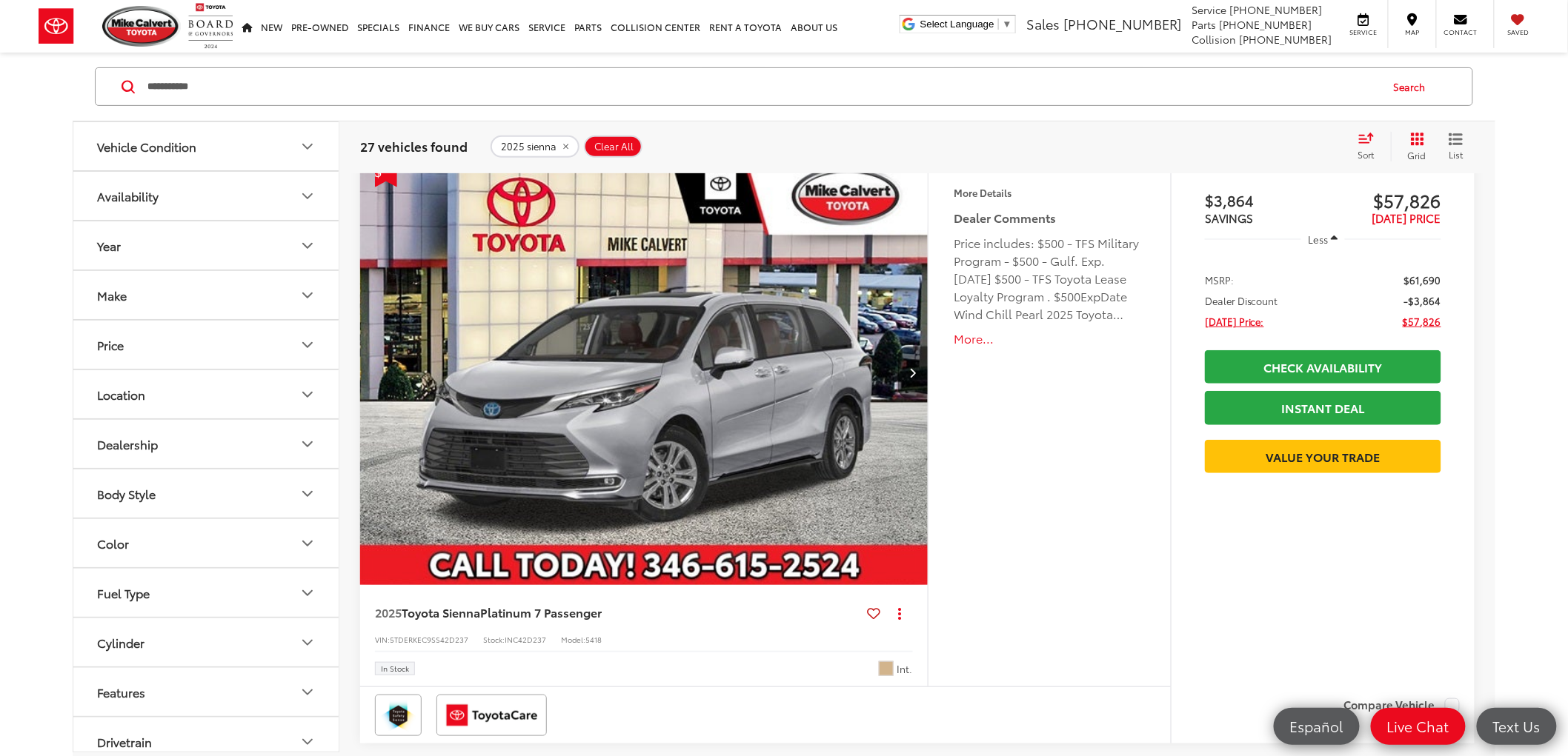
click at [1417, 139] on icon "Grid View" at bounding box center [1418, 139] width 13 height 13
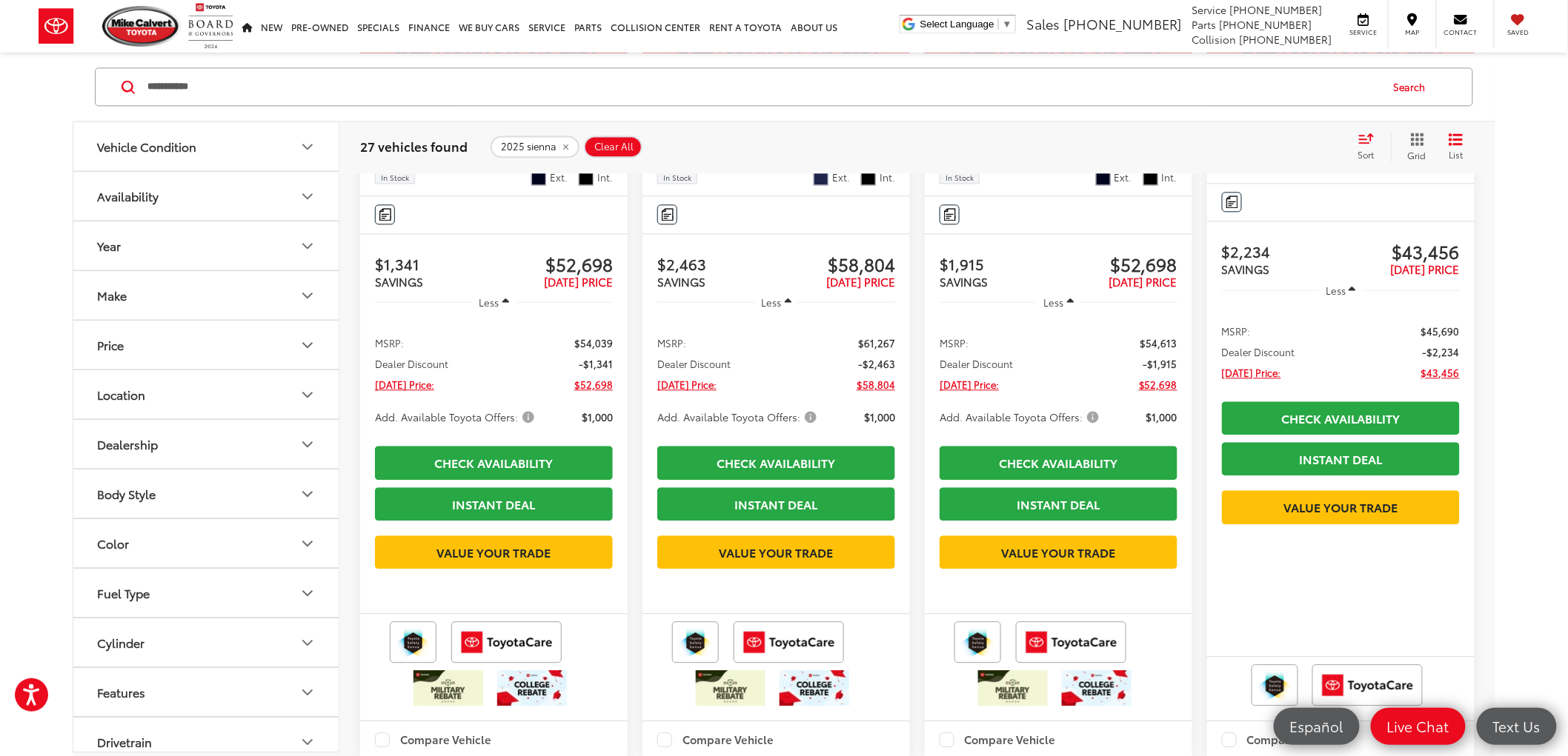
scroll to position [1151, 0]
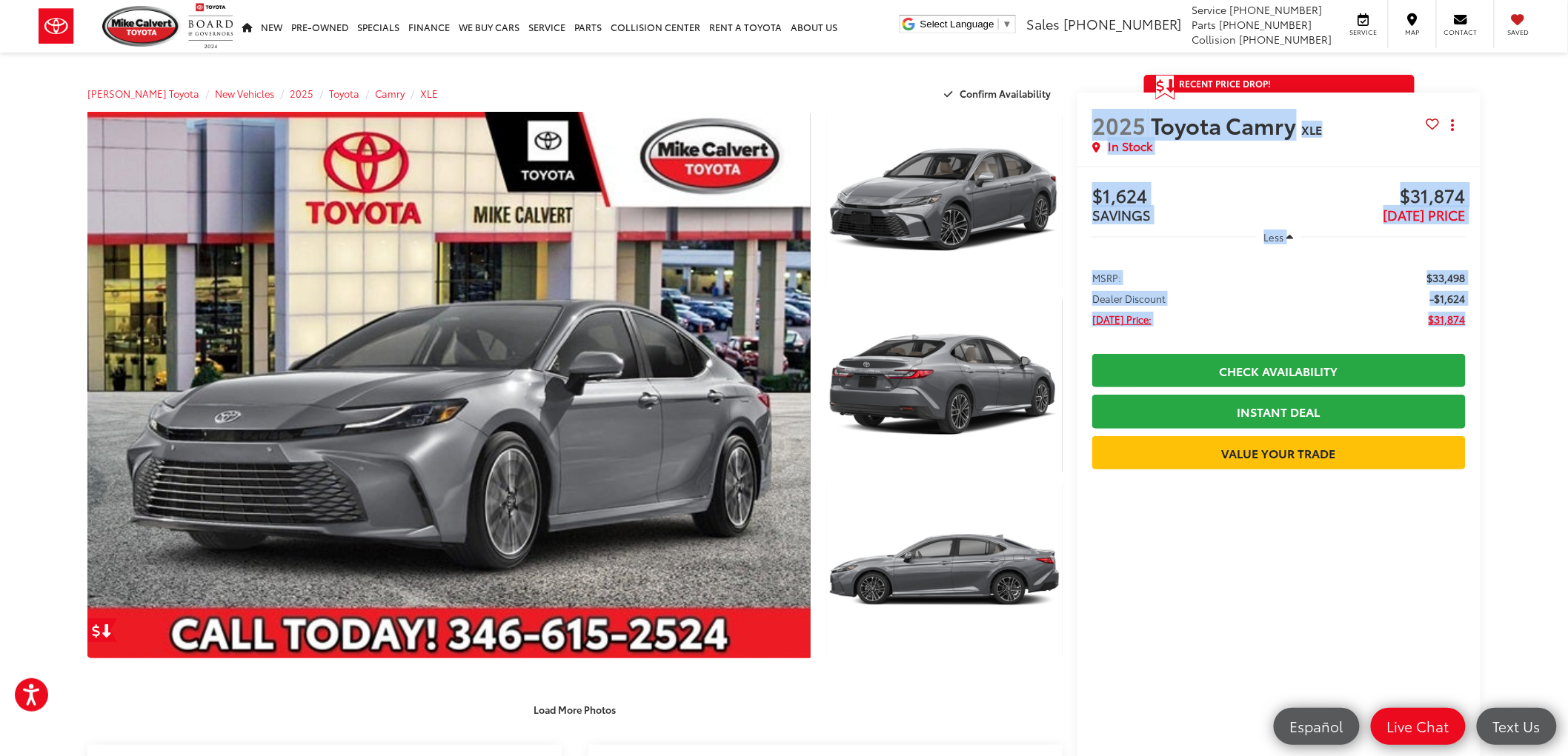
drag, startPoint x: 1473, startPoint y: 315, endPoint x: 1079, endPoint y: 116, distance: 441.4
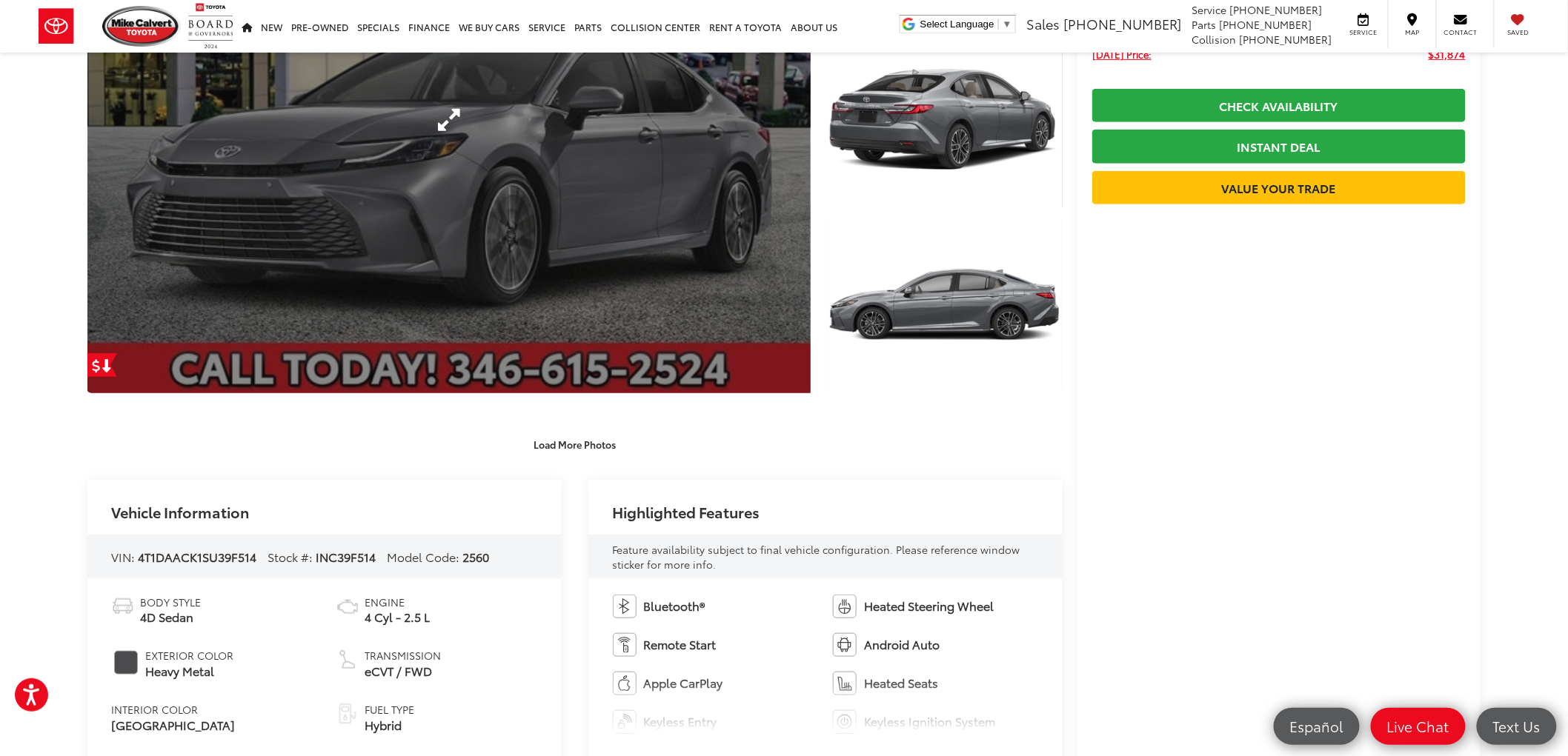
scroll to position [493, 0]
